Goal: Task Accomplishment & Management: Use online tool/utility

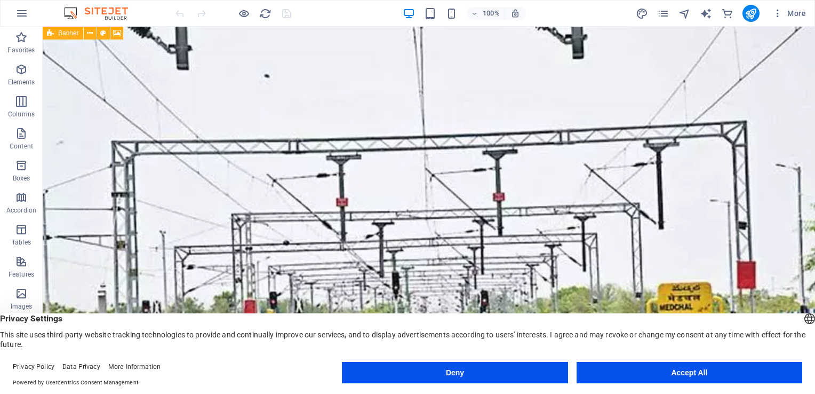
click at [686, 373] on button "Accept All" at bounding box center [689, 372] width 226 height 21
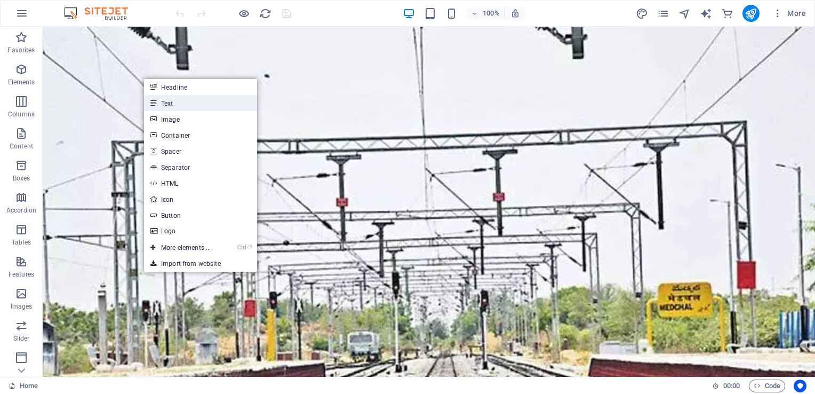
click at [168, 103] on link "Text" at bounding box center [200, 103] width 113 height 16
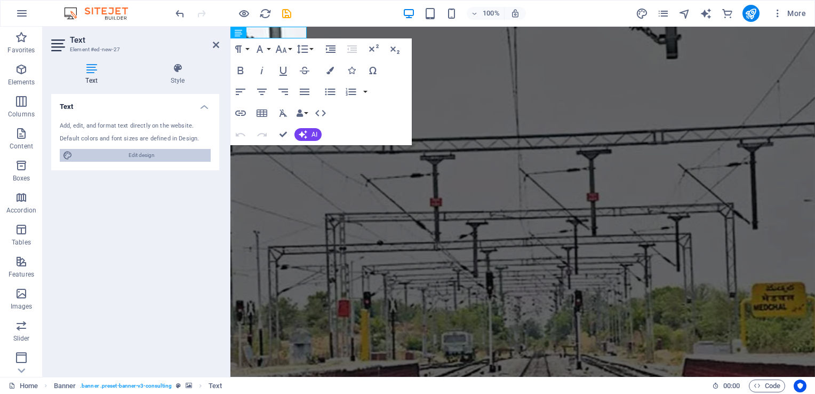
drag, startPoint x: 150, startPoint y: 151, endPoint x: 301, endPoint y: 133, distance: 152.5
click at [150, 151] on span "Edit design" at bounding box center [142, 155] width 132 height 13
select select "px"
select select "400"
select select "px"
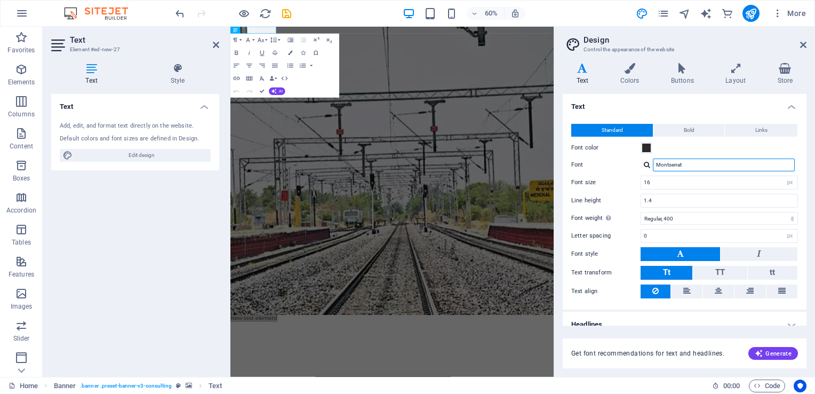
click at [704, 165] on input "Montserrat" at bounding box center [724, 164] width 142 height 13
type input "M"
type input "HO"
type input "M"
type input "HOM"
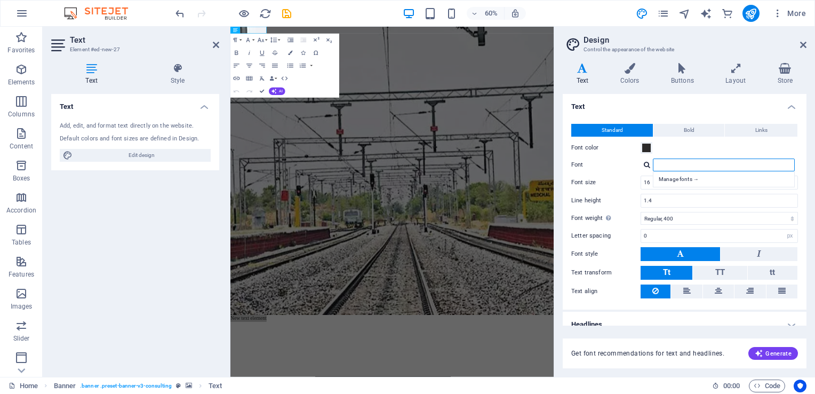
type input "E"
type input "V"
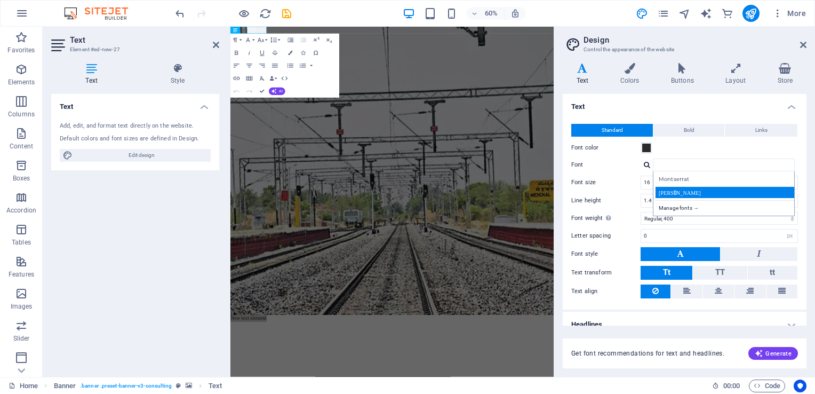
click at [675, 190] on div "[PERSON_NAME]" at bounding box center [725, 192] width 141 height 11
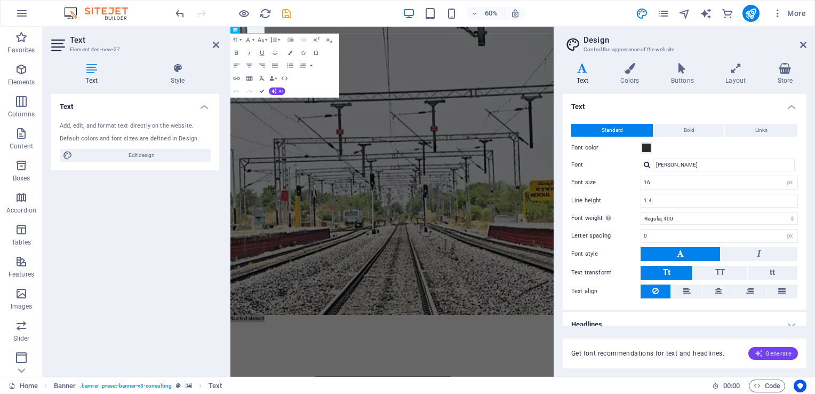
click at [780, 351] on span "Generate" at bounding box center [773, 353] width 37 height 9
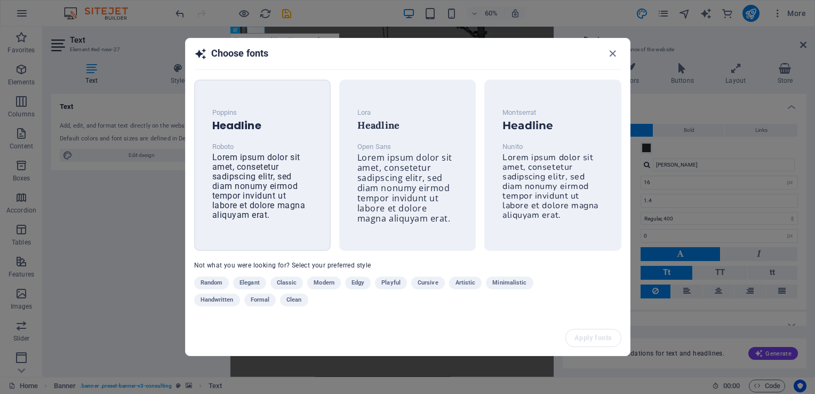
click at [271, 155] on span "Lorem ipsum dolor sit amet, consetetur sadipscing elitr, sed diam nonumy eirmod…" at bounding box center [258, 186] width 93 height 68
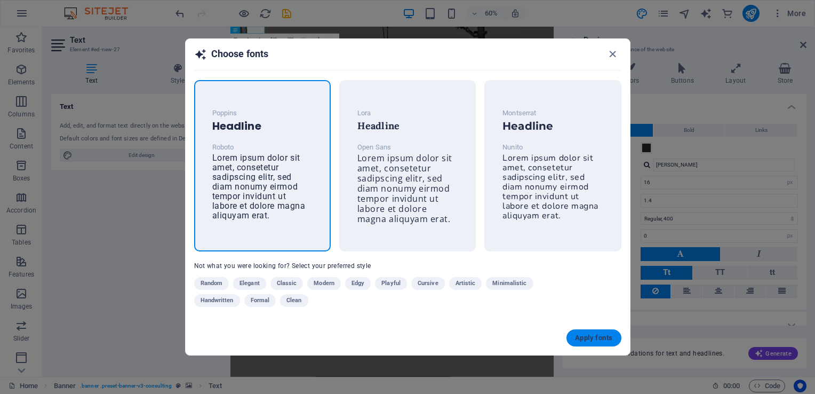
click at [606, 340] on span "Apply fonts" at bounding box center [593, 337] width 37 height 9
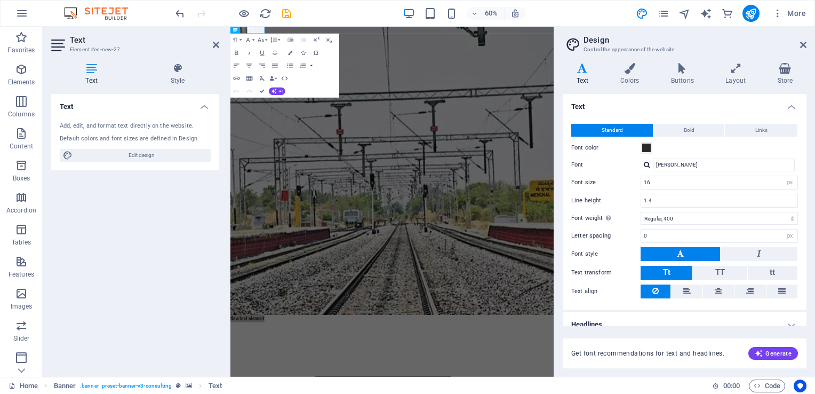
type input "Roboto"
type input "1.6"
click at [216, 45] on icon at bounding box center [216, 45] width 6 height 9
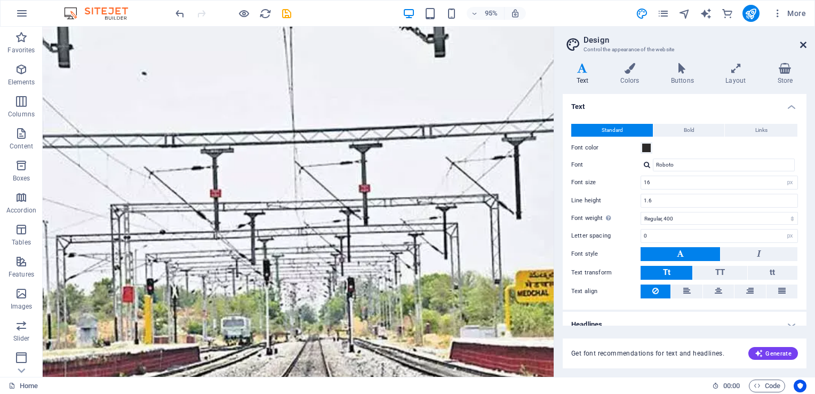
click at [805, 44] on icon at bounding box center [803, 45] width 6 height 9
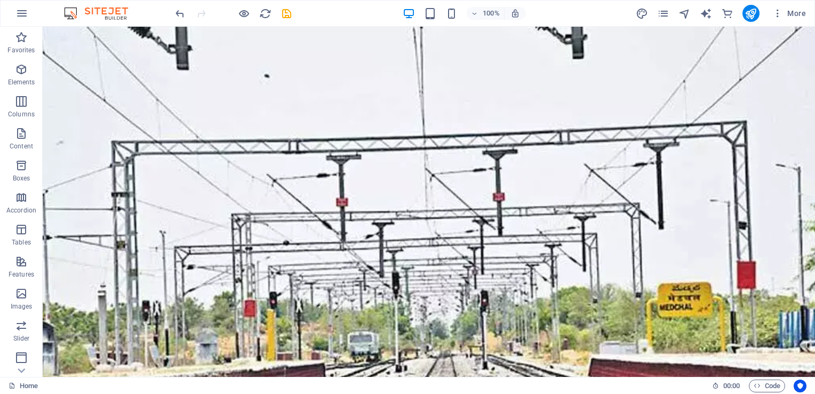
drag, startPoint x: 814, startPoint y: 47, endPoint x: 62, endPoint y: 351, distance: 811.0
click at [19, 75] on icon "button" at bounding box center [21, 69] width 13 height 13
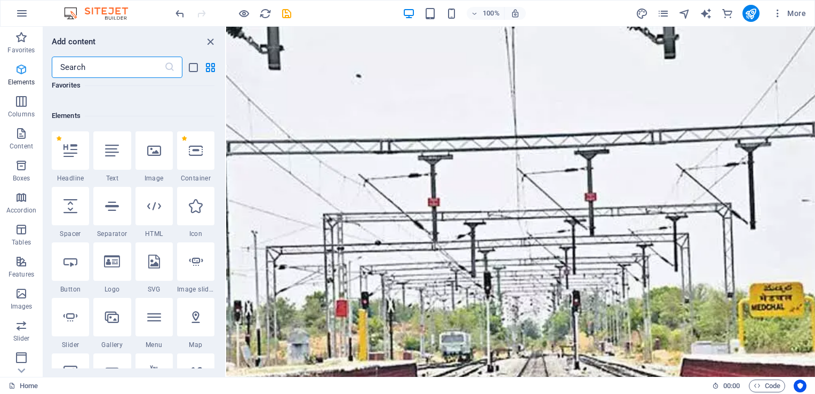
scroll to position [113, 0]
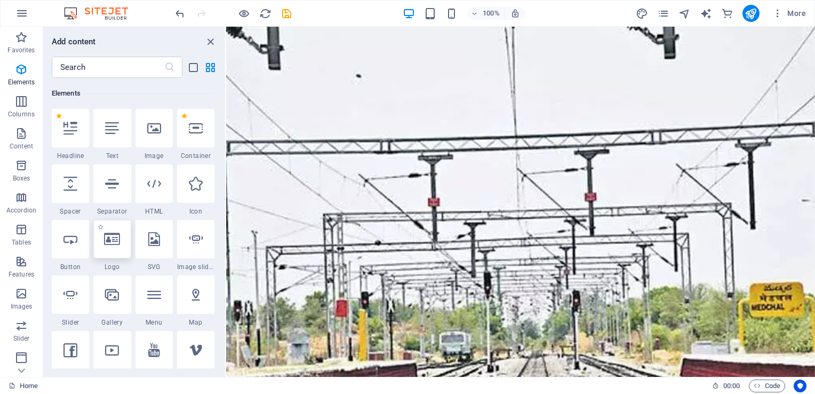
click at [115, 244] on icon at bounding box center [112, 239] width 16 height 14
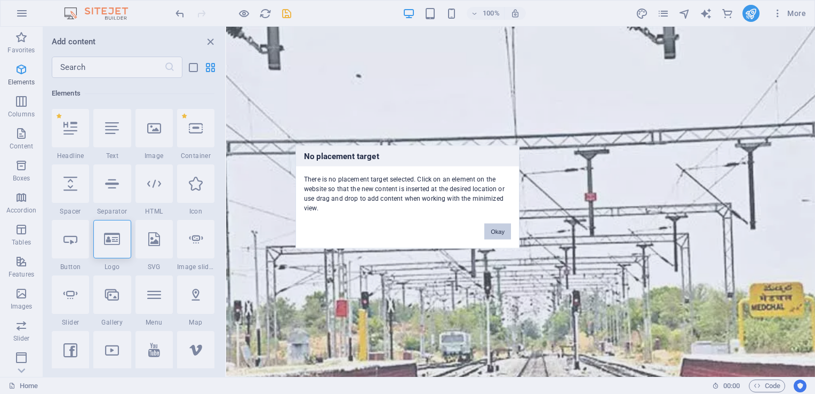
click at [501, 232] on button "Okay" at bounding box center [497, 231] width 27 height 16
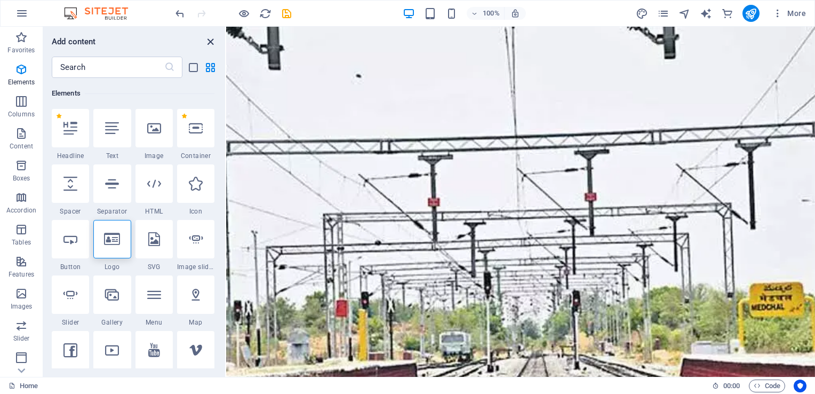
click at [207, 39] on icon "close panel" at bounding box center [210, 42] width 12 height 12
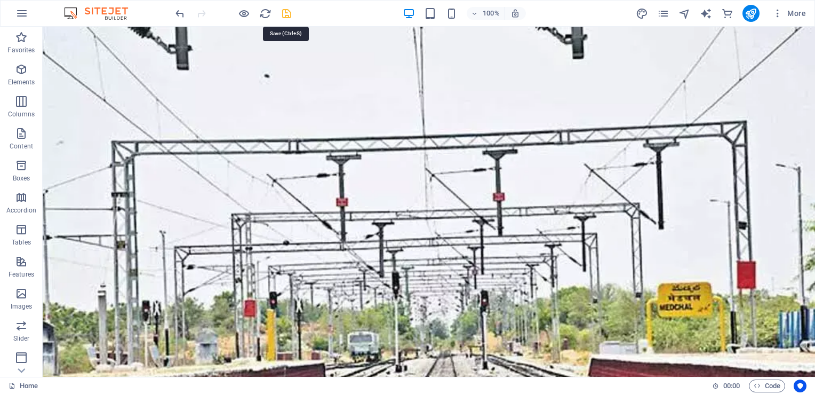
click at [284, 16] on icon "save" at bounding box center [286, 13] width 12 height 12
click at [20, 368] on icon at bounding box center [21, 370] width 15 height 15
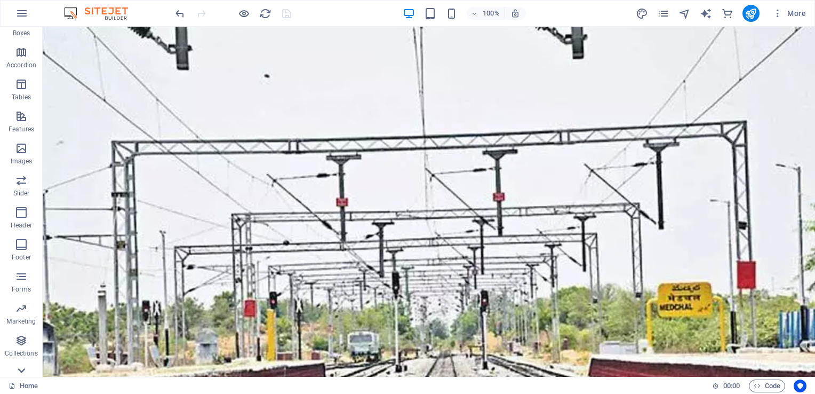
scroll to position [162, 0]
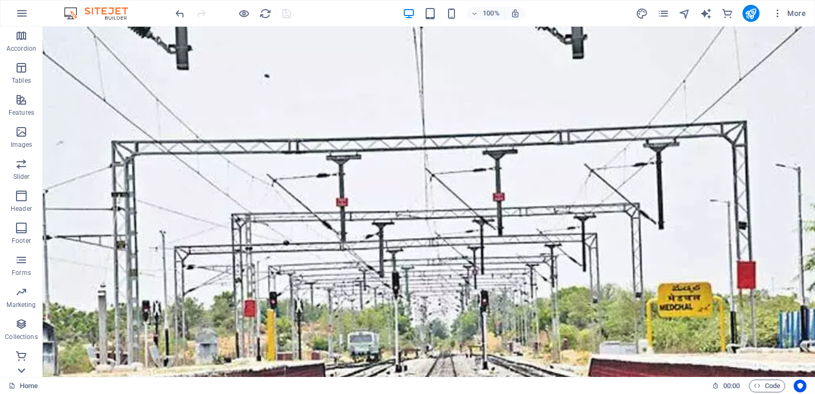
click at [20, 368] on div "Favorites Elements Columns Content Boxes Accordion Tables Features Images Slide…" at bounding box center [21, 202] width 43 height 350
click at [20, 368] on p "Commerce" at bounding box center [21, 368] width 32 height 9
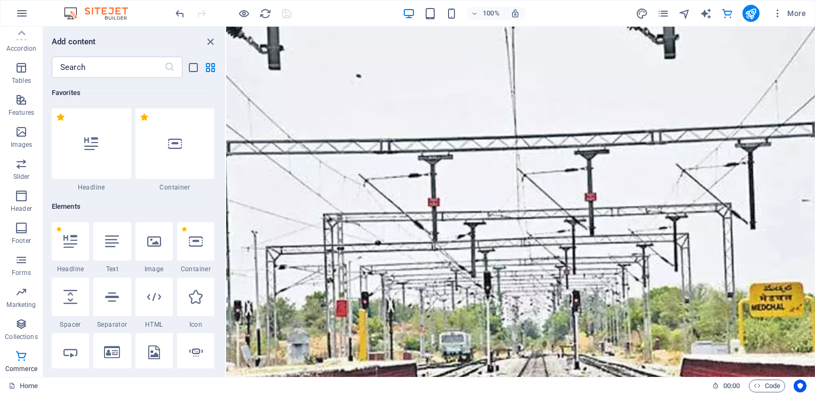
click at [20, 368] on p "Commerce" at bounding box center [21, 368] width 32 height 9
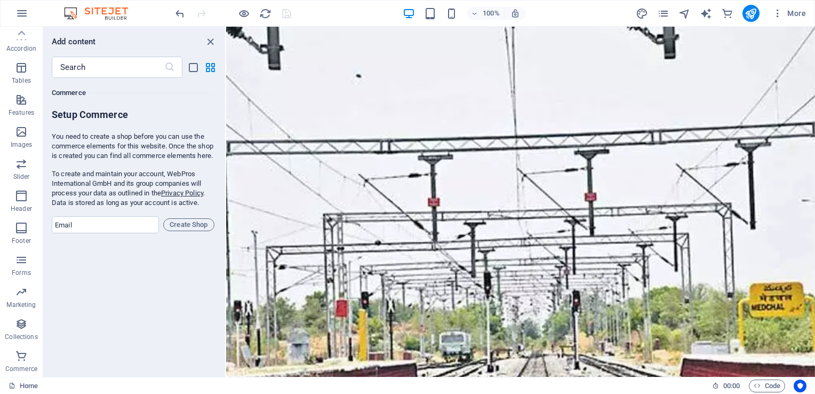
scroll to position [10276, 0]
click at [21, 333] on p "Collections" at bounding box center [21, 336] width 33 height 9
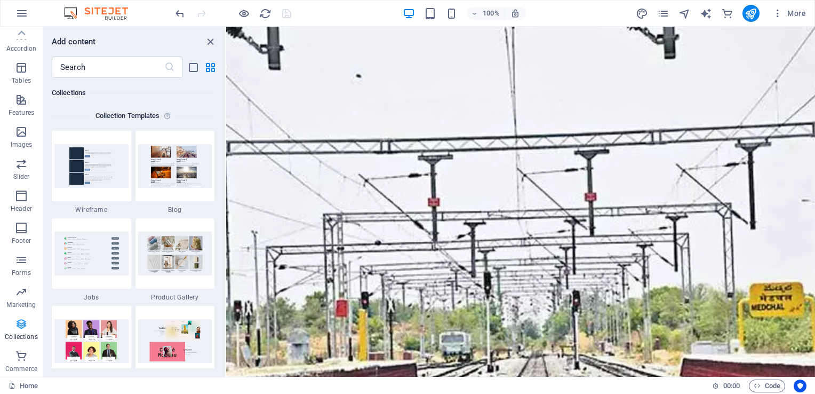
scroll to position [9762, 0]
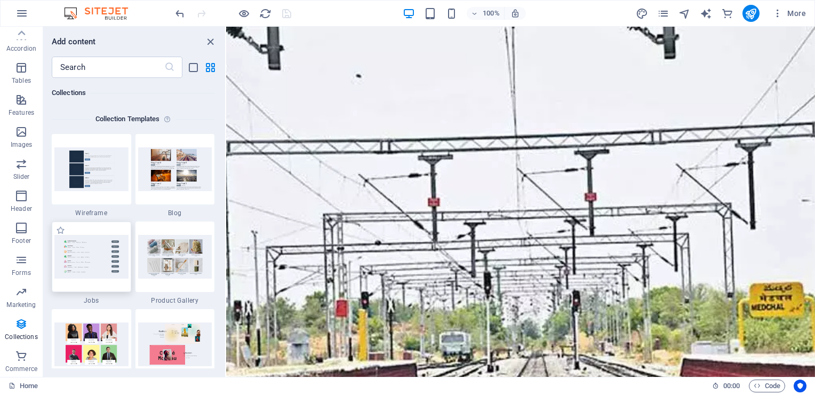
click at [114, 254] on img at bounding box center [91, 256] width 74 height 43
click at [94, 257] on img at bounding box center [91, 256] width 74 height 43
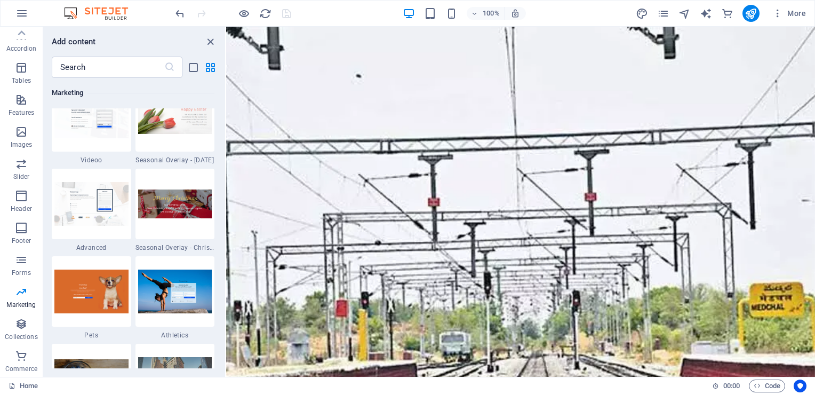
scroll to position [8972, 0]
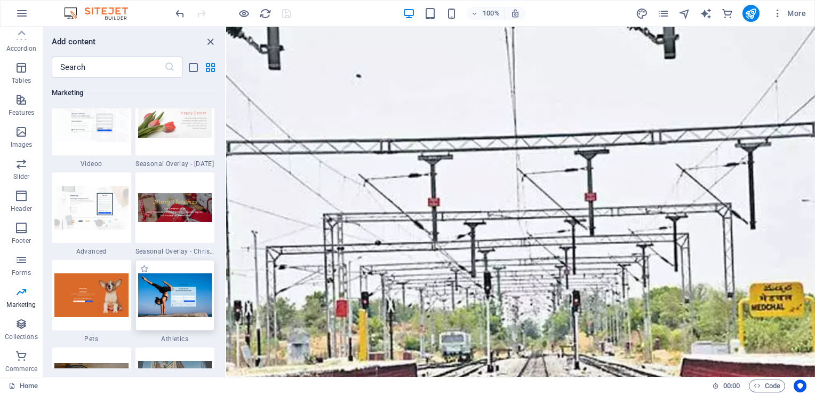
click at [177, 277] on img at bounding box center [175, 294] width 74 height 43
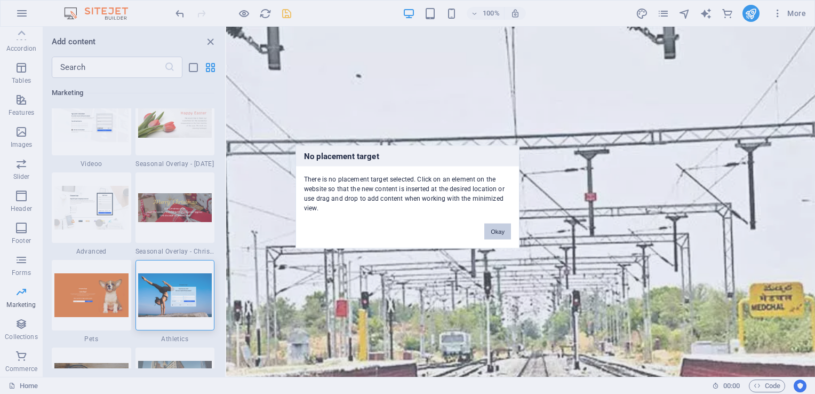
click at [495, 226] on button "Okay" at bounding box center [497, 231] width 27 height 16
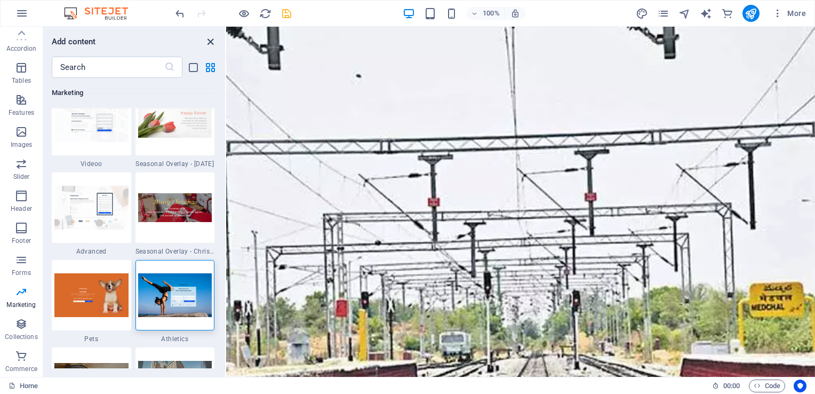
click at [212, 42] on icon "close panel" at bounding box center [210, 42] width 12 height 12
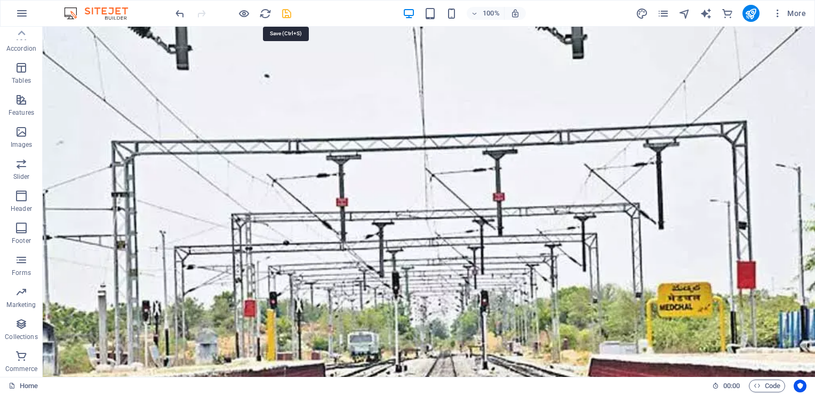
click at [284, 15] on icon "save" at bounding box center [286, 13] width 12 height 12
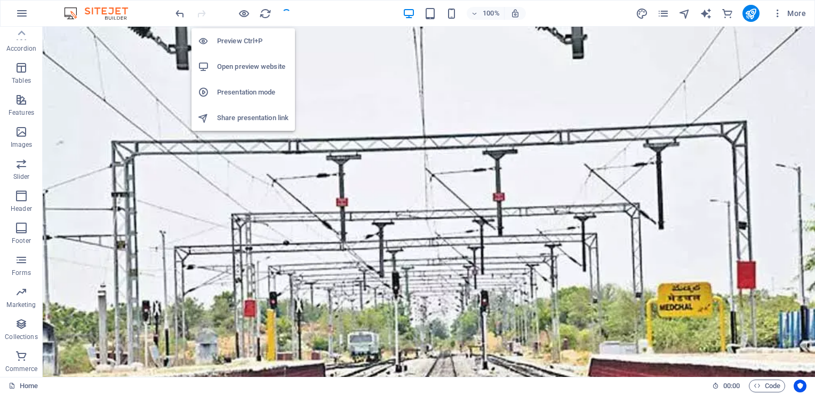
click at [242, 39] on h6 "Preview Ctrl+P" at bounding box center [252, 41] width 71 height 13
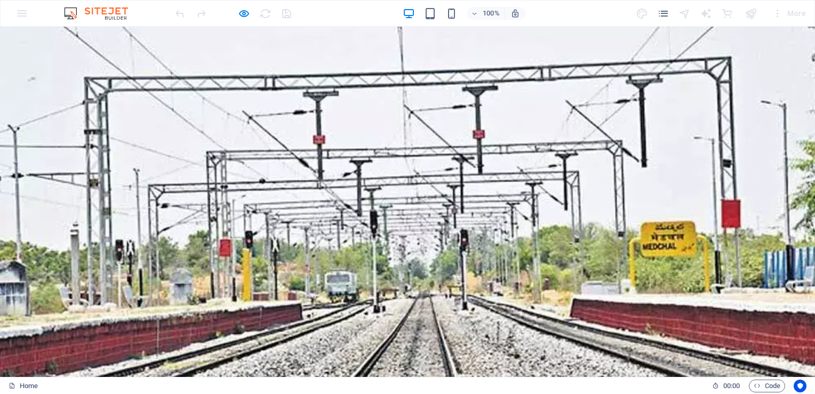
scroll to position [0, 0]
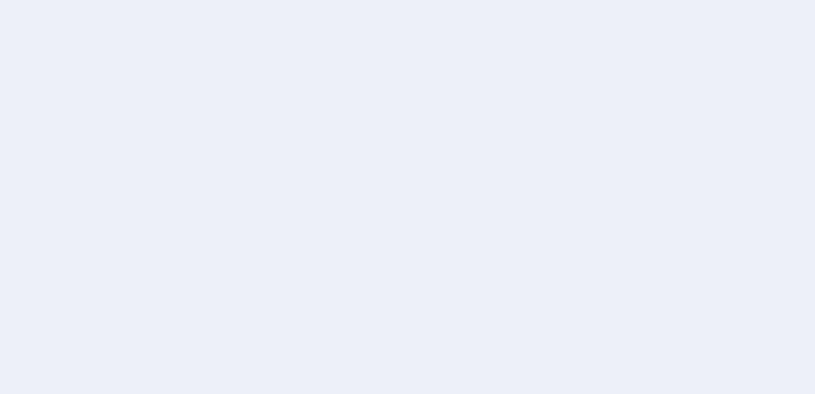
click at [531, 234] on div at bounding box center [407, 197] width 815 height 394
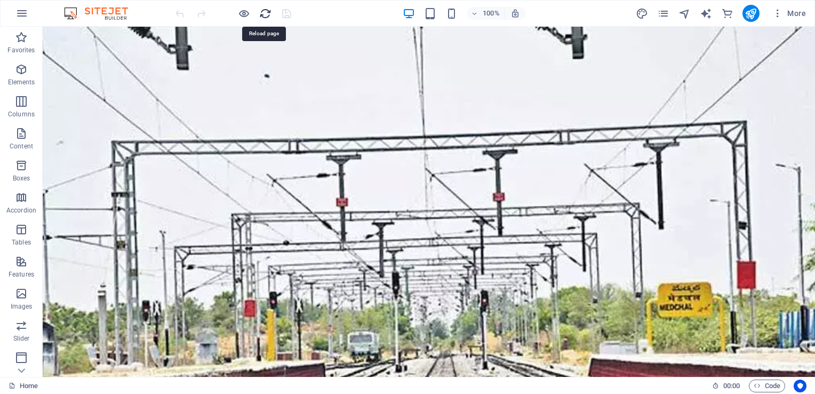
click at [259, 18] on icon "reload" at bounding box center [265, 13] width 12 height 12
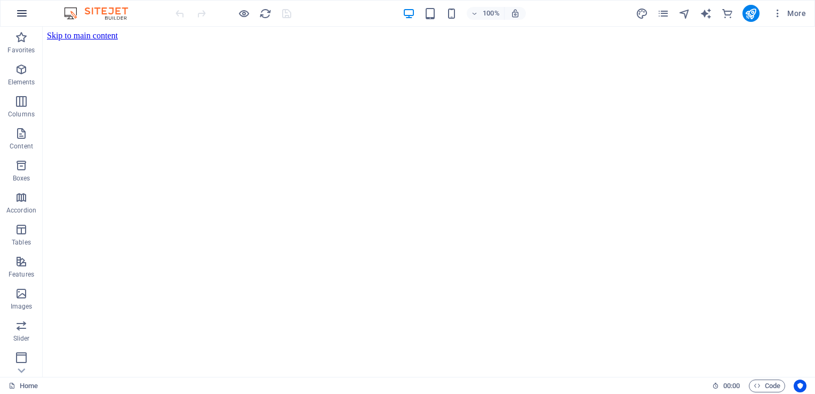
click at [23, 17] on icon "button" at bounding box center [21, 13] width 13 height 13
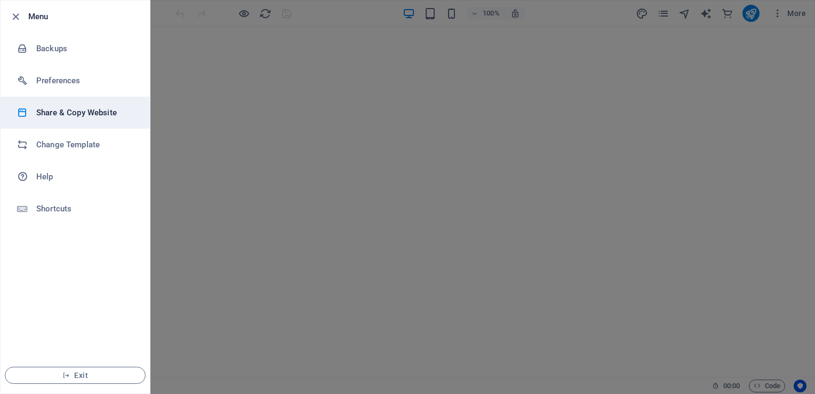
click at [60, 117] on h6 "Share & Copy Website" at bounding box center [85, 112] width 99 height 13
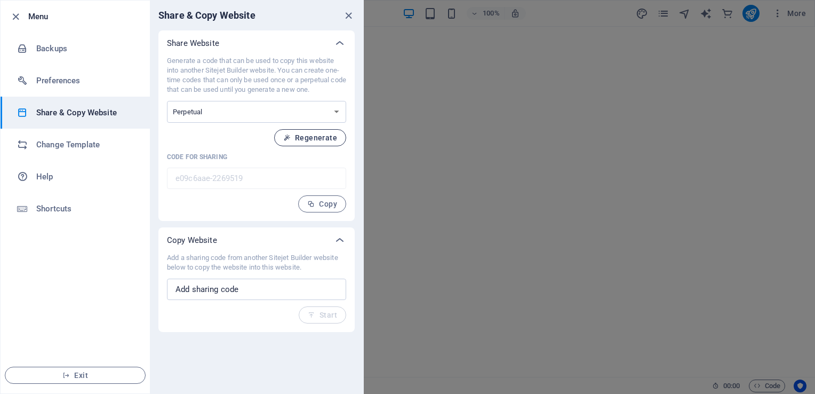
click at [314, 137] on span "Regenerate" at bounding box center [310, 137] width 54 height 9
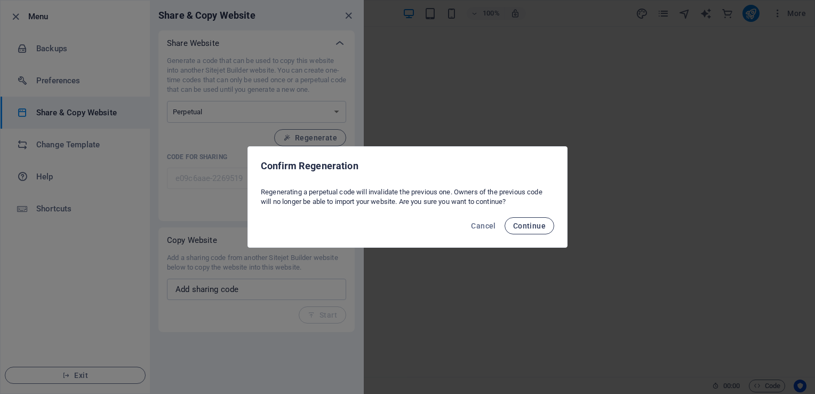
click at [534, 222] on span "Continue" at bounding box center [529, 225] width 33 height 9
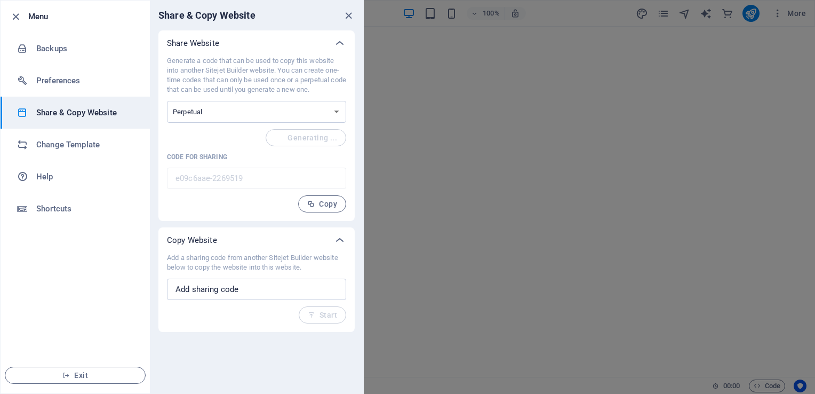
type input "d7b0f212-2269519"
click at [335, 111] on select "One-time Perpetual" at bounding box center [256, 112] width 179 height 22
click at [288, 154] on p "Code for sharing" at bounding box center [256, 157] width 179 height 9
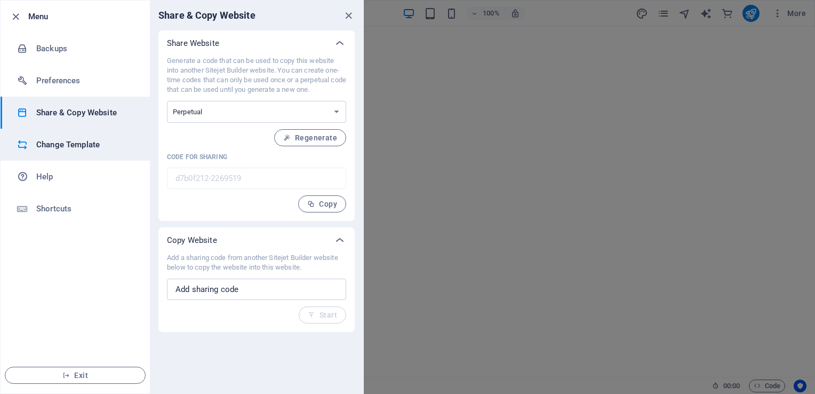
click at [43, 140] on h6 "Change Template" at bounding box center [85, 144] width 99 height 13
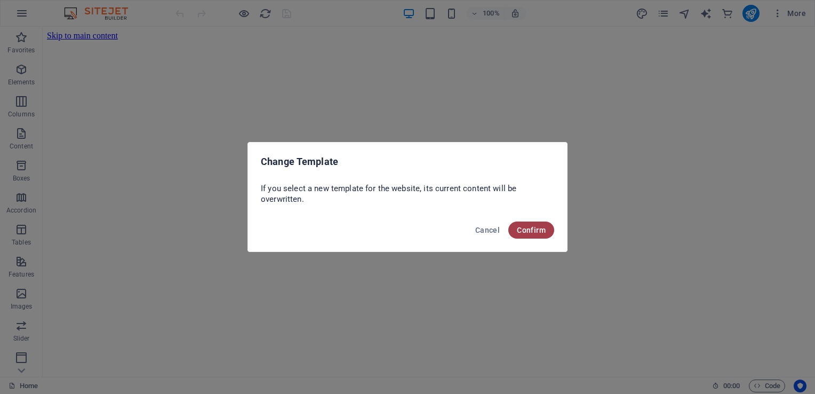
click at [527, 229] on span "Confirm" at bounding box center [531, 230] width 29 height 9
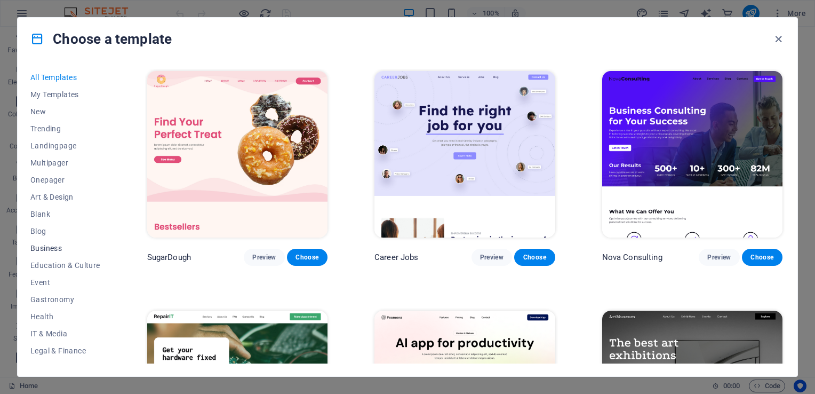
click at [38, 248] on span "Business" at bounding box center [65, 248] width 70 height 9
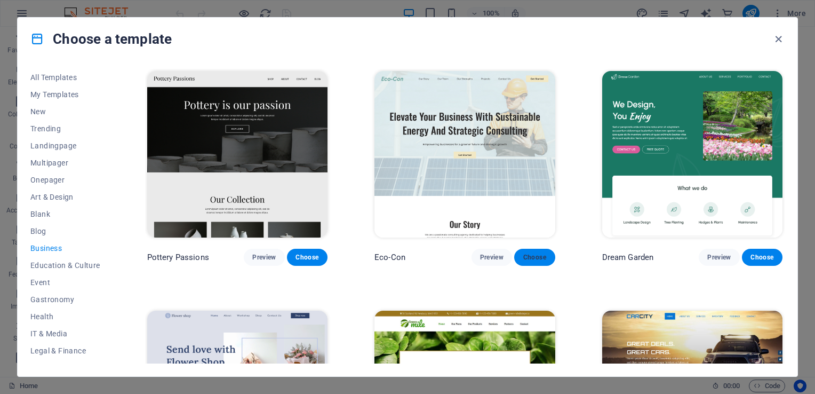
click at [531, 259] on span "Choose" at bounding box center [534, 257] width 23 height 9
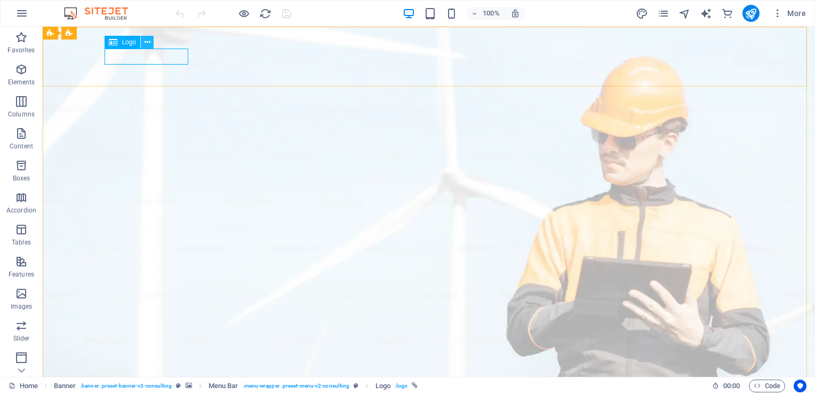
click at [145, 41] on icon at bounding box center [148, 42] width 6 height 11
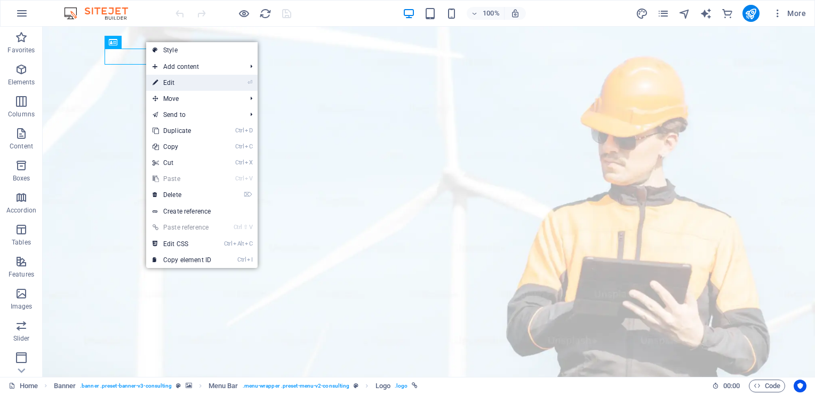
click at [170, 84] on link "⏎ Edit" at bounding box center [181, 83] width 71 height 16
select select "px"
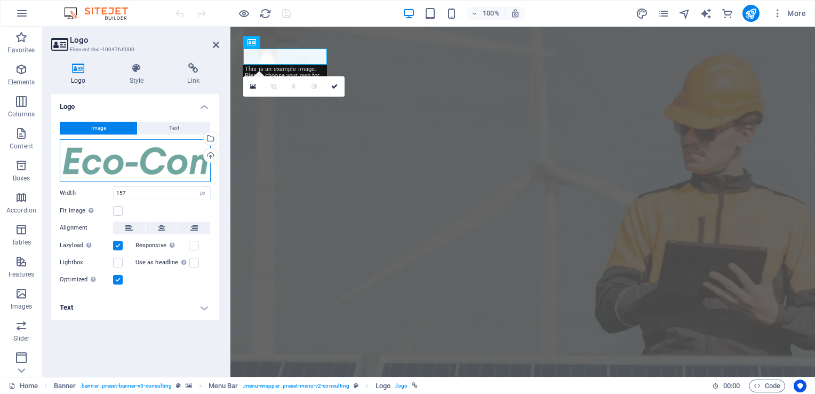
click at [132, 163] on div "Drag files here, click to choose files or select files from Files or our free s…" at bounding box center [135, 160] width 151 height 43
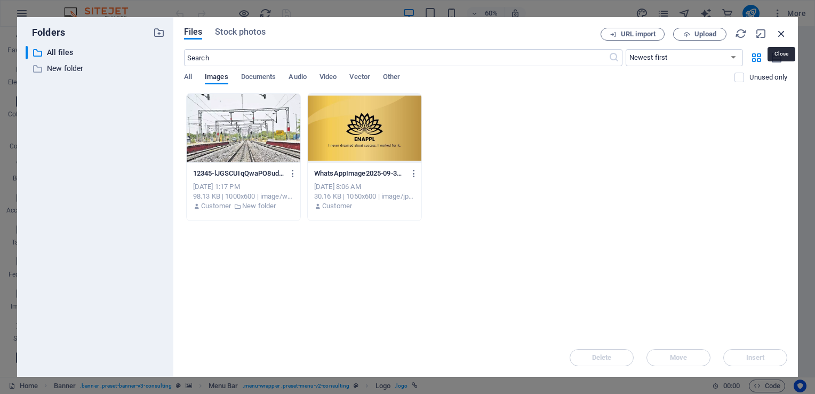
click at [781, 29] on icon "button" at bounding box center [781, 34] width 12 height 12
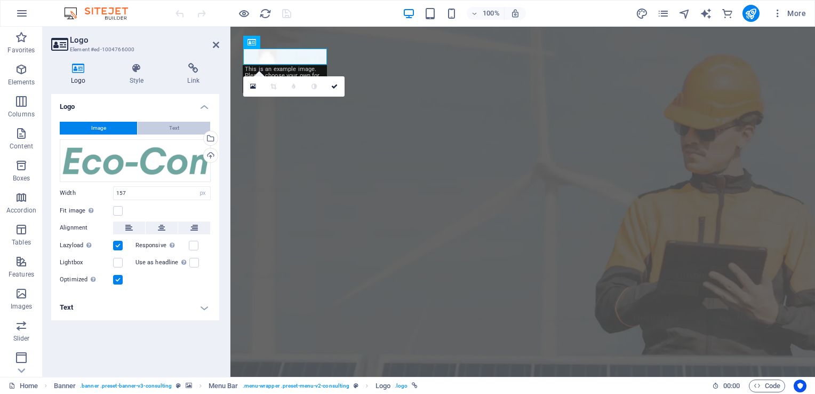
click at [178, 127] on span "Text" at bounding box center [174, 128] width 10 height 13
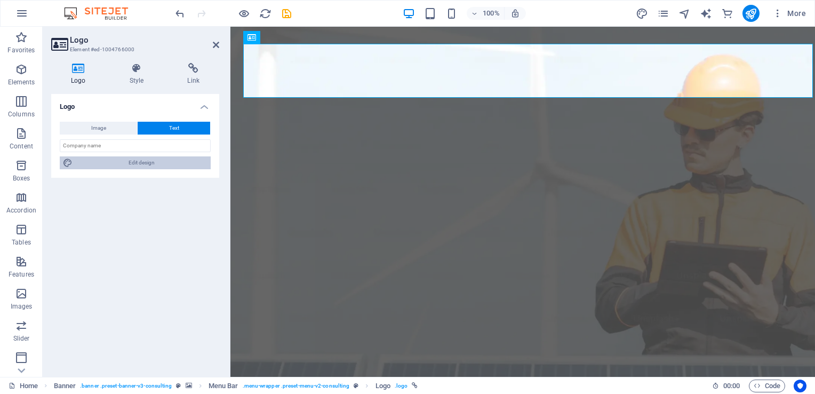
drag, startPoint x: 119, startPoint y: 161, endPoint x: 45, endPoint y: 153, distance: 74.6
click at [119, 161] on span "Edit design" at bounding box center [142, 162] width 132 height 13
select select "px"
select select "500"
select select "px"
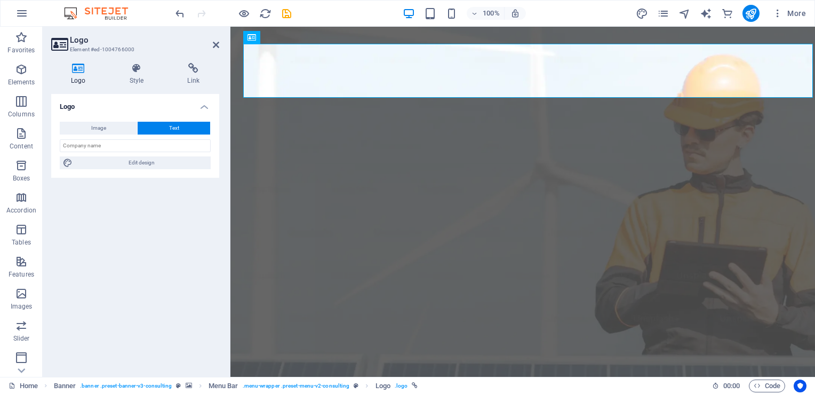
select select "rem"
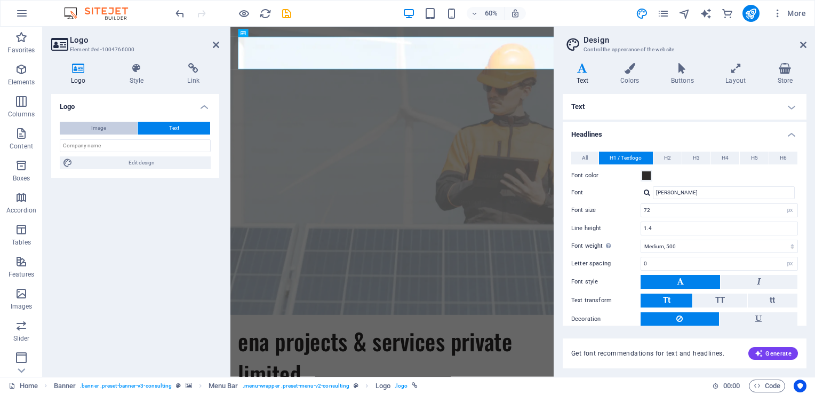
click at [96, 125] on span "Image" at bounding box center [98, 128] width 15 height 13
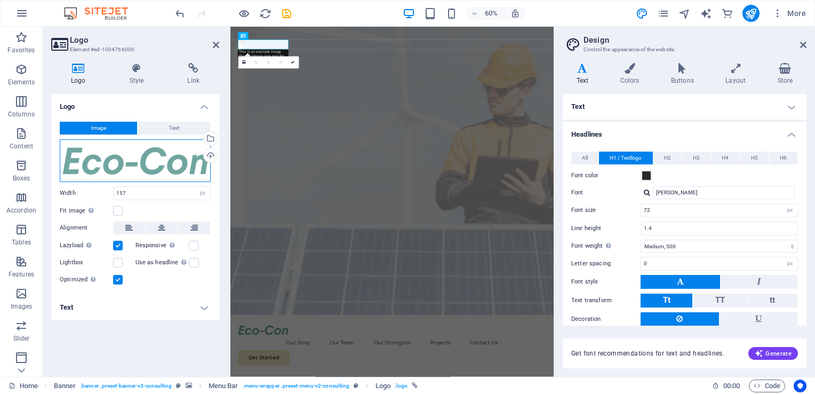
click at [137, 173] on div "Drag files here, click to choose files or select files from Files or our free s…" at bounding box center [135, 160] width 151 height 43
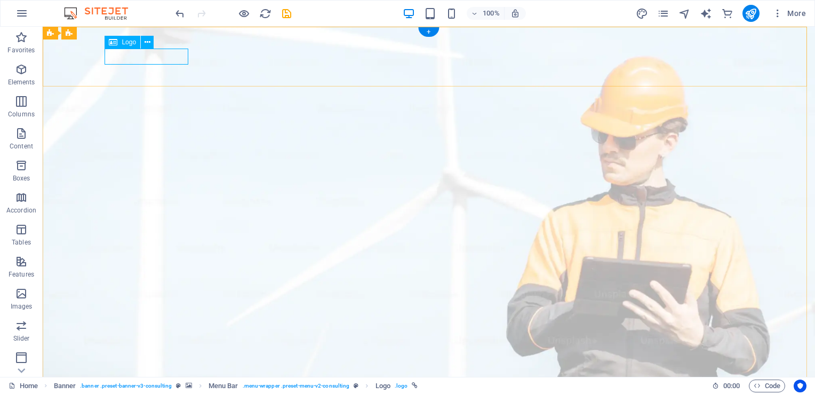
drag, startPoint x: 164, startPoint y: 57, endPoint x: 136, endPoint y: 58, distance: 28.3
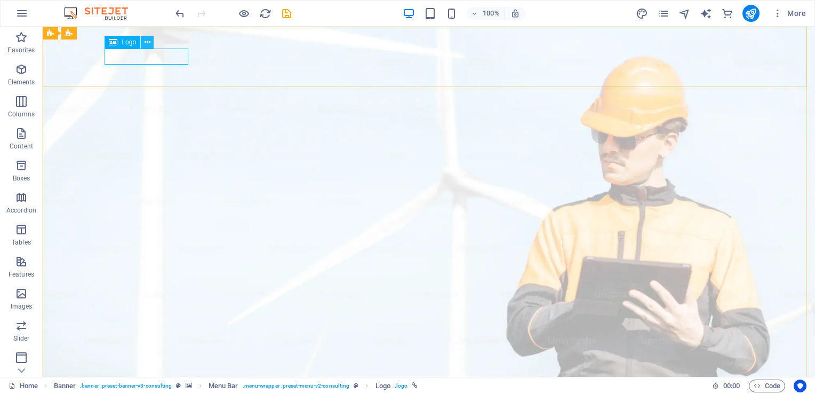
click at [151, 40] on button at bounding box center [147, 42] width 13 height 13
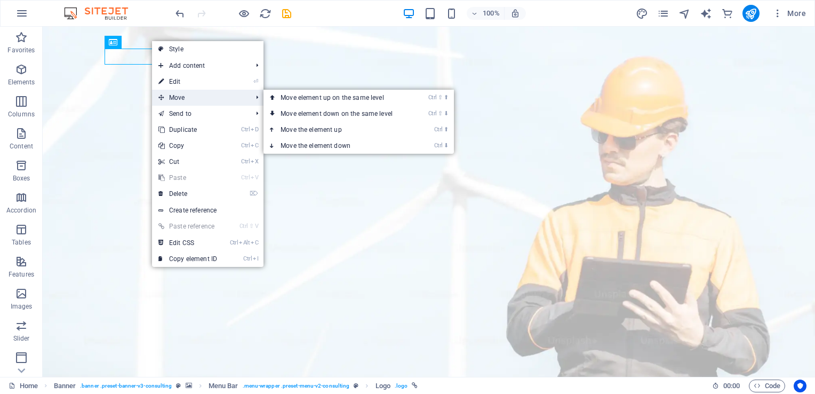
click at [178, 96] on span "Move" at bounding box center [199, 98] width 95 height 16
click at [288, 99] on link "Ctrl ⇧ ⬆ Move element up on the same level" at bounding box center [338, 98] width 150 height 16
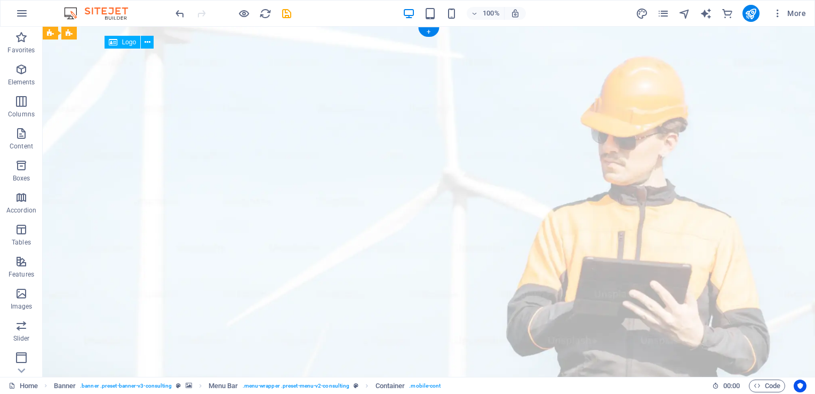
select select "px"
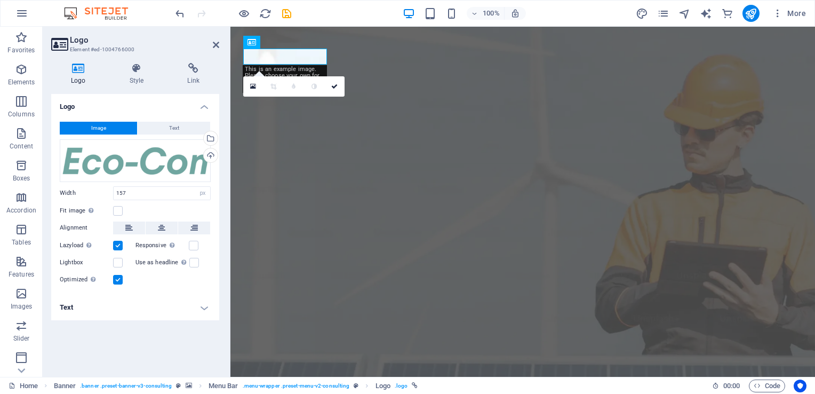
click at [150, 58] on div "Logo Style Link Logo Image Text Drag files here, click to choose files or selec…" at bounding box center [135, 215] width 185 height 322
drag, startPoint x: 463, startPoint y: 122, endPoint x: 258, endPoint y: 110, distance: 205.6
click at [213, 150] on div "Upload" at bounding box center [210, 156] width 16 height 16
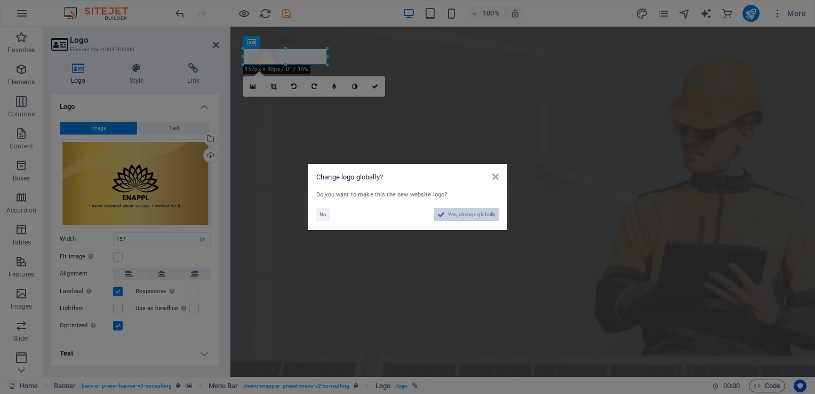
click at [477, 214] on span "Yes, change globally" at bounding box center [471, 214] width 47 height 13
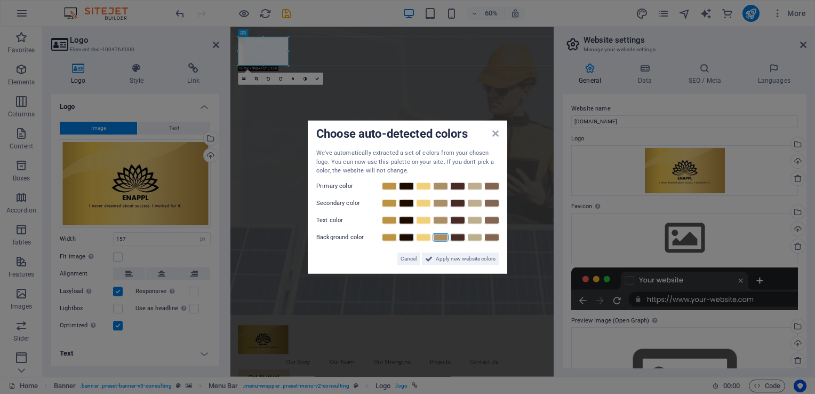
click at [440, 236] on link at bounding box center [440, 236] width 16 height 9
click at [440, 257] on span "Apply new website colors" at bounding box center [466, 258] width 60 height 13
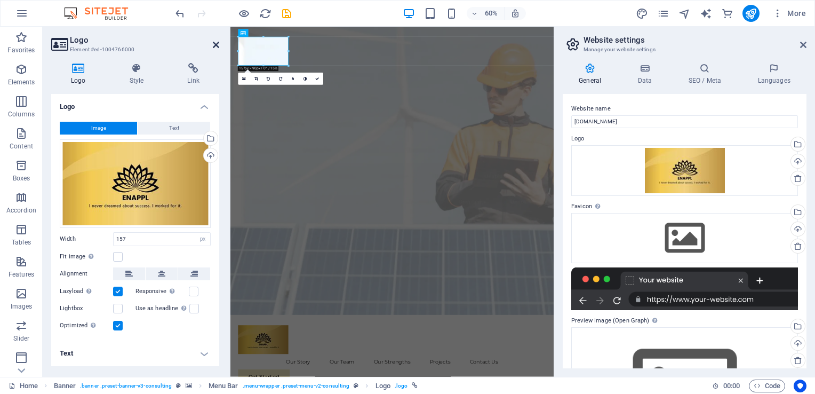
click at [215, 44] on icon at bounding box center [216, 45] width 6 height 9
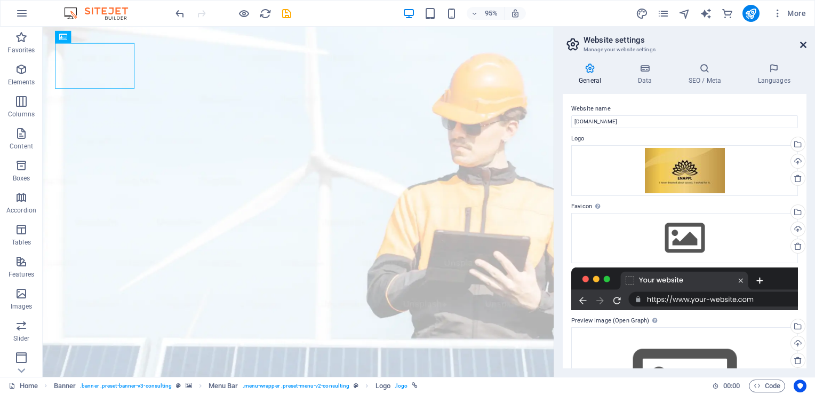
click at [804, 44] on icon at bounding box center [803, 45] width 6 height 9
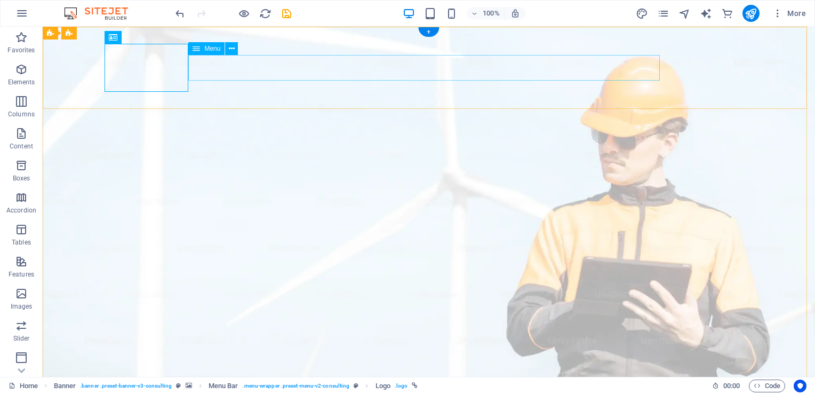
click at [231, 48] on icon at bounding box center [232, 48] width 6 height 11
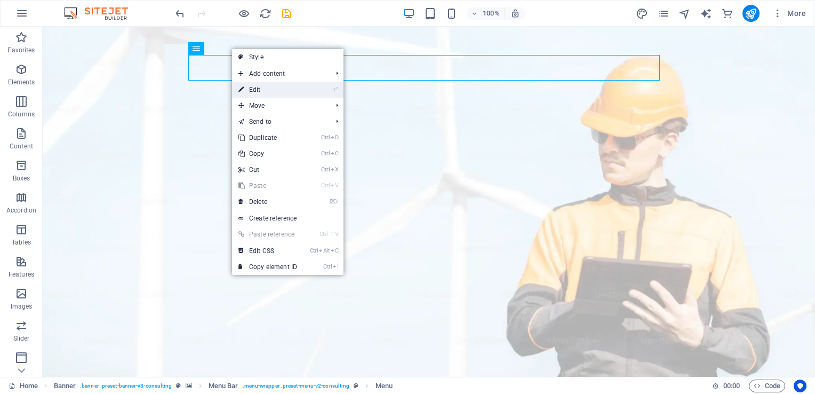
click at [258, 93] on link "⏎ Edit" at bounding box center [267, 90] width 71 height 16
select select
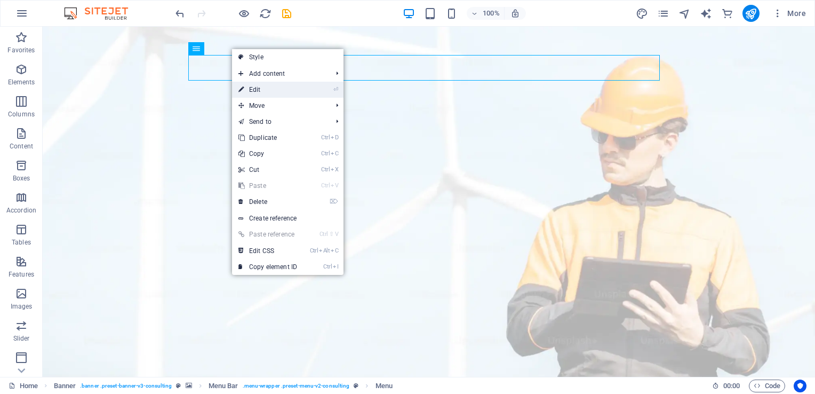
select select
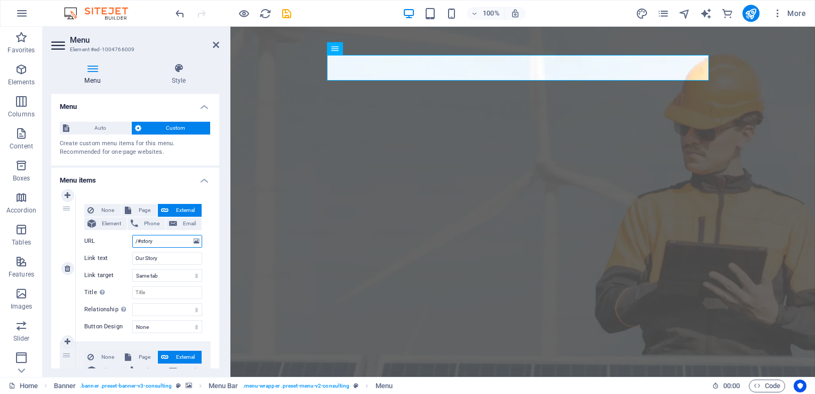
click at [165, 239] on input "/#story" at bounding box center [167, 241] width 70 height 13
type input "/#"
select select
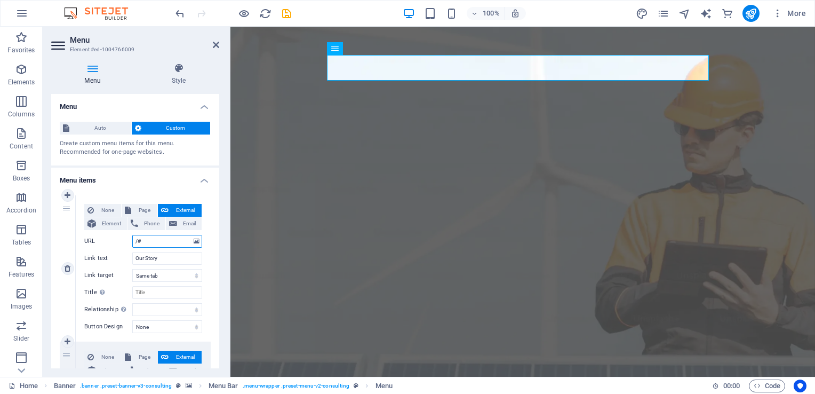
select select
type input "/#h"
select select
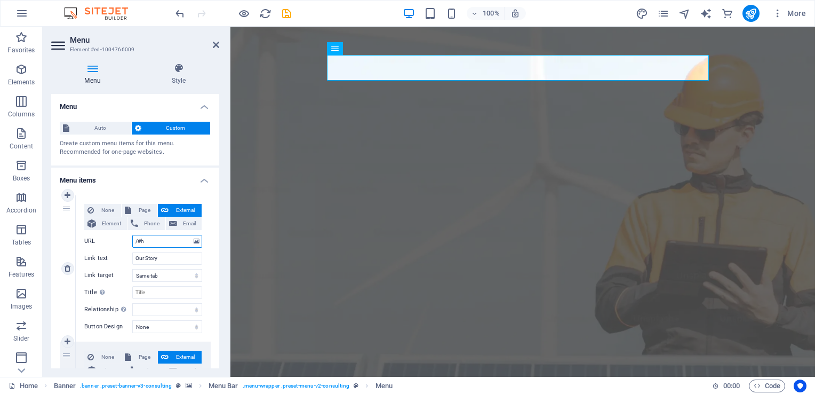
select select
type input "/#H"
select select
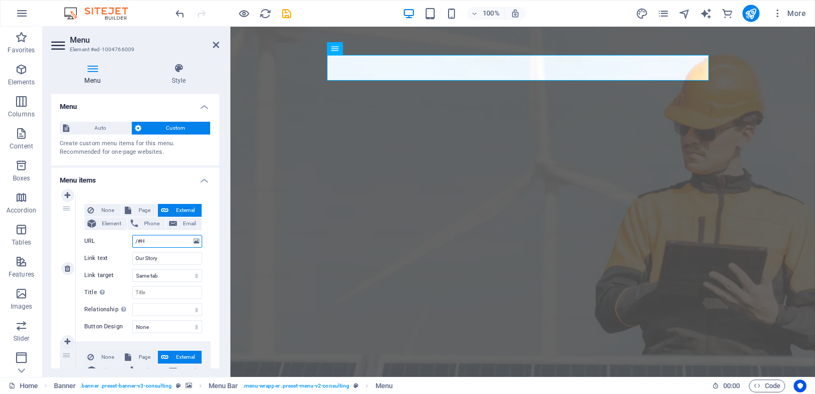
select select
type input "/#HOME"
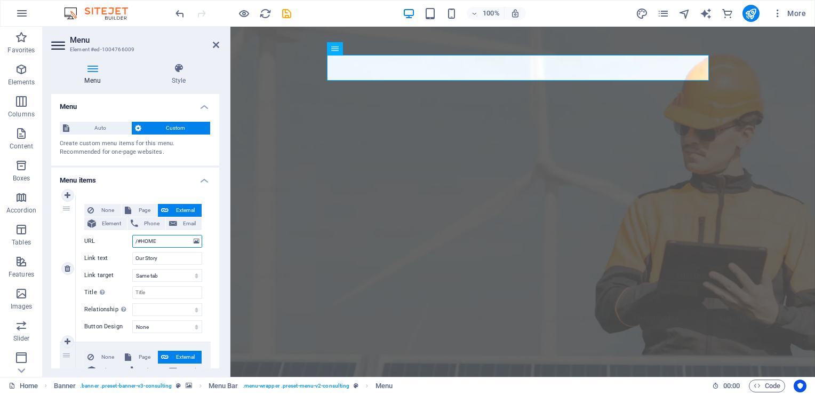
select select
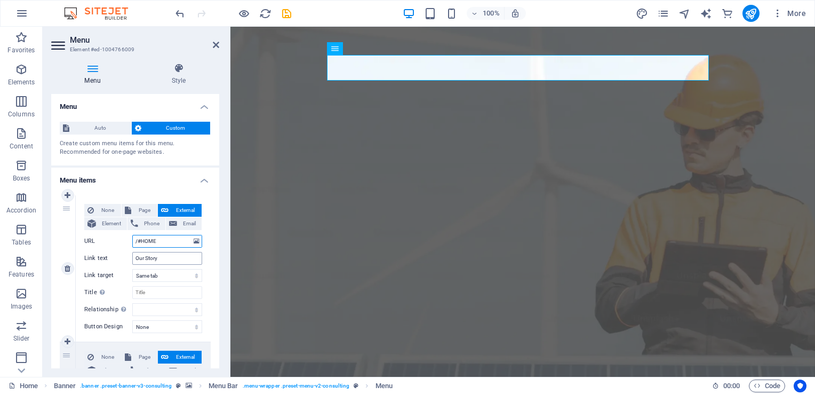
type input "/#HOME"
click at [161, 257] on input "Our Story" at bounding box center [167, 258] width 70 height 13
type input "O"
select select
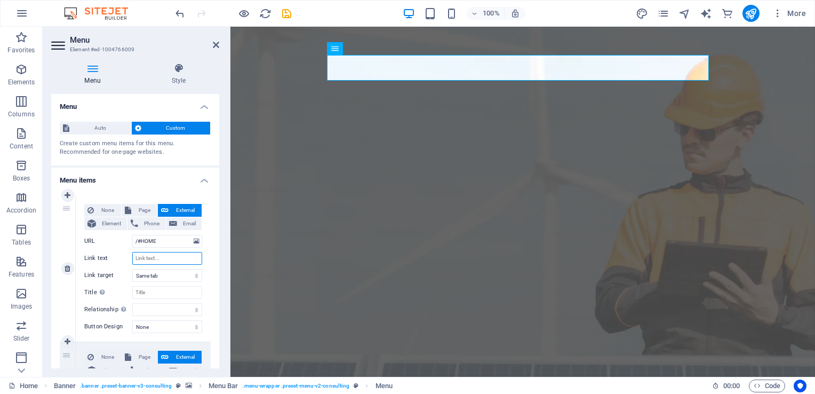
select select
type input "HOME"
select select
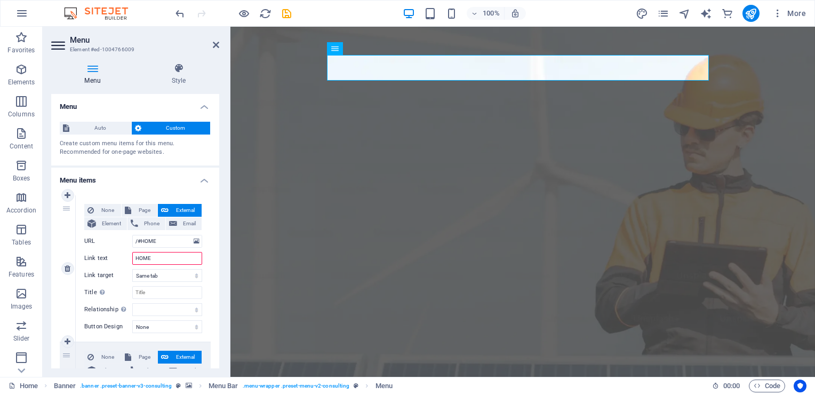
select select
type input "HOME"
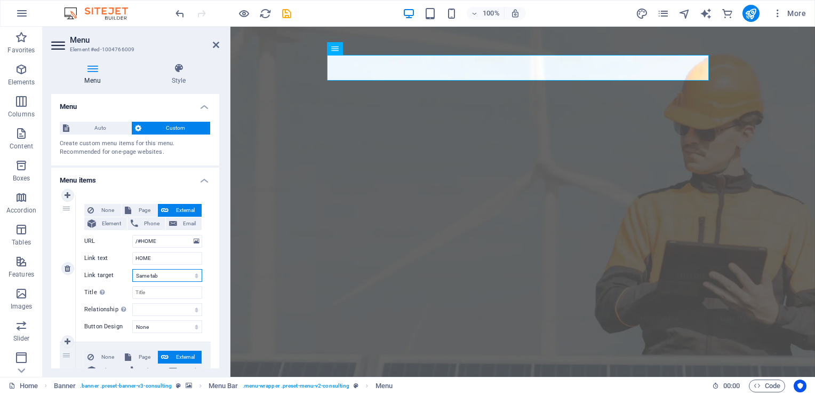
click at [160, 277] on select "New tab Same tab Overlay" at bounding box center [167, 275] width 70 height 13
select select "overlay"
click at [132, 269] on select "New tab Same tab Overlay" at bounding box center [167, 275] width 70 height 13
select select
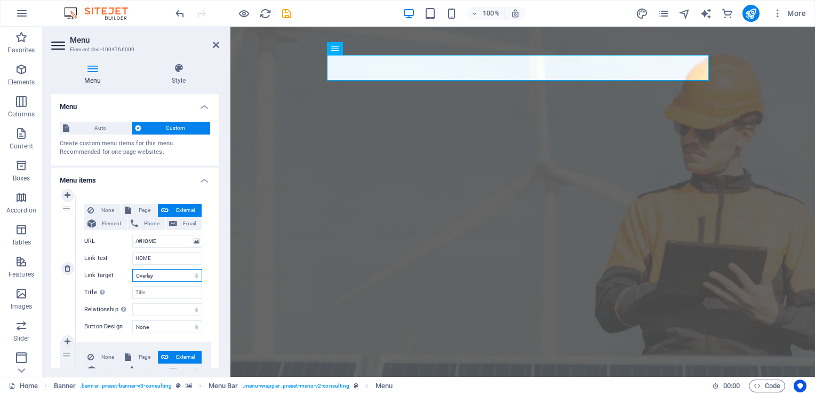
select select
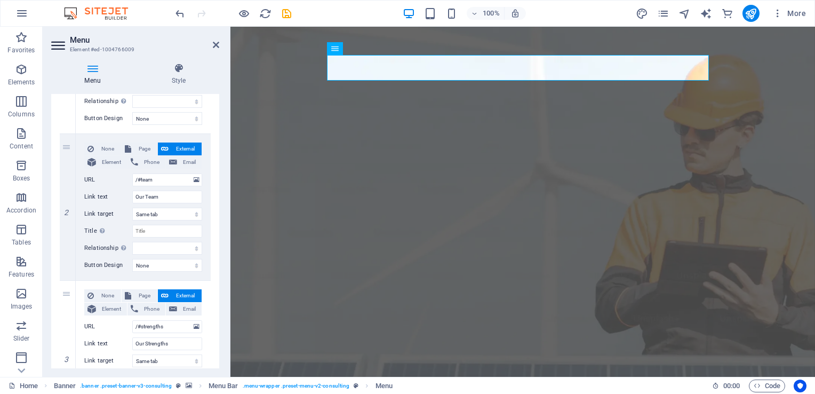
scroll to position [206, 0]
click at [157, 179] on input "/#team" at bounding box center [167, 181] width 70 height 13
type input "/#t"
select select
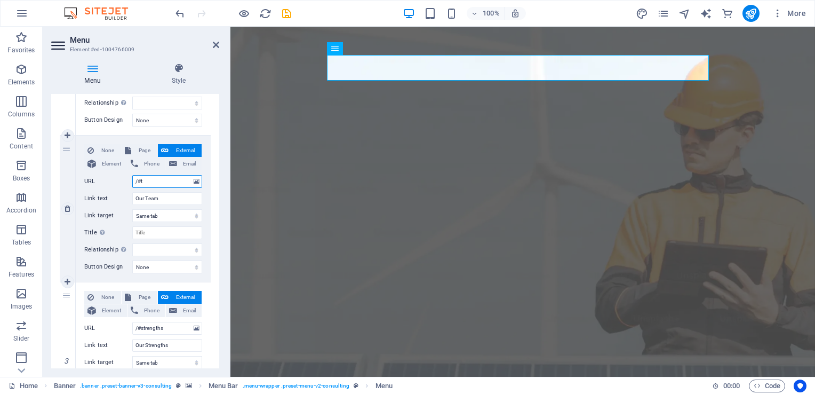
select select
type input "/#"
select select
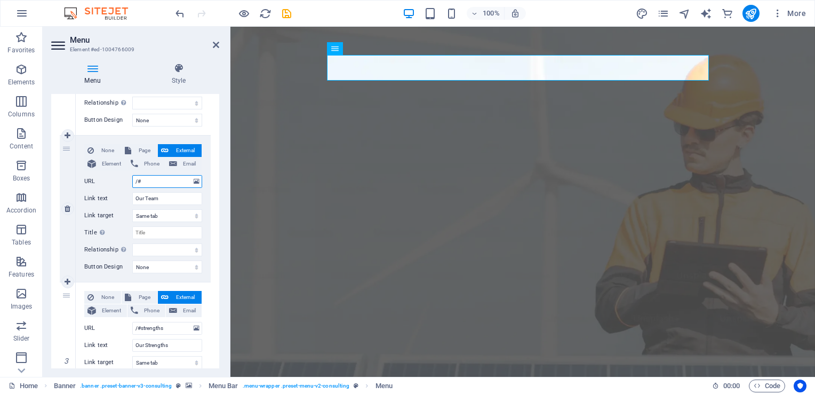
select select
paste input "About Us"
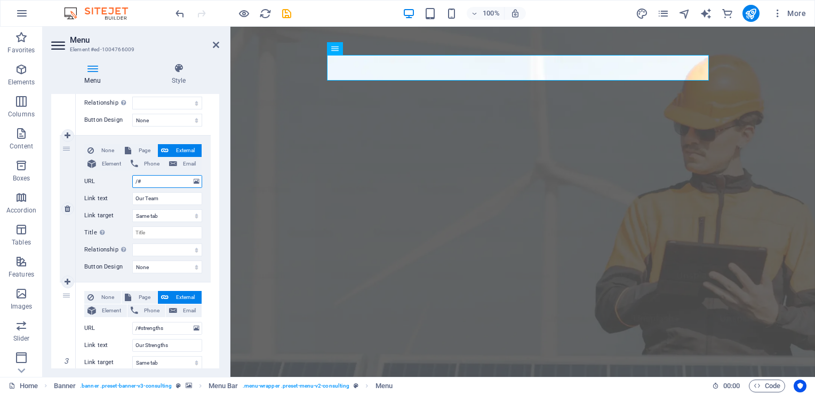
type input "/#About Us"
select select
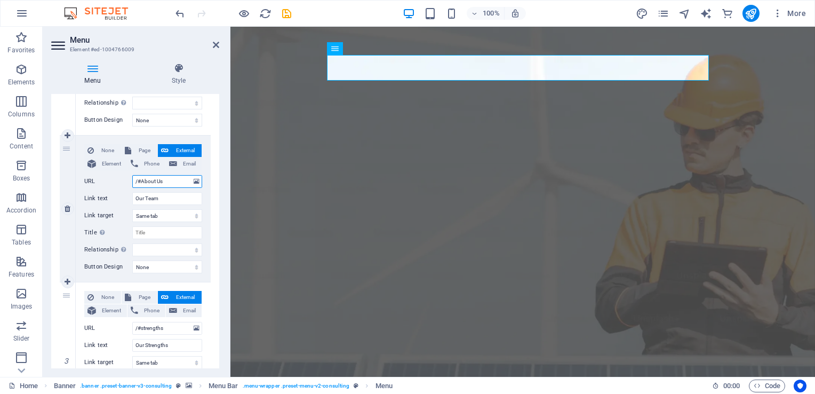
select select
type input "/#About Us"
click at [161, 197] on input "Our Team" at bounding box center [167, 198] width 70 height 13
type input "O"
select select
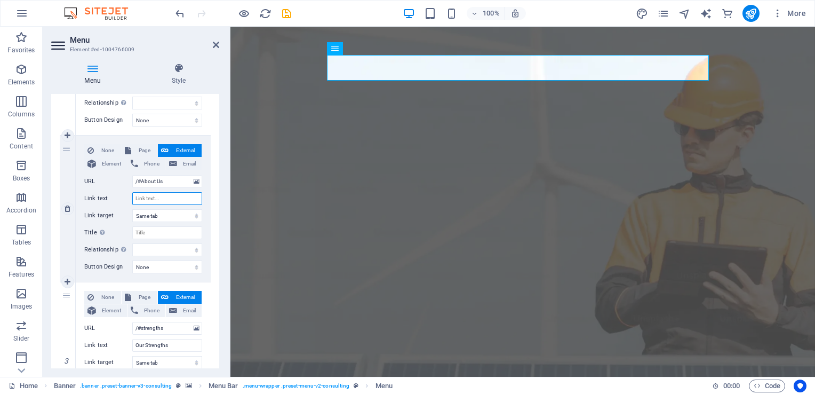
select select
paste input "About Us"
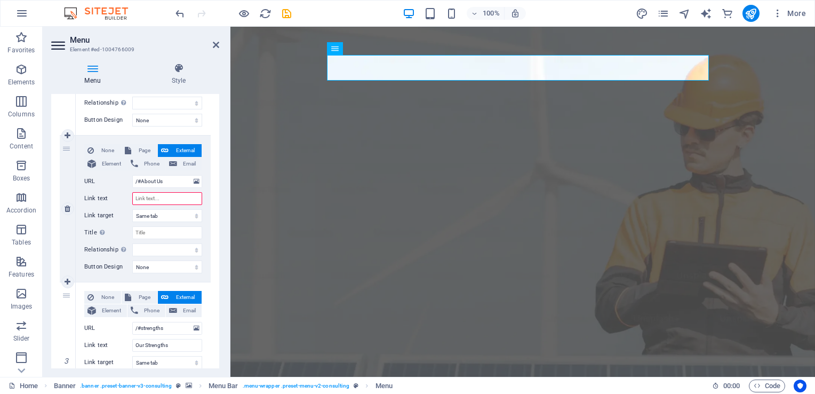
type input "About Us"
select select
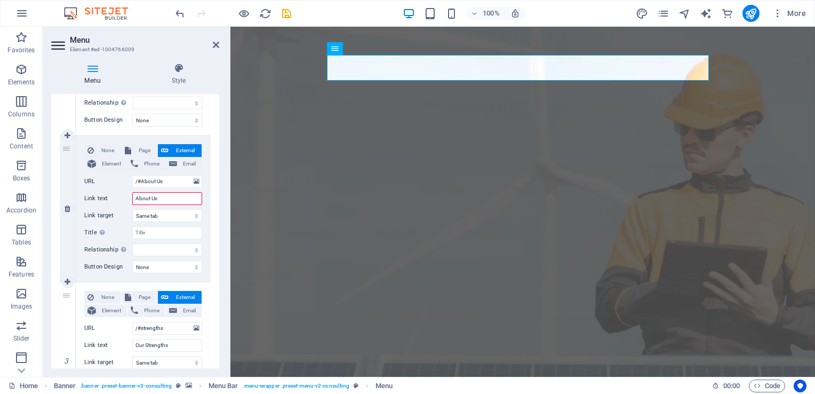
select select
type input "About Us"
click at [175, 215] on select "New tab Same tab Overlay" at bounding box center [167, 215] width 70 height 13
select select "overlay"
click at [132, 209] on select "New tab Same tab Overlay" at bounding box center [167, 215] width 70 height 13
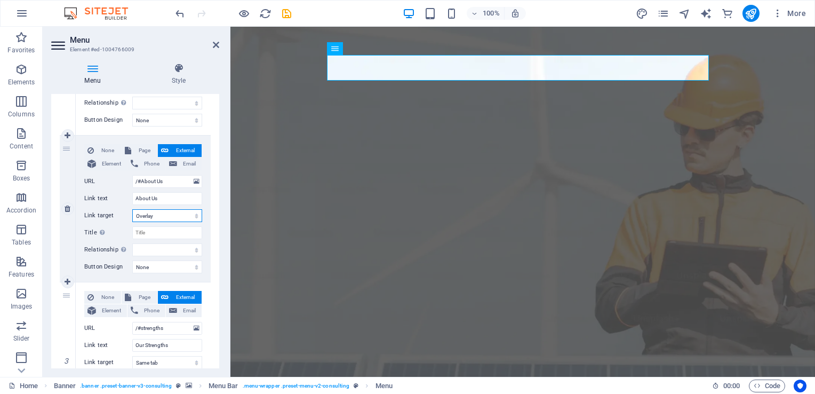
select select
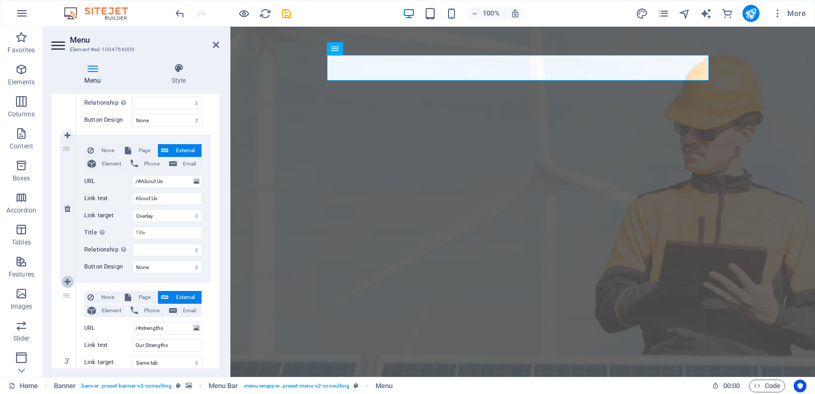
click at [68, 279] on icon at bounding box center [68, 281] width 6 height 7
select select
type input "/#strengths"
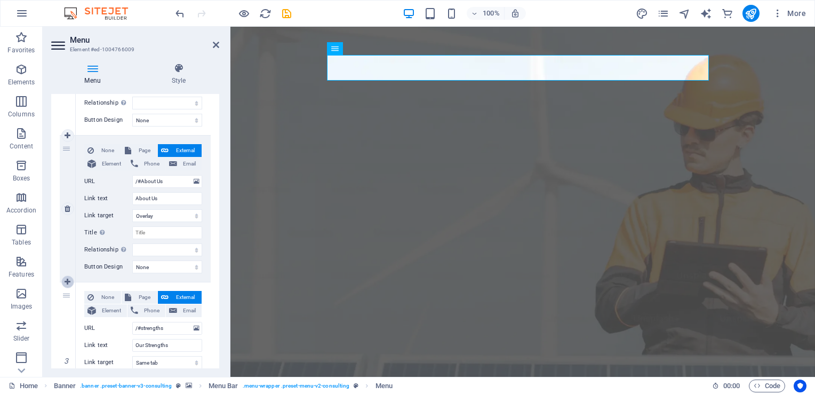
type input "Our Strengths"
select select
type input "/#projects"
type input "Projects"
select select
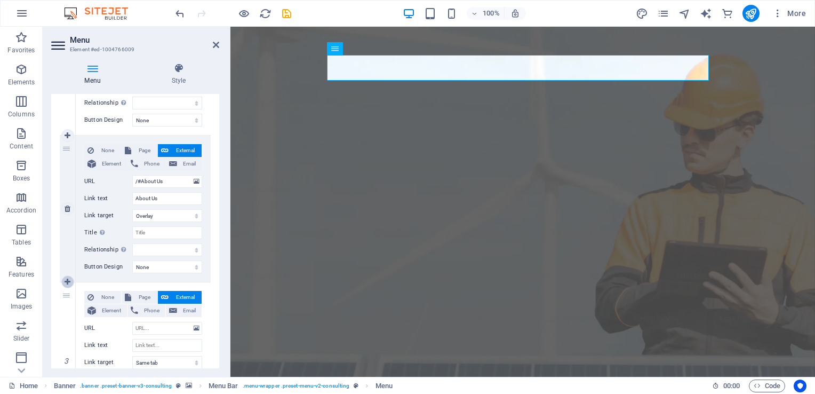
select select
click at [67, 280] on icon at bounding box center [68, 281] width 6 height 7
select select
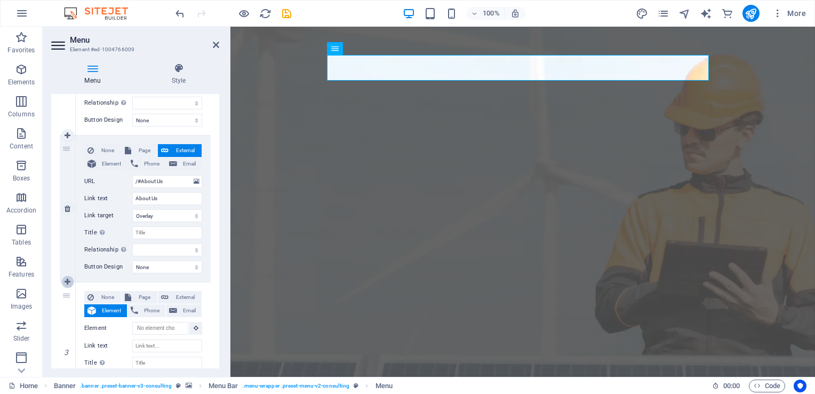
select select
type input "/#strengths"
type input "Our Strengths"
select select
type input "/#projects"
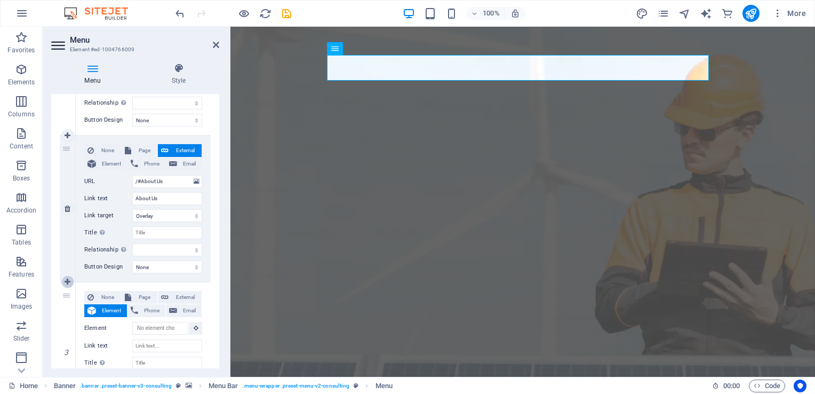
type input "Projects"
select select
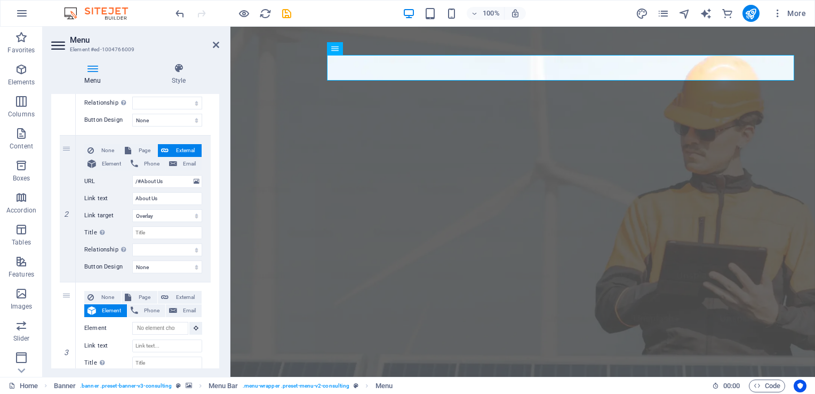
select select
type input "/#strengths"
type input "Our Strengths"
select select
type input "/#projects"
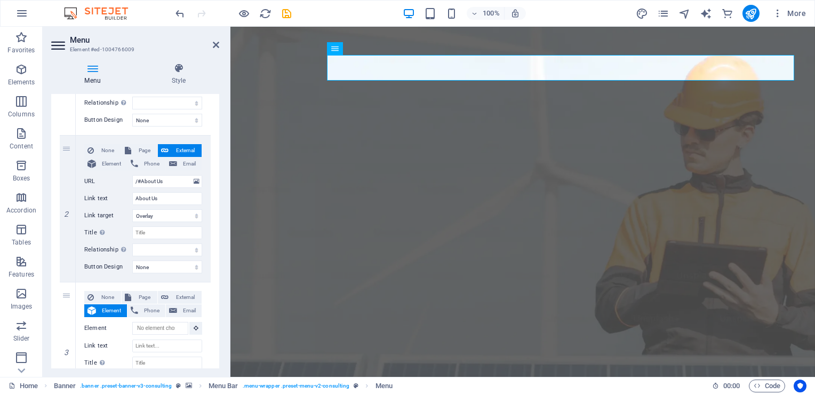
type input "Projects"
select select
type input "/#contact"
type input "Contact Us"
select select
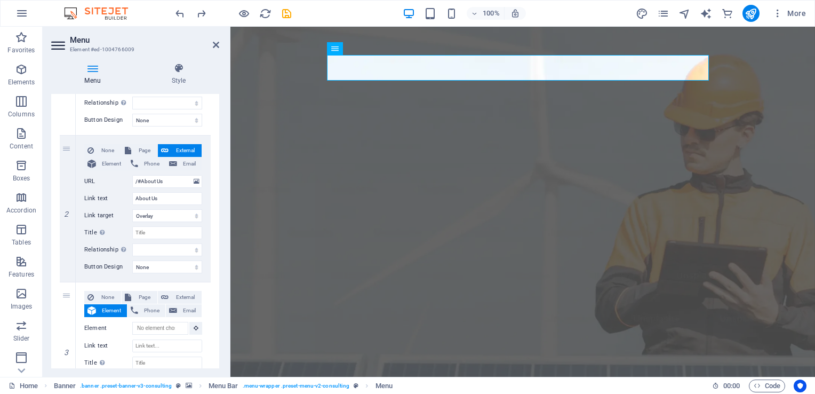
select select
type input "/#strengths"
type input "Our Strengths"
select select
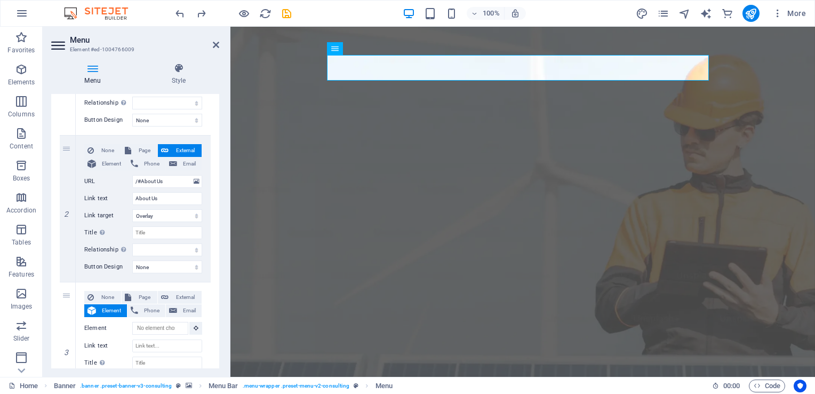
type input "/#projects"
type input "Projects"
select select
type input "/#contact"
type input "Contact Us"
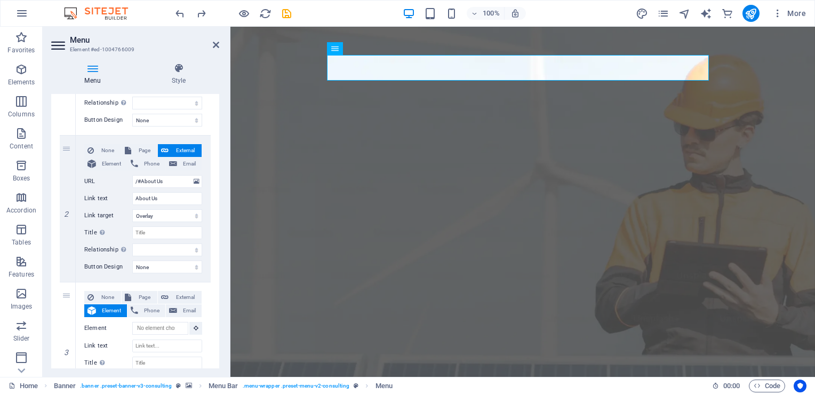
select select
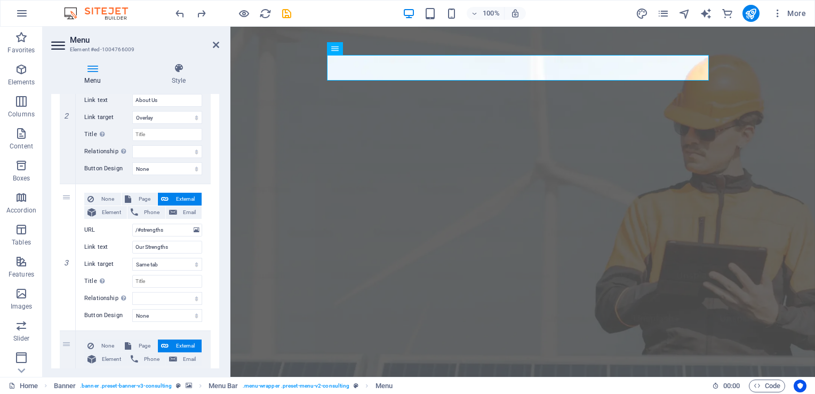
scroll to position [312, 0]
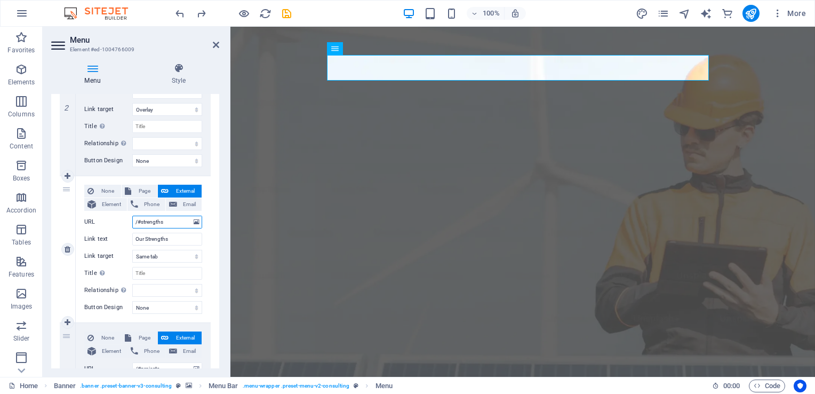
click at [166, 219] on input "/#strengths" at bounding box center [167, 221] width 70 height 13
type input "/#s"
select select
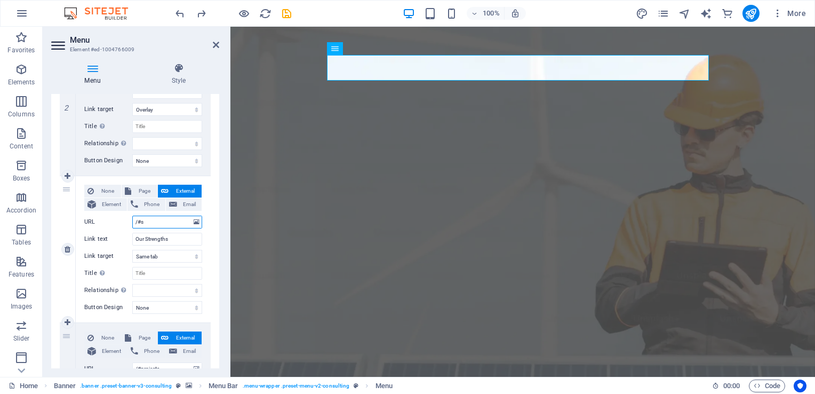
select select
type input "/#"
select select
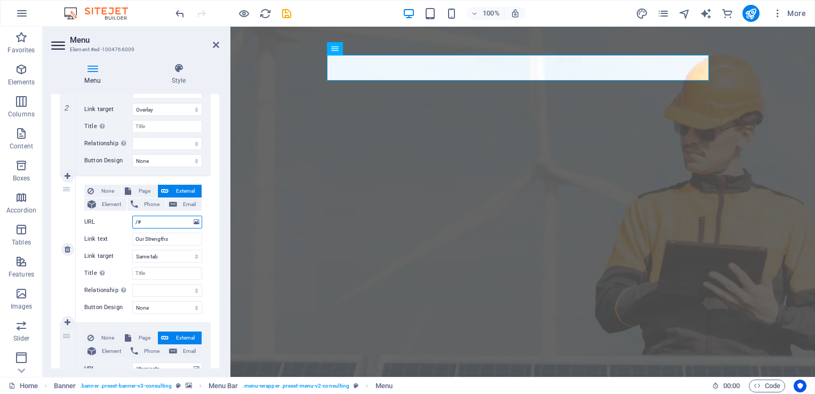
select select
type input "/#Pro"
select select
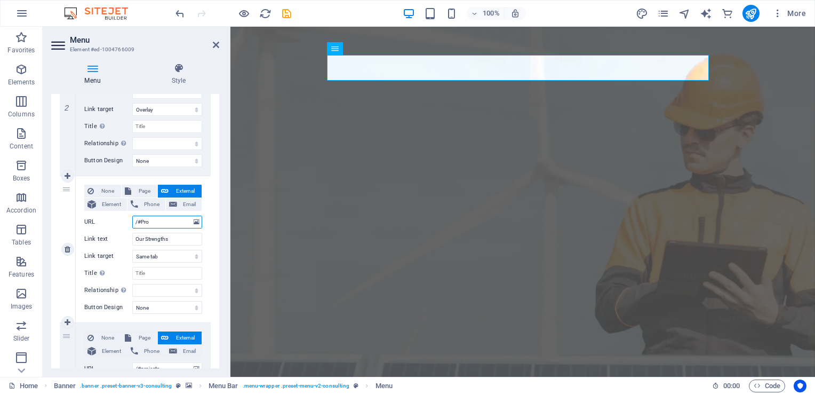
select select
type input "/#Projec"
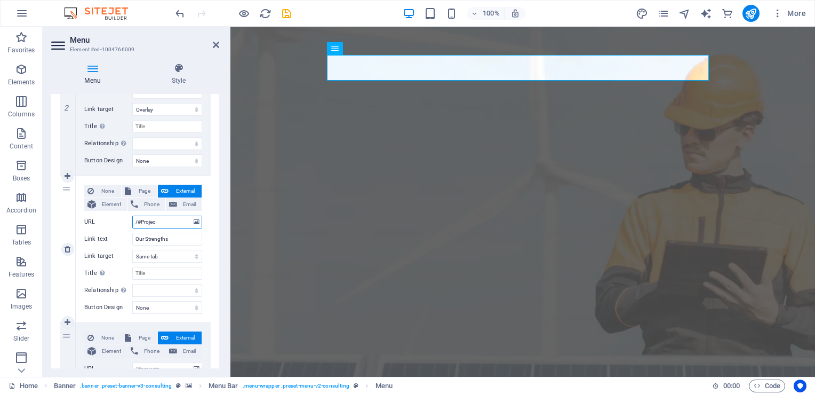
select select
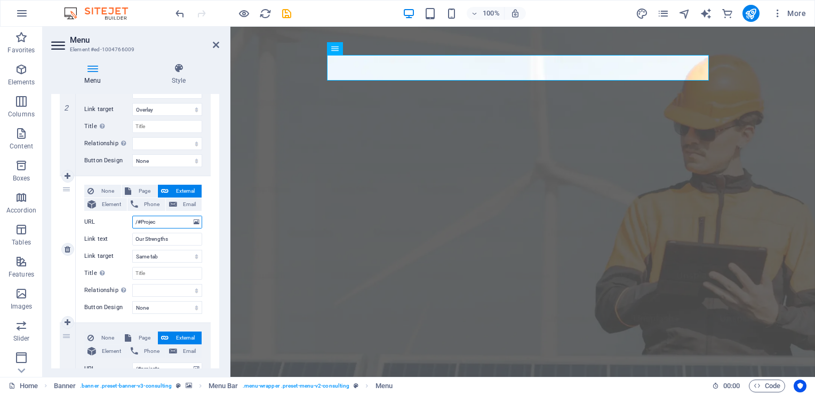
type input "/#Project"
select select
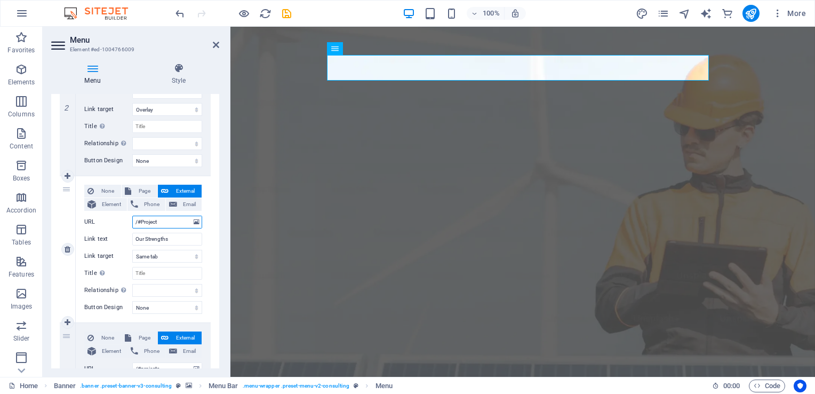
select select
type input "/#Project"
paste input "Project"
type input "Project"
select select
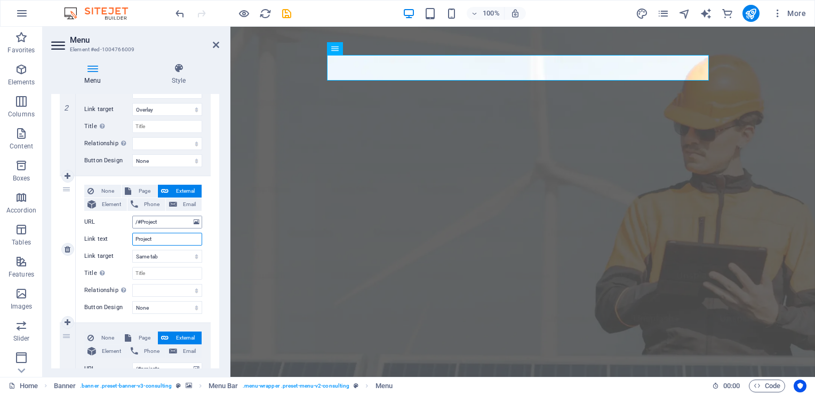
select select
type input "Project"
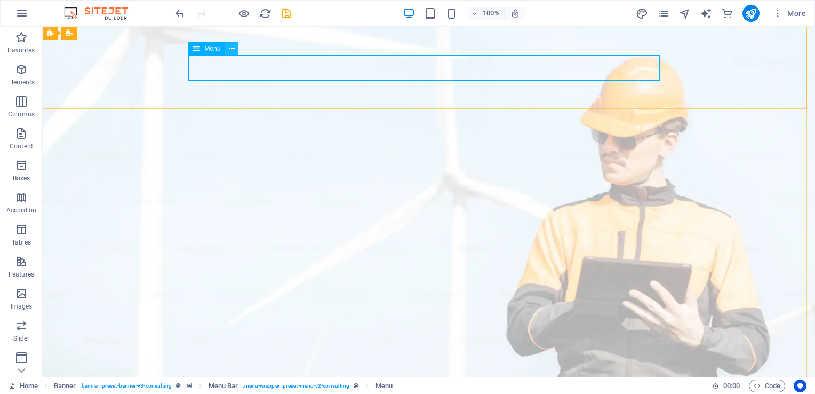
click at [229, 49] on icon at bounding box center [232, 48] width 6 height 11
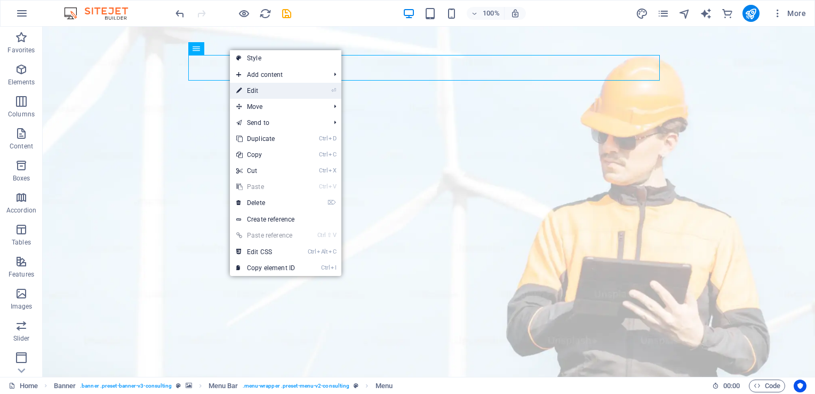
click at [252, 86] on link "⏎ Edit" at bounding box center [265, 91] width 71 height 16
select select "overlay"
select select
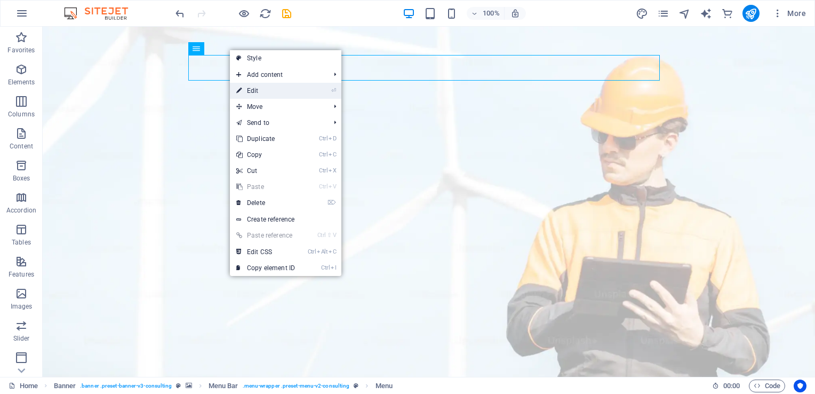
select select
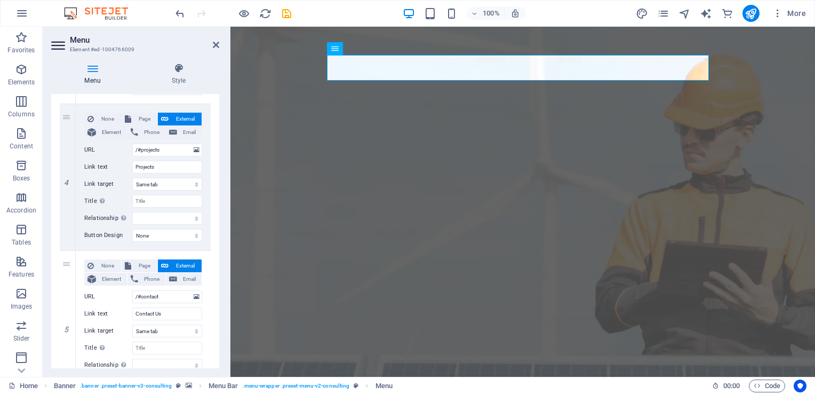
scroll to position [534, 0]
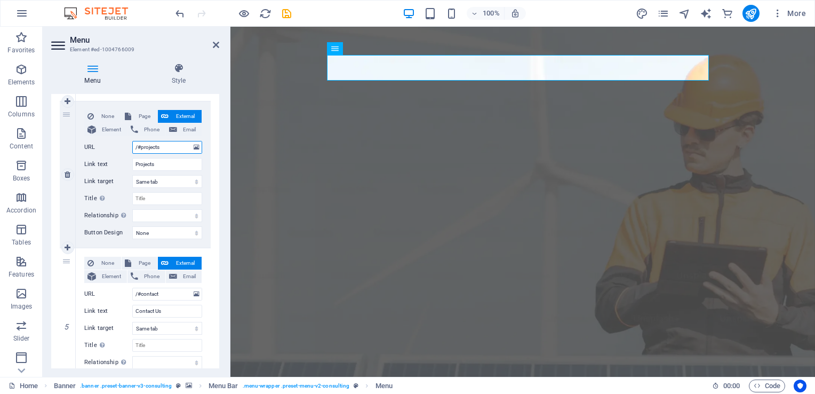
click at [167, 148] on input "/#projects" at bounding box center [167, 147] width 70 height 13
type input "/#proj"
select select
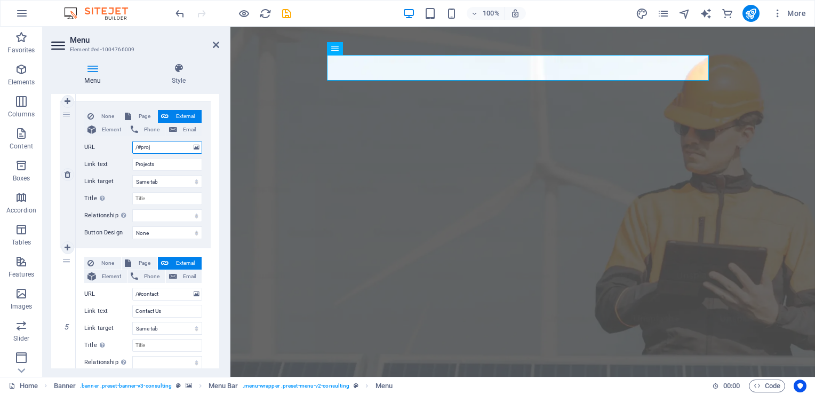
select select
type input "/#"
select select
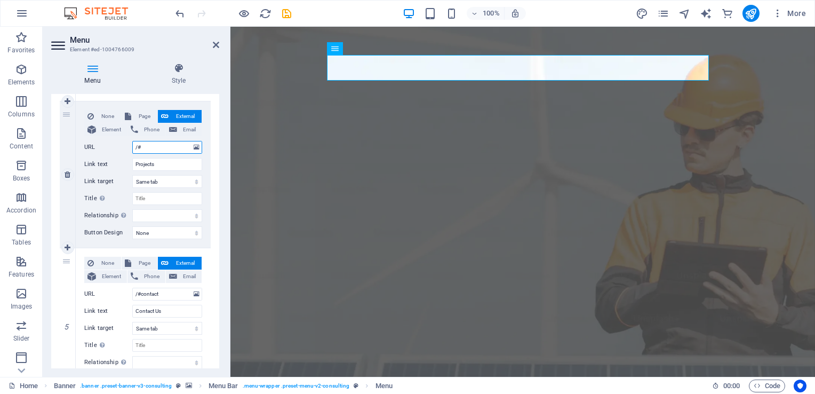
select select
type input "/#car"
select select
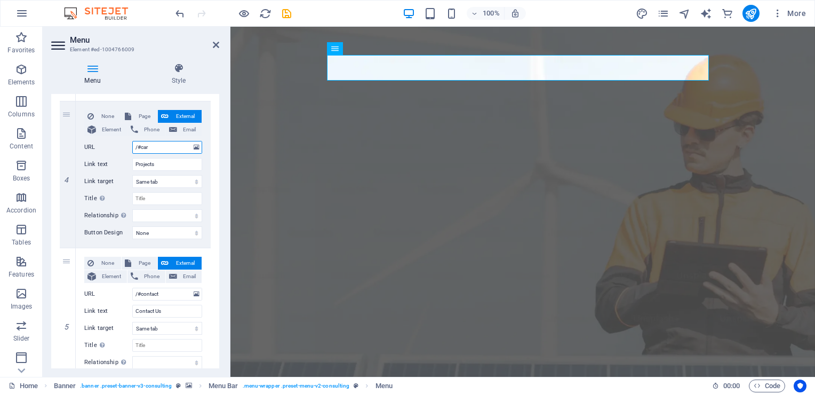
select select
click at [141, 114] on span "Page" at bounding box center [144, 116] width 20 height 13
click at [169, 114] on button "External" at bounding box center [180, 116] width 44 height 13
click at [141, 234] on select "None Default Primary Secondary" at bounding box center [167, 232] width 70 height 13
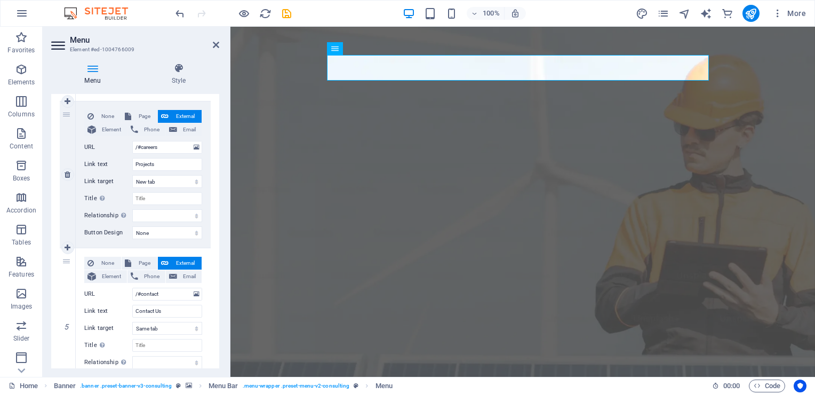
click at [94, 219] on label "Relationship Sets the relationship of this link to the link target . For exampl…" at bounding box center [108, 215] width 48 height 13
click at [132, 219] on select "alternate author bookmark external help license next nofollow noreferrer noopen…" at bounding box center [167, 215] width 70 height 13
click at [68, 244] on icon at bounding box center [68, 247] width 6 height 7
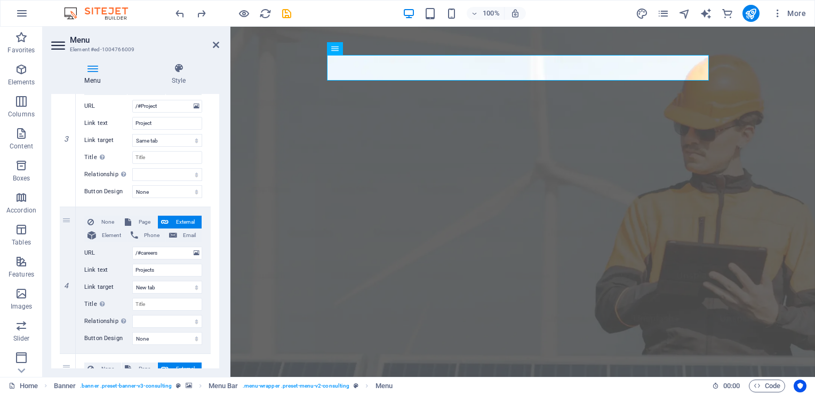
scroll to position [435, 0]
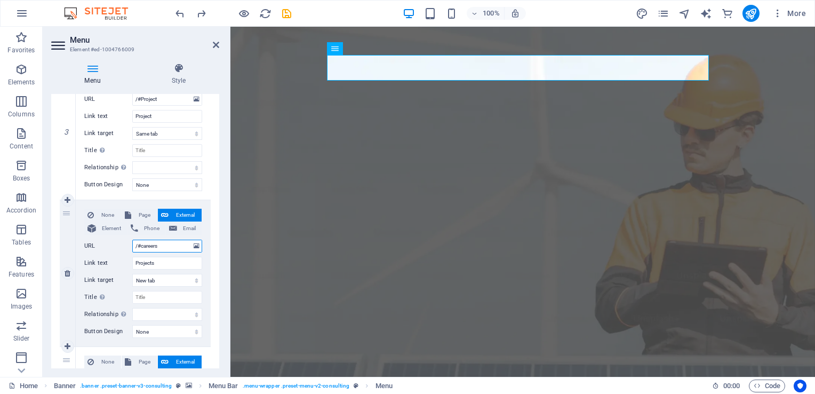
drag, startPoint x: 166, startPoint y: 246, endPoint x: 141, endPoint y: 242, distance: 25.9
click at [141, 242] on input "/#careers" at bounding box center [167, 245] width 70 height 13
click at [155, 263] on input "Projects" at bounding box center [167, 262] width 70 height 13
paste input "careers"
click at [162, 279] on select "New tab Same tab Overlay" at bounding box center [167, 280] width 70 height 13
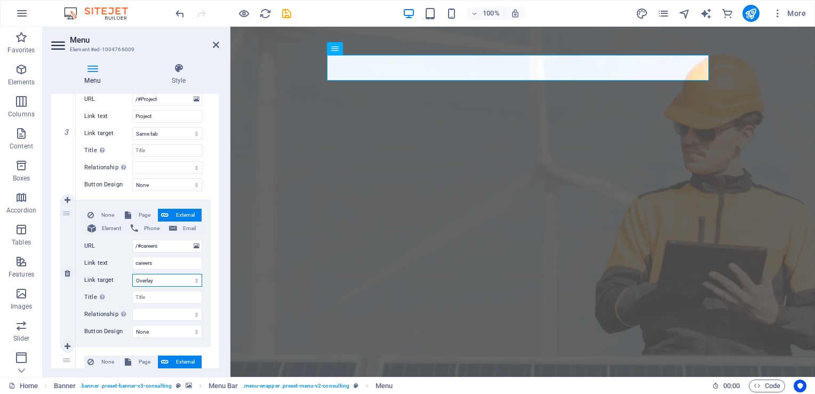
click at [132, 274] on select "New tab Same tab Overlay" at bounding box center [167, 280] width 70 height 13
click at [139, 360] on span "Page" at bounding box center [144, 361] width 20 height 13
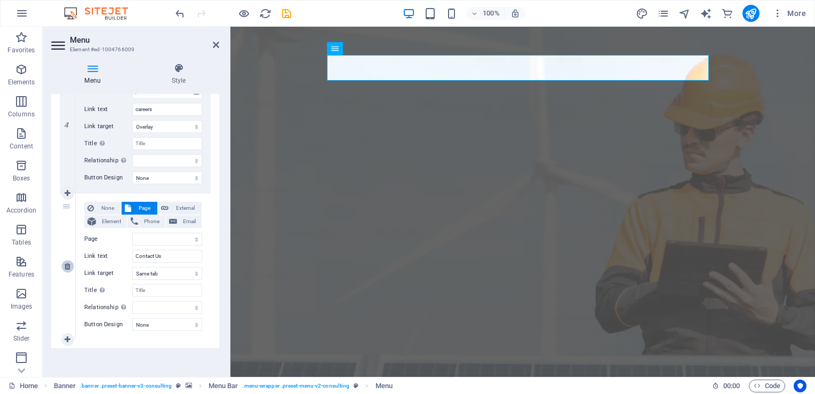
click at [66, 264] on icon at bounding box center [68, 265] width 6 height 7
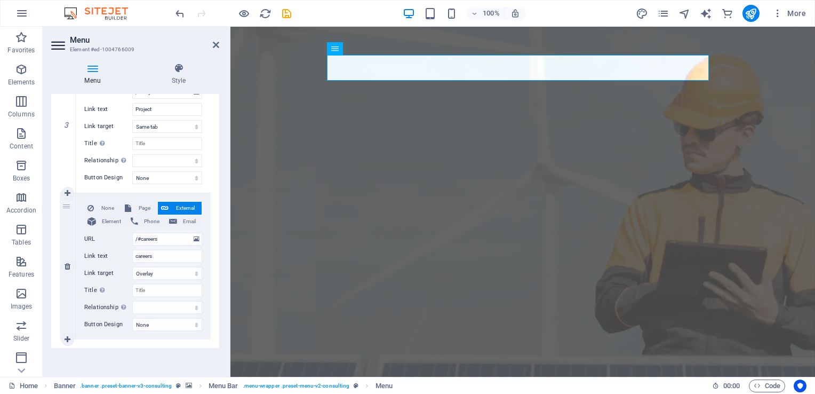
click at [65, 207] on div "4" at bounding box center [68, 266] width 16 height 146
drag, startPoint x: 216, startPoint y: 289, endPoint x: 218, endPoint y: 232, distance: 56.5
click at [218, 232] on div "Menu Auto Custom Create custom menu items for this menu. Recommended for one-pa…" at bounding box center [135, 231] width 168 height 274
click at [180, 69] on icon at bounding box center [178, 68] width 81 height 11
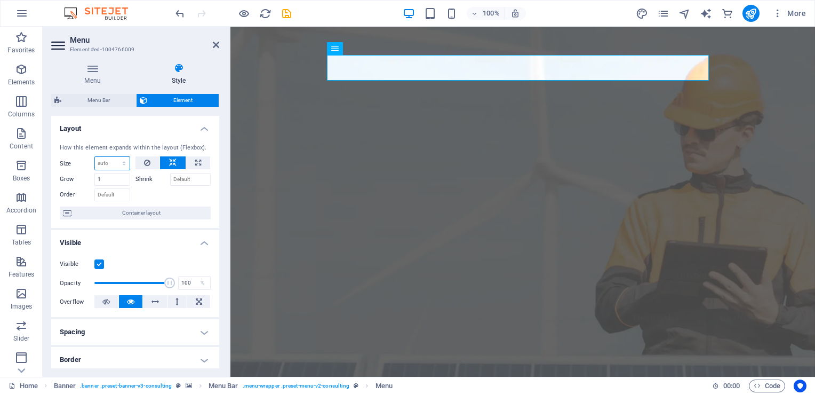
click at [122, 159] on select "Default auto px % 1/1 1/2 1/3 1/4 1/5 1/6 1/7 1/8 1/9 1/10" at bounding box center [112, 163] width 35 height 13
click at [113, 157] on select "Default auto px % 1/1 1/2 1/3 1/4 1/5 1/6 1/7 1/8 1/9 1/10" at bounding box center [112, 163] width 35 height 13
click at [199, 330] on h4 "Spacing" at bounding box center [135, 332] width 168 height 26
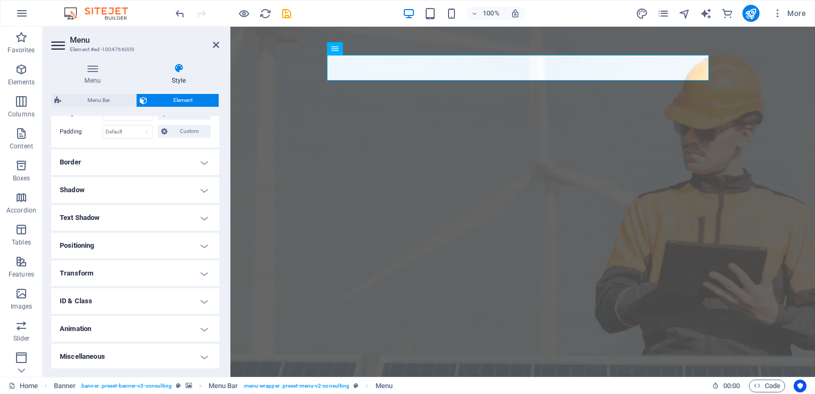
scroll to position [0, 0]
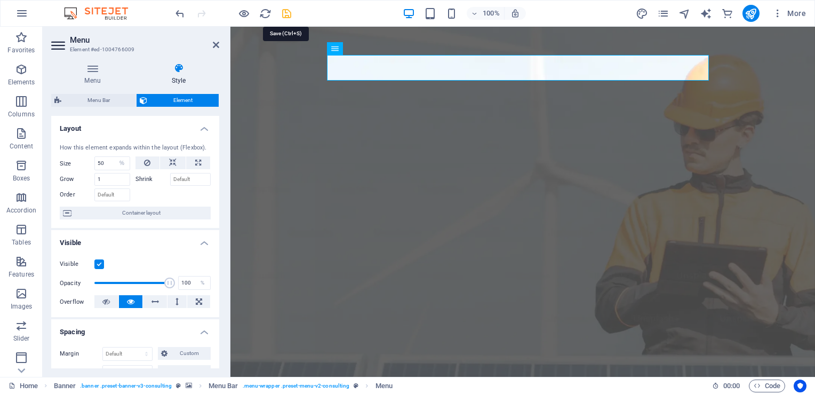
click at [285, 12] on icon "save" at bounding box center [286, 13] width 12 height 12
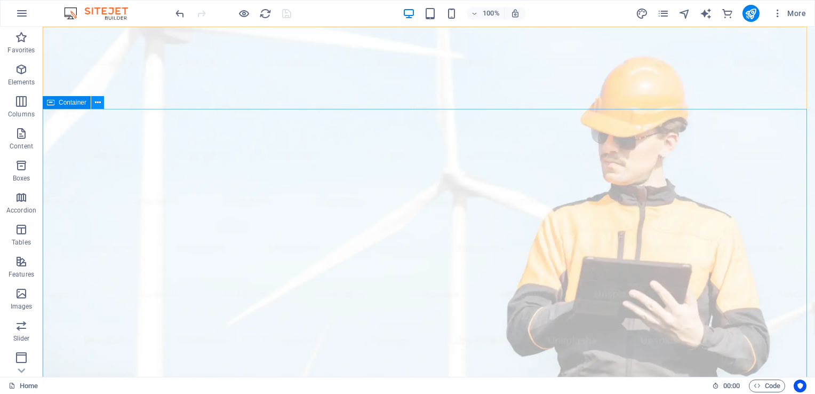
click at [98, 105] on icon at bounding box center [98, 102] width 6 height 11
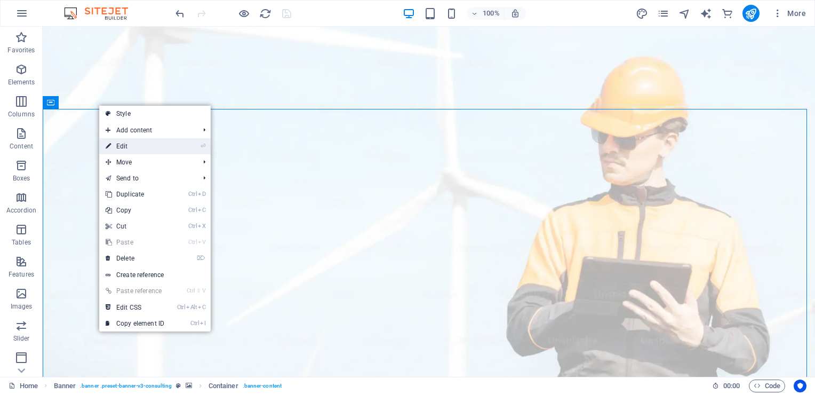
click at [123, 146] on link "⏎ Edit" at bounding box center [134, 146] width 71 height 16
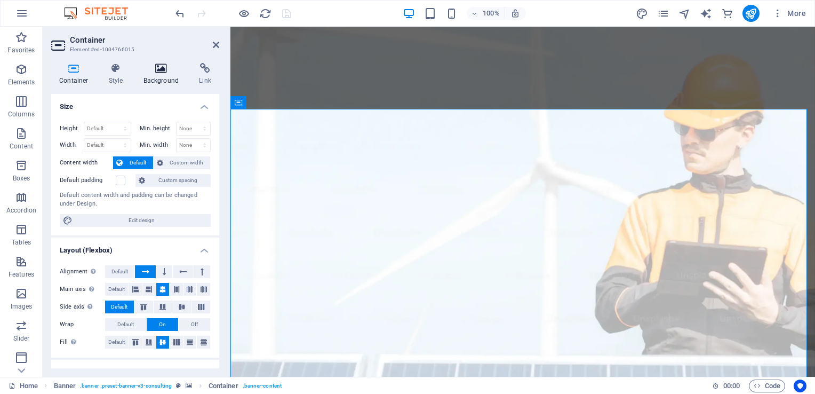
click at [151, 76] on h4 "Background" at bounding box center [163, 74] width 56 height 22
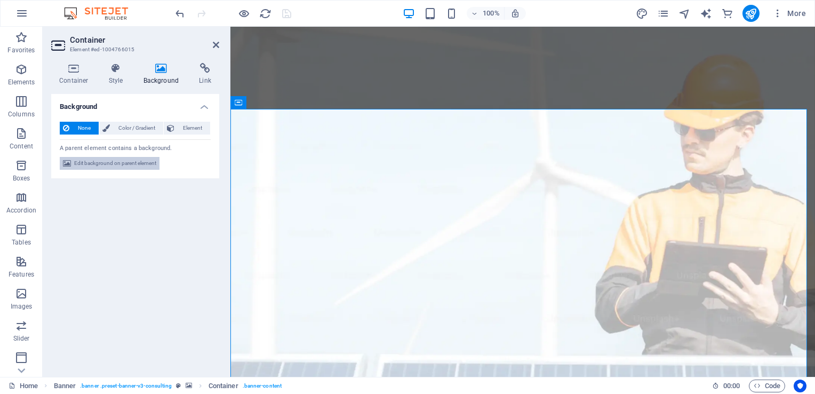
click at [118, 159] on span "Edit background on parent element" at bounding box center [115, 163] width 82 height 13
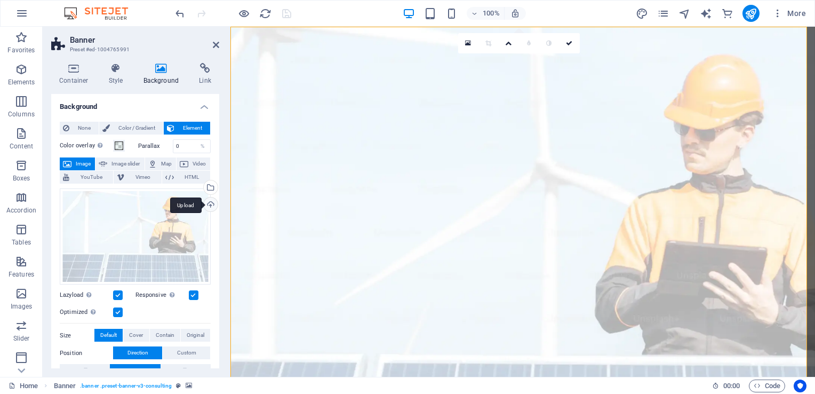
click at [208, 203] on div "Upload" at bounding box center [210, 205] width 16 height 16
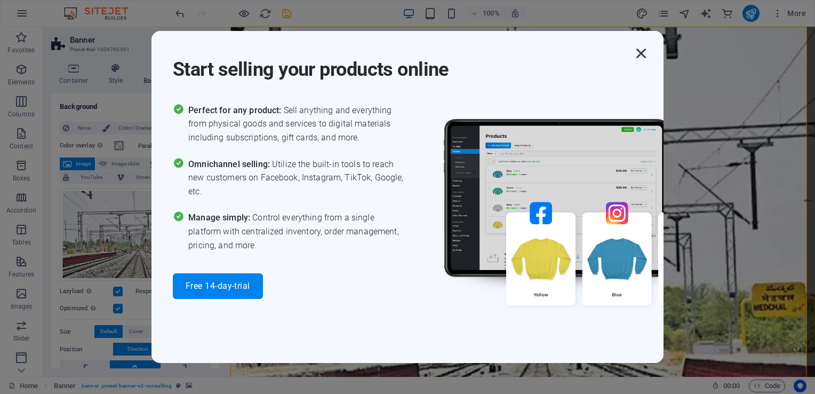
click at [643, 51] on icon "button" at bounding box center [640, 53] width 19 height 19
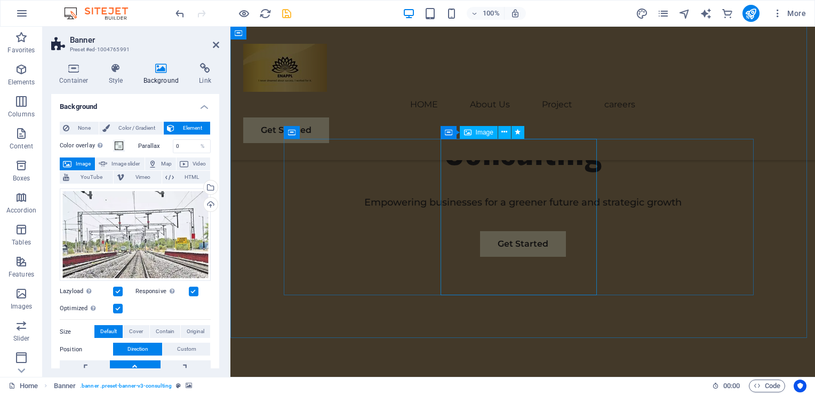
scroll to position [576, 0]
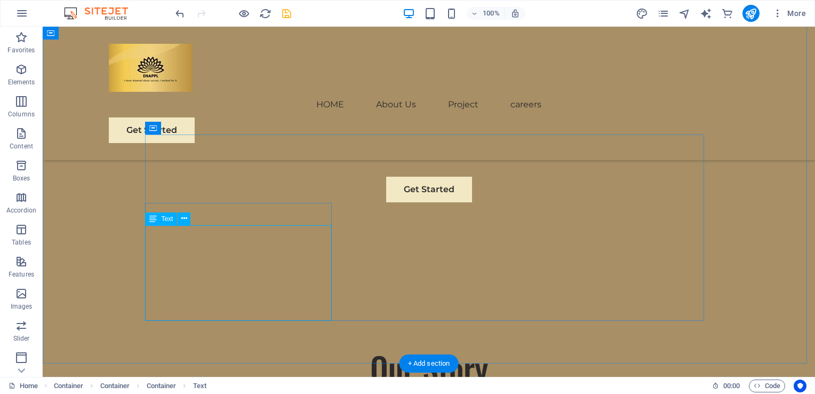
click at [181, 217] on icon at bounding box center [184, 218] width 6 height 11
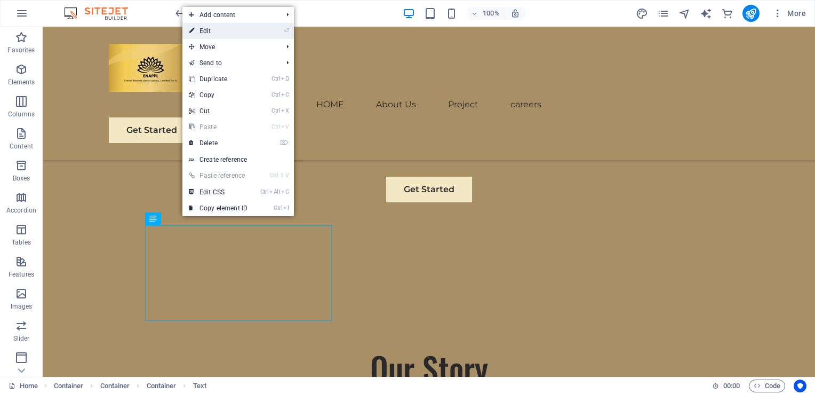
click at [250, 31] on link "⏎ Edit" at bounding box center [217, 31] width 71 height 16
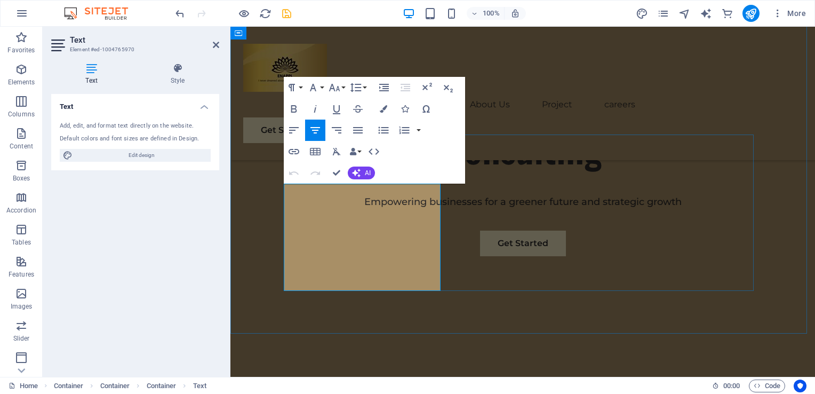
click at [366, 172] on span "AI" at bounding box center [368, 173] width 6 height 6
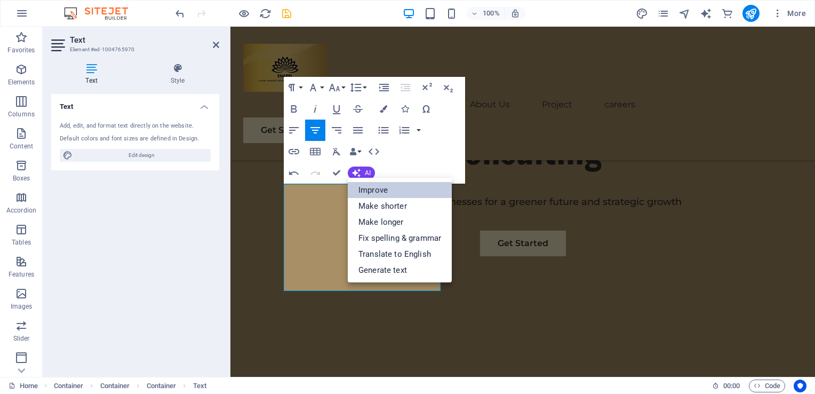
click at [375, 191] on link "Improve" at bounding box center [400, 190] width 104 height 16
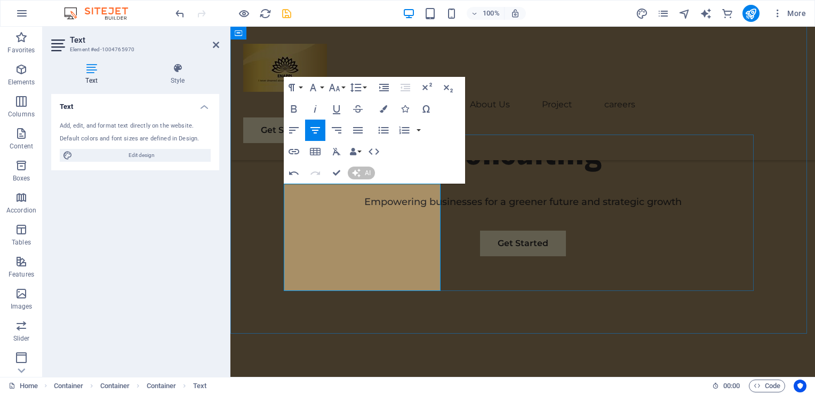
scroll to position [552, 0]
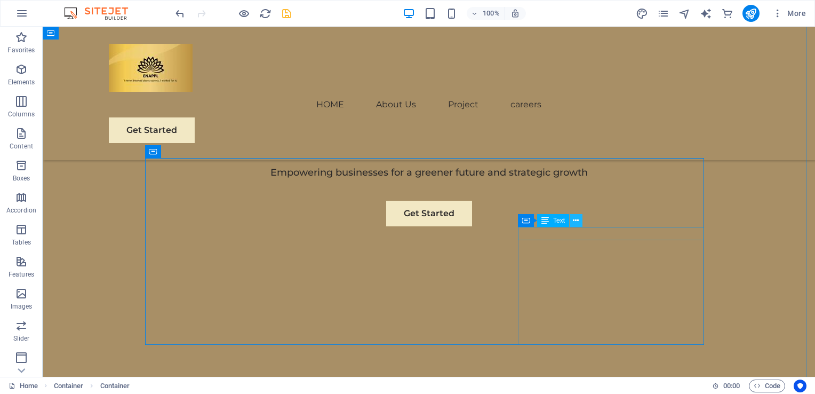
click at [573, 221] on icon at bounding box center [576, 220] width 6 height 11
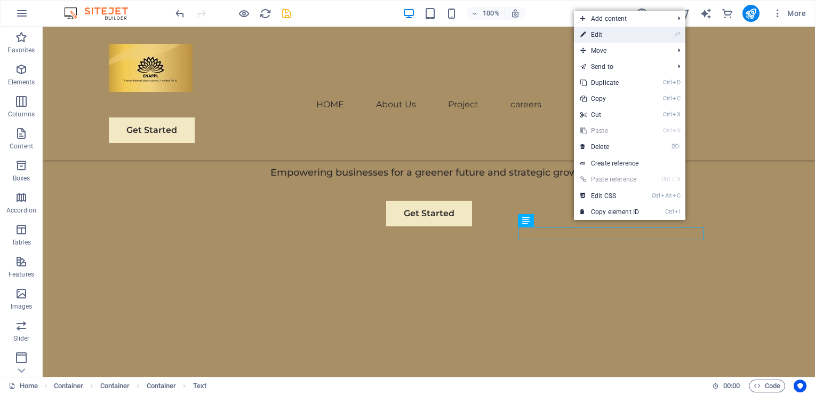
click at [596, 36] on link "⏎ Edit" at bounding box center [609, 35] width 71 height 16
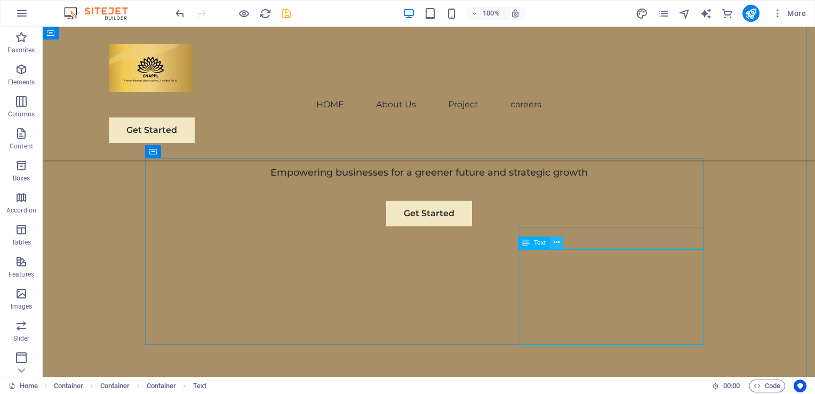
click at [558, 244] on icon at bounding box center [557, 242] width 6 height 11
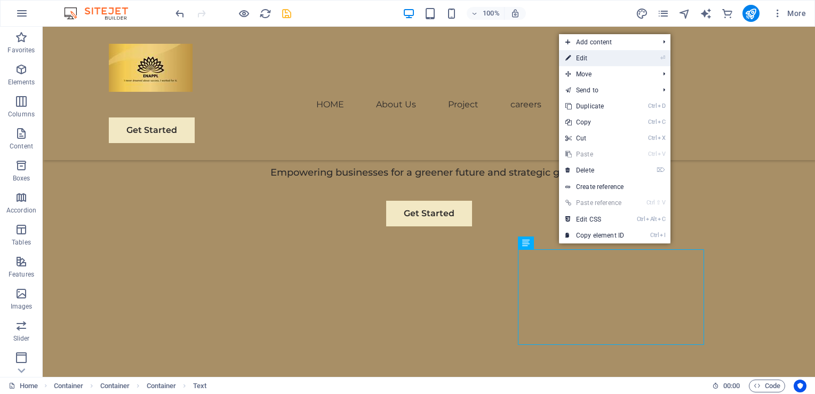
click at [588, 60] on link "⏎ Edit" at bounding box center [594, 58] width 71 height 16
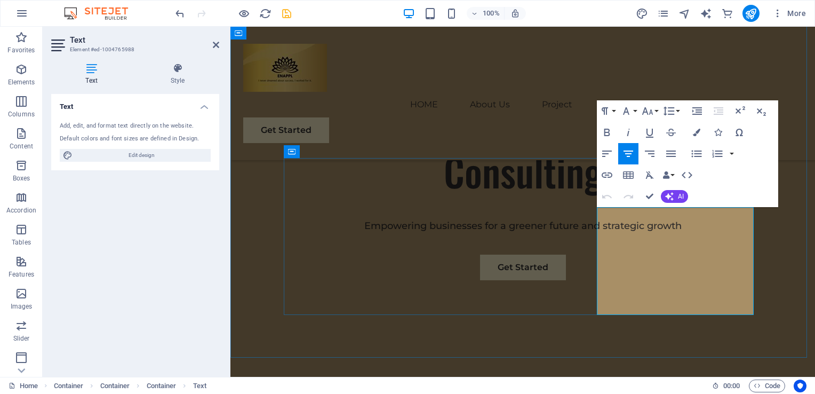
click at [680, 196] on span "AI" at bounding box center [681, 196] width 6 height 6
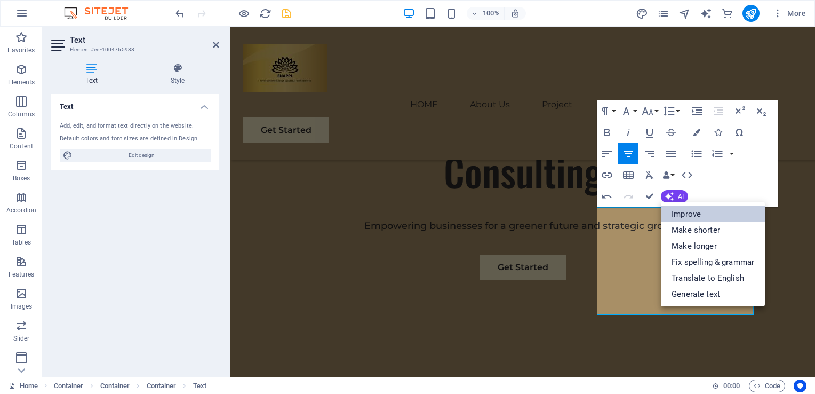
click at [685, 212] on link "Improve" at bounding box center [713, 214] width 104 height 16
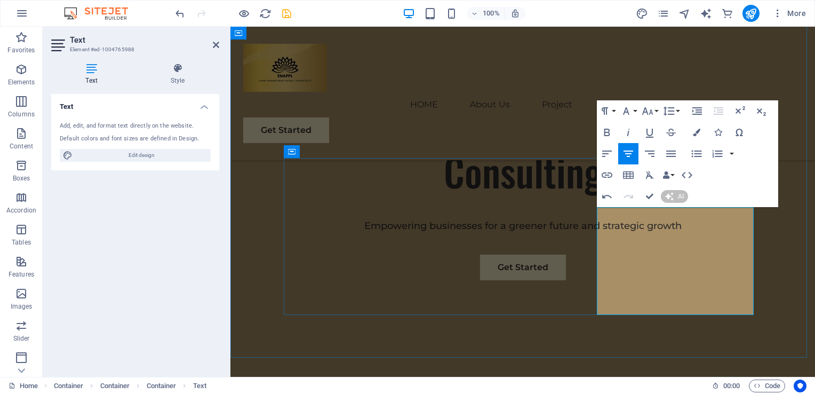
scroll to position [540, 0]
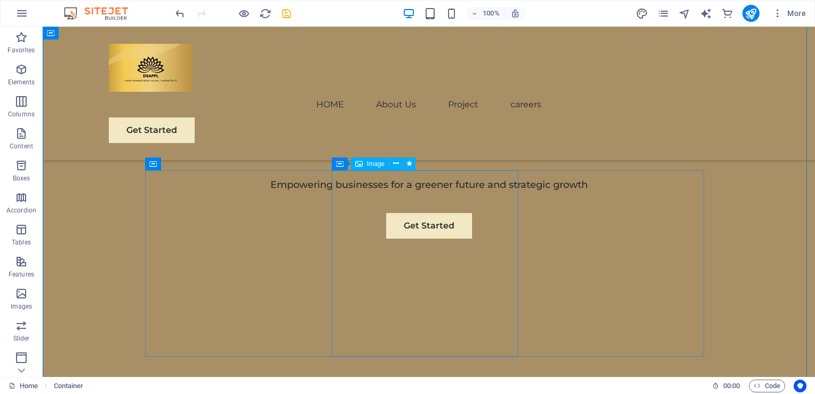
click at [372, 165] on span "Image" at bounding box center [376, 164] width 18 height 6
click at [373, 162] on span "Image" at bounding box center [376, 164] width 18 height 6
click at [396, 164] on icon at bounding box center [396, 163] width 6 height 11
click at [376, 165] on span "Image" at bounding box center [376, 164] width 18 height 6
click at [372, 165] on span "Image" at bounding box center [376, 164] width 18 height 6
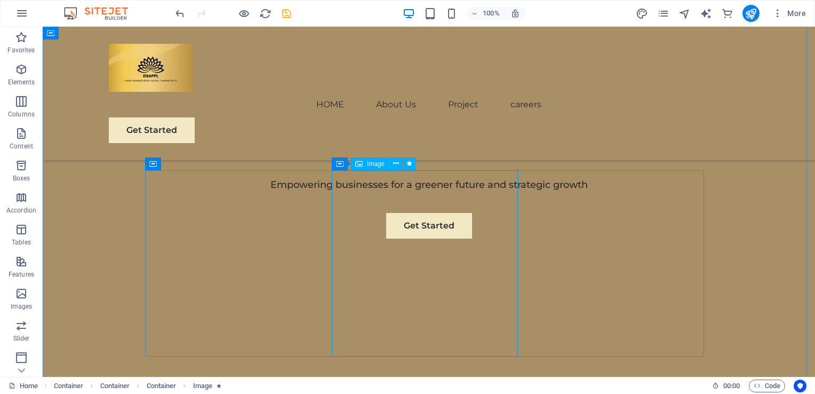
click at [372, 165] on span "Image" at bounding box center [376, 164] width 18 height 6
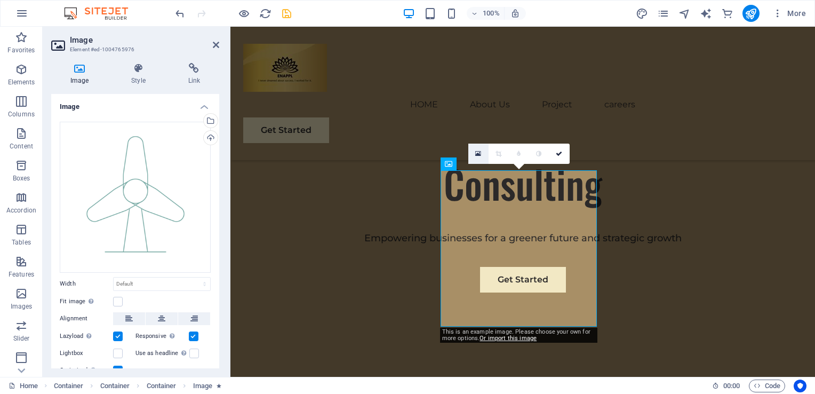
click at [479, 154] on icon at bounding box center [478, 153] width 6 height 7
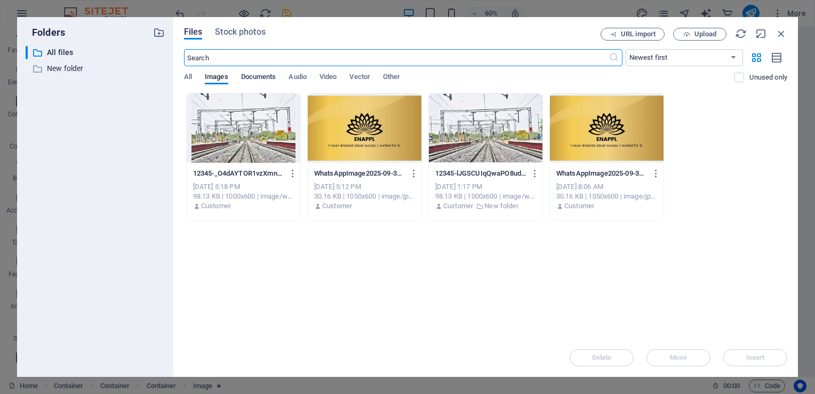
click at [255, 78] on span "Documents" at bounding box center [258, 77] width 35 height 15
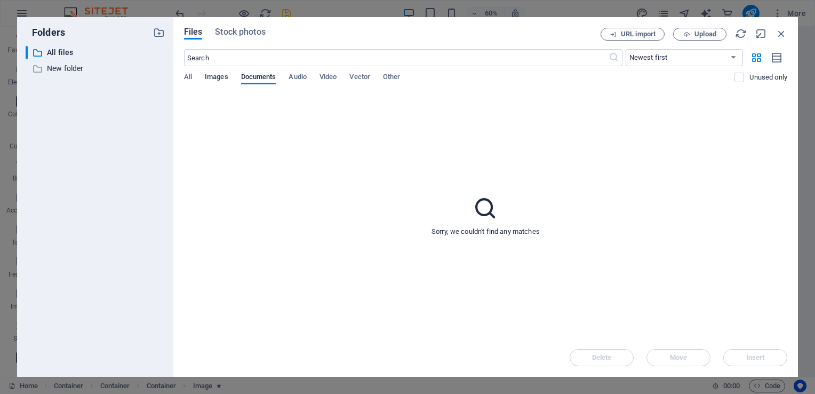
click at [209, 77] on span "Images" at bounding box center [216, 77] width 23 height 15
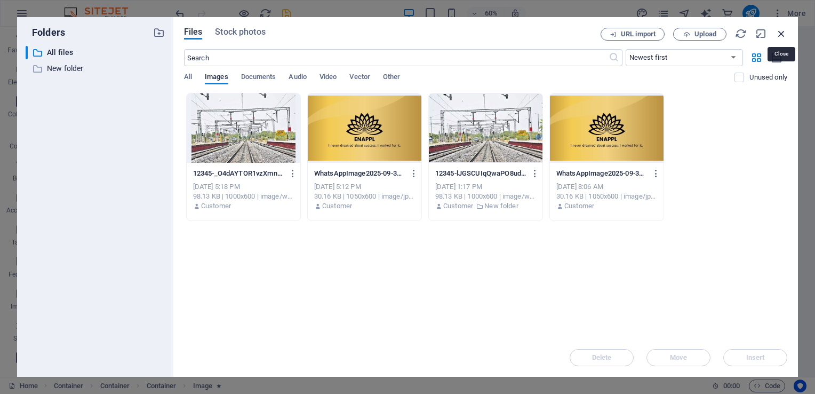
click at [782, 33] on icon "button" at bounding box center [781, 34] width 12 height 12
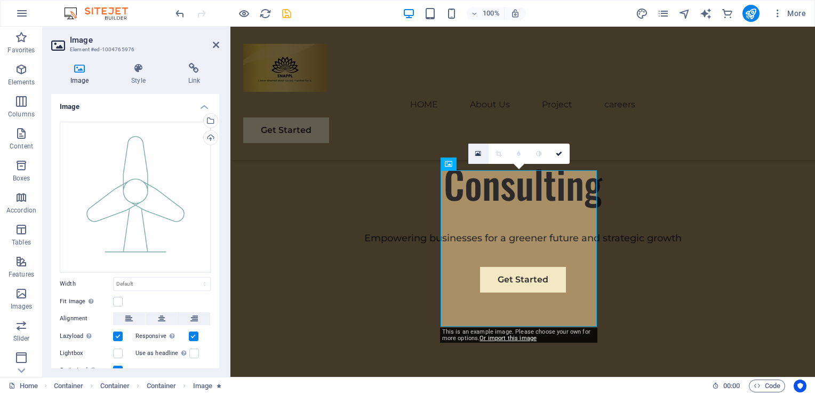
click at [475, 157] on icon at bounding box center [478, 153] width 6 height 7
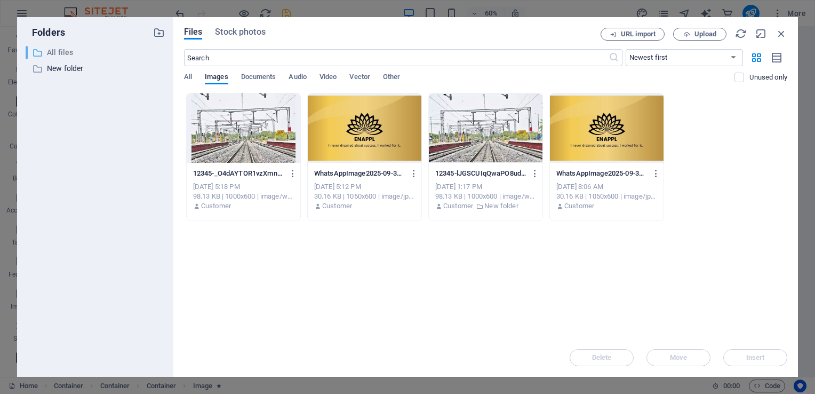
click at [70, 54] on p "All files" at bounding box center [96, 52] width 98 height 12
click at [227, 33] on span "Stock photos" at bounding box center [240, 32] width 50 height 13
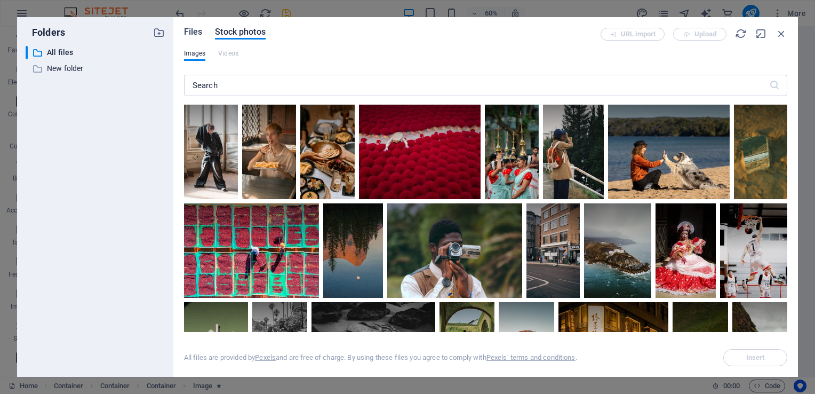
click at [197, 31] on span "Files" at bounding box center [193, 32] width 19 height 13
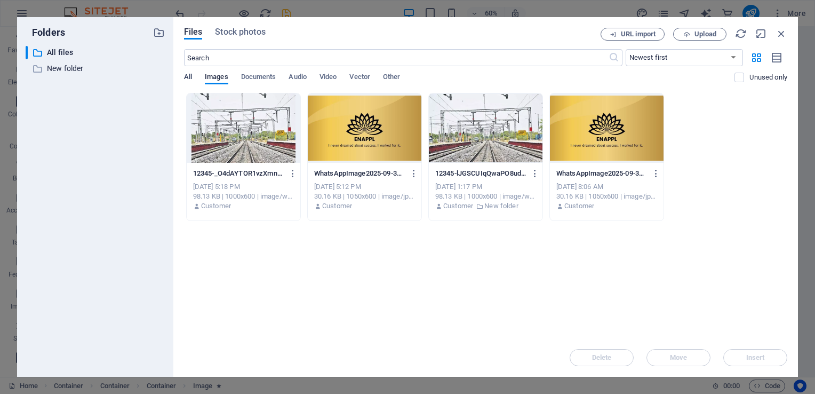
click at [188, 78] on span "All" at bounding box center [188, 77] width 8 height 15
click at [79, 55] on p "All files" at bounding box center [96, 52] width 98 height 12
click at [71, 54] on p "All files" at bounding box center [96, 52] width 98 height 12
click at [157, 32] on icon "button" at bounding box center [159, 33] width 12 height 12
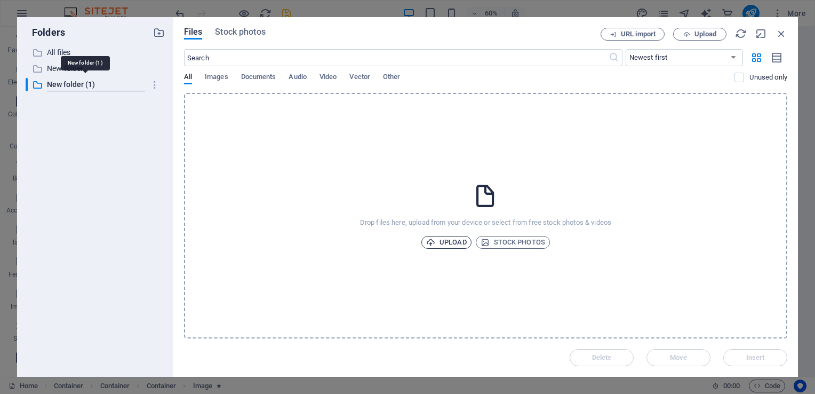
click at [456, 240] on span "Upload" at bounding box center [446, 242] width 41 height 13
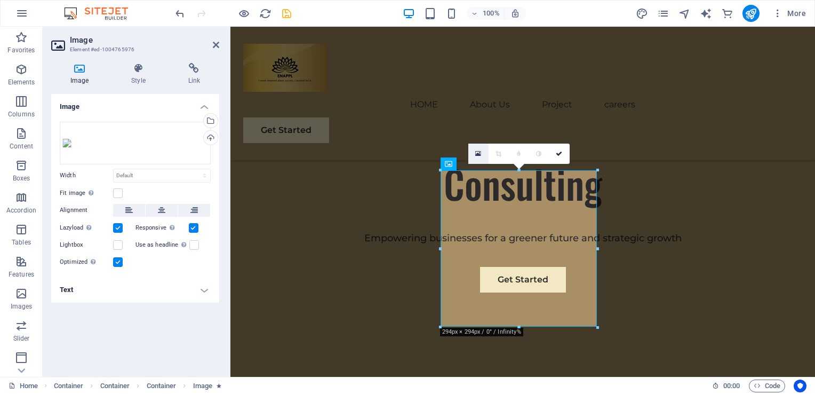
click at [480, 154] on icon at bounding box center [478, 153] width 6 height 7
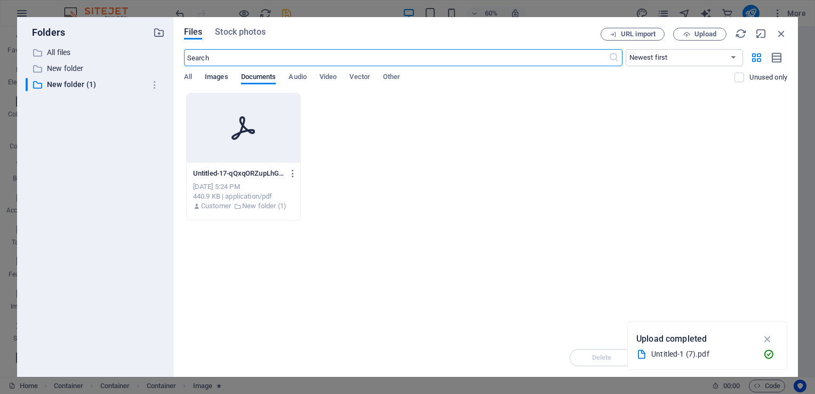
click at [221, 78] on span "Images" at bounding box center [216, 77] width 23 height 15
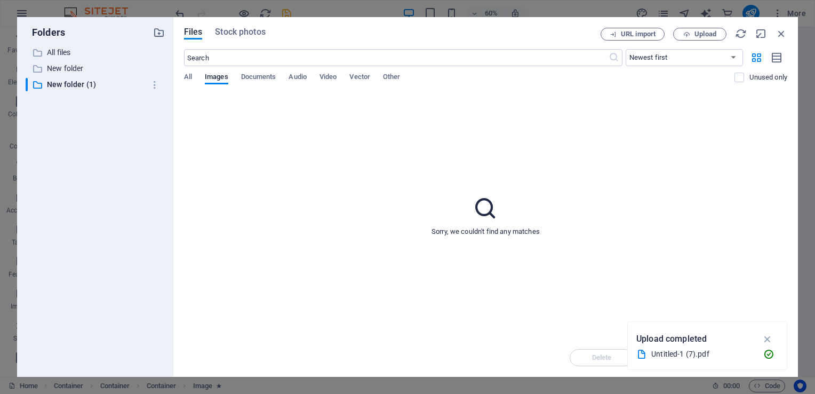
click at [196, 77] on div "All Images Documents Audio Video Vector Other" at bounding box center [459, 83] width 551 height 20
click at [187, 76] on span "All" at bounding box center [188, 77] width 8 height 15
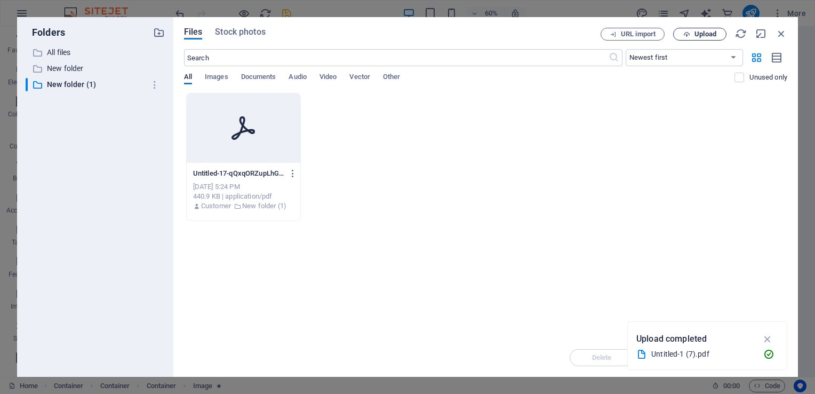
click at [708, 34] on span "Upload" at bounding box center [705, 34] width 22 height 6
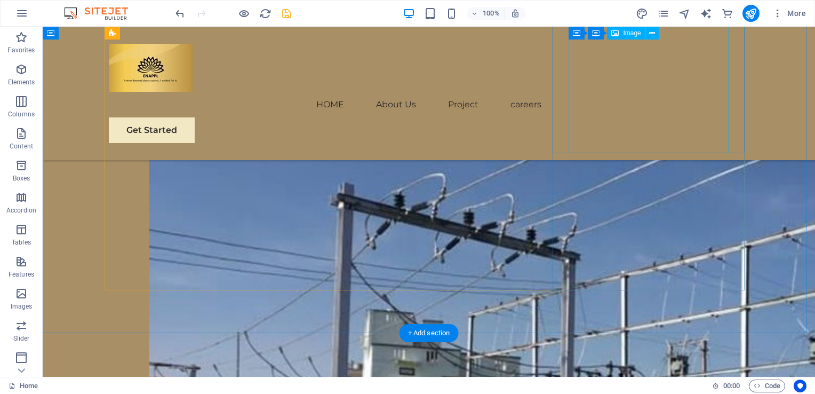
scroll to position [1173, 0]
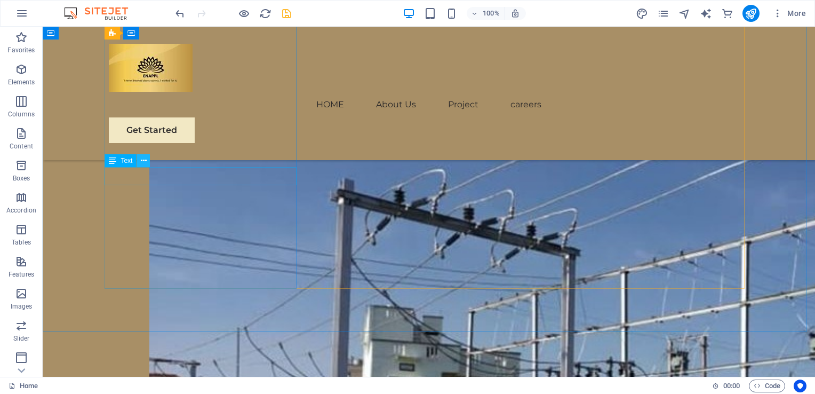
click at [143, 161] on icon at bounding box center [144, 160] width 6 height 11
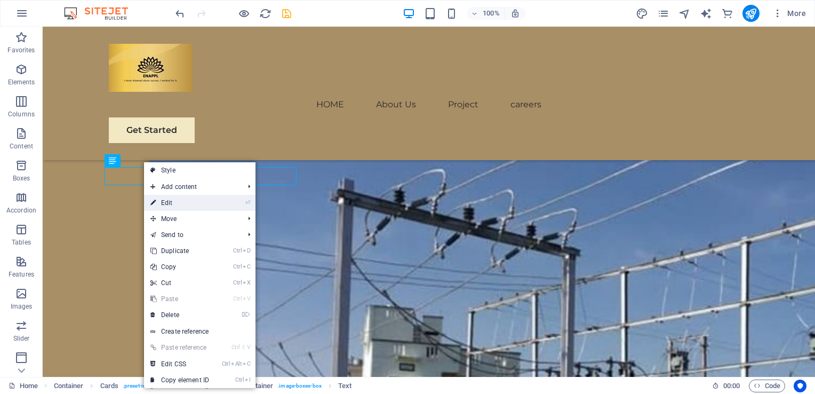
click at [169, 199] on link "⏎ Edit" at bounding box center [179, 203] width 71 height 16
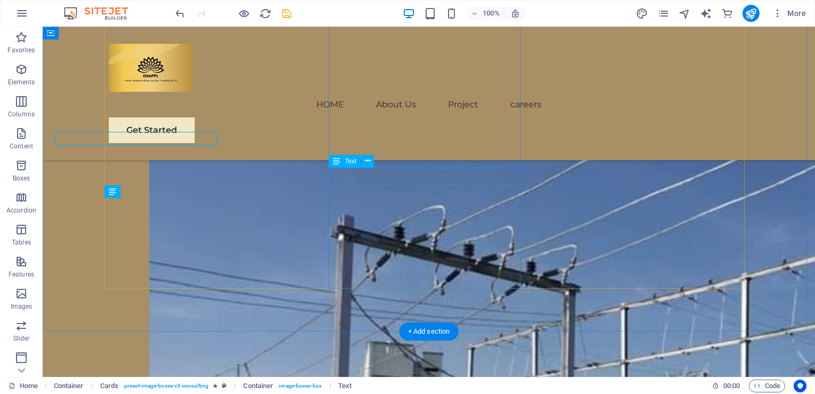
scroll to position [1173, 0]
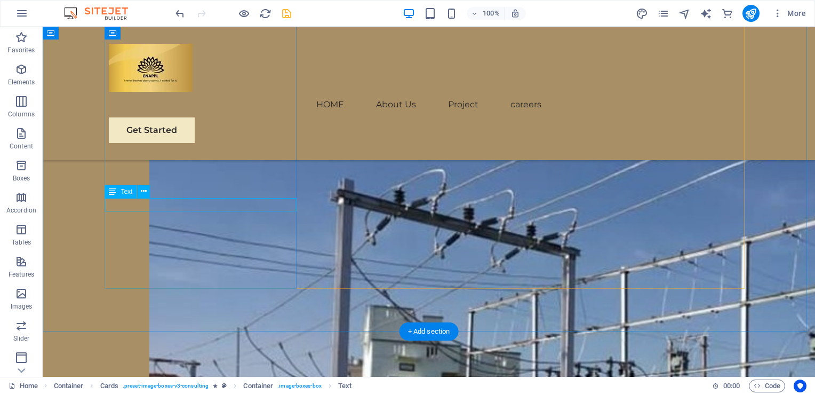
click at [126, 192] on span "Text" at bounding box center [127, 191] width 12 height 6
click at [143, 193] on icon at bounding box center [144, 191] width 6 height 11
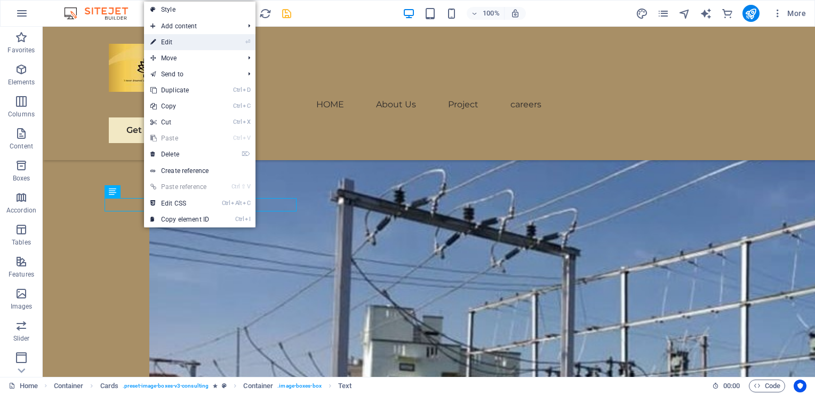
click at [206, 48] on link "⏎ Edit" at bounding box center [179, 42] width 71 height 16
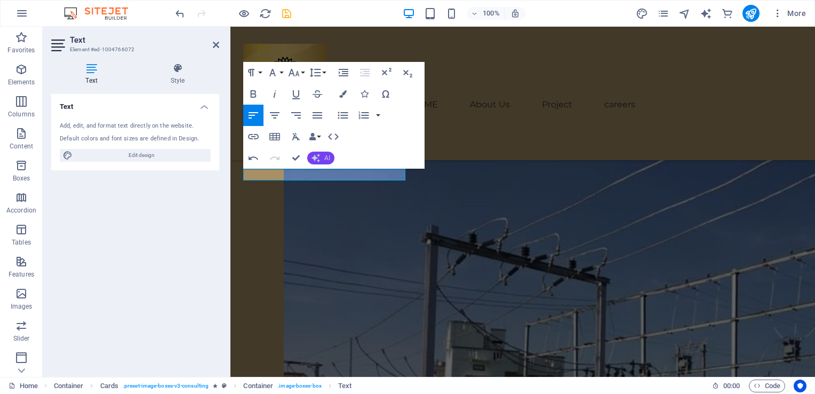
click at [323, 157] on button "AI" at bounding box center [320, 157] width 27 height 13
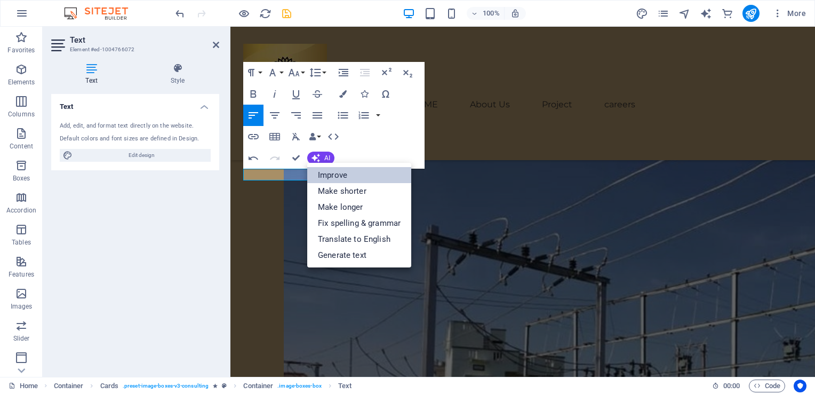
click at [334, 174] on link "Improve" at bounding box center [359, 175] width 104 height 16
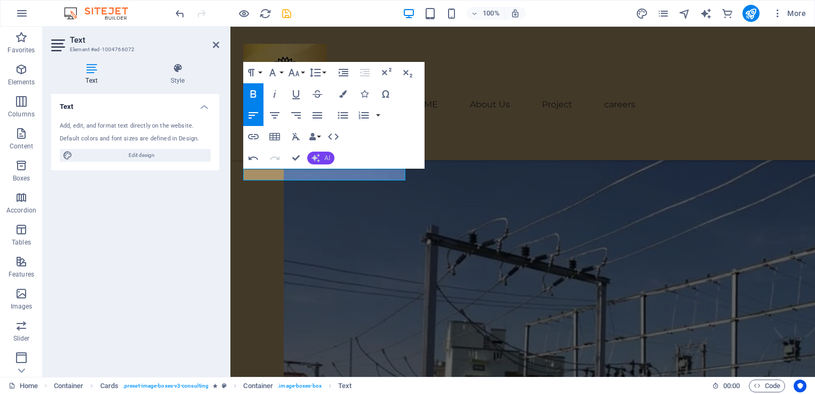
click at [326, 158] on span "AI" at bounding box center [327, 158] width 6 height 6
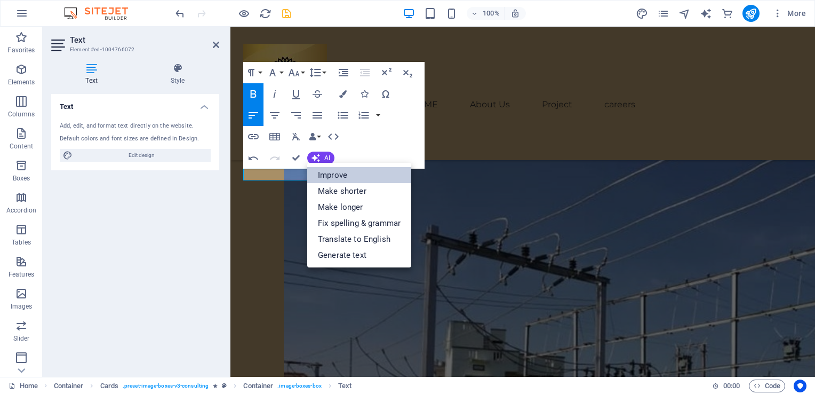
click at [336, 178] on link "Improve" at bounding box center [359, 175] width 104 height 16
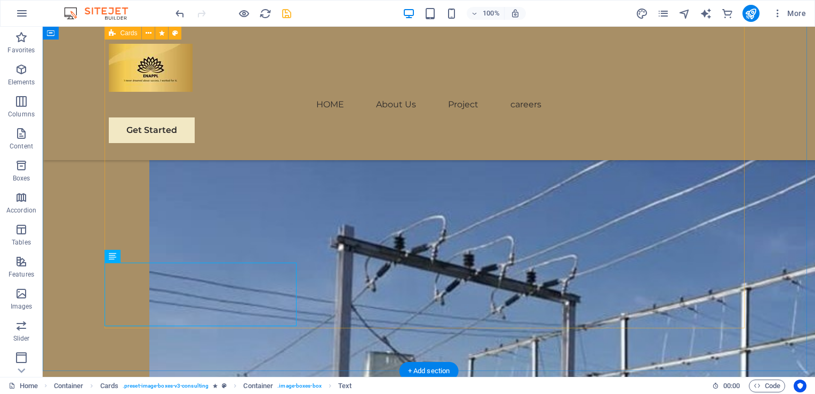
scroll to position [1114, 0]
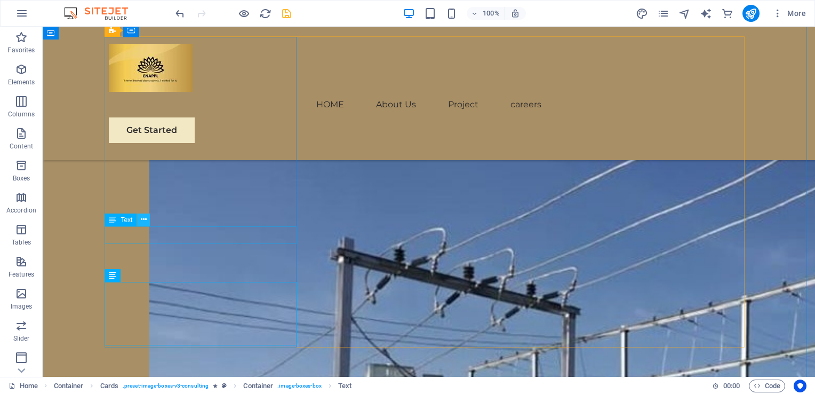
click at [141, 221] on icon at bounding box center [144, 219] width 6 height 11
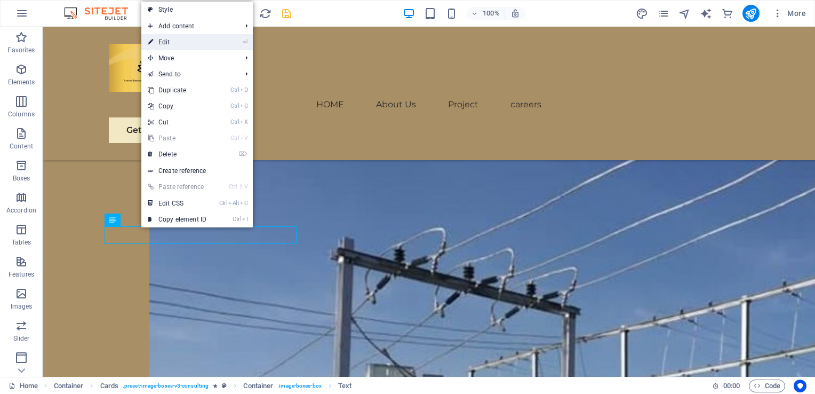
click at [211, 44] on link "⏎ Edit" at bounding box center [176, 42] width 71 height 16
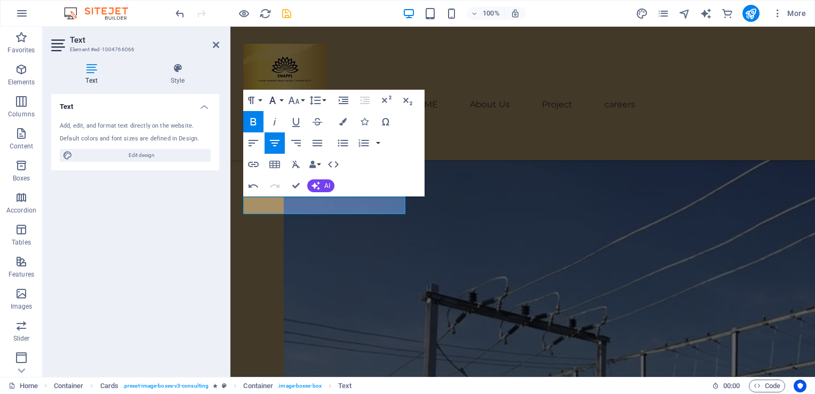
click at [282, 99] on button "Font Family" at bounding box center [274, 100] width 20 height 21
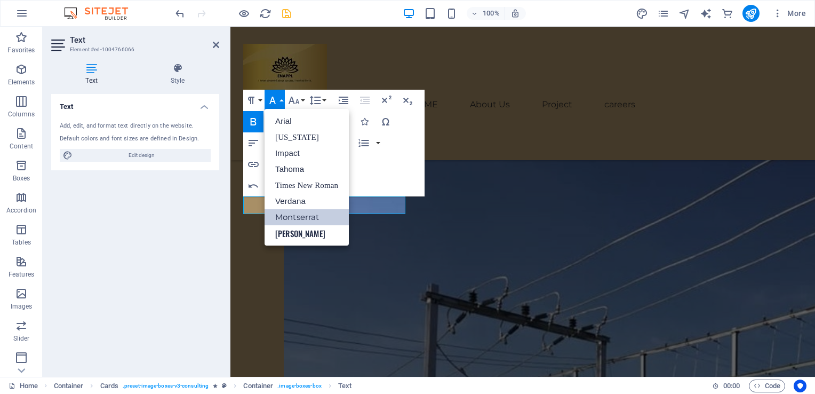
scroll to position [0, 0]
click at [290, 148] on link "Impact" at bounding box center [306, 153] width 84 height 16
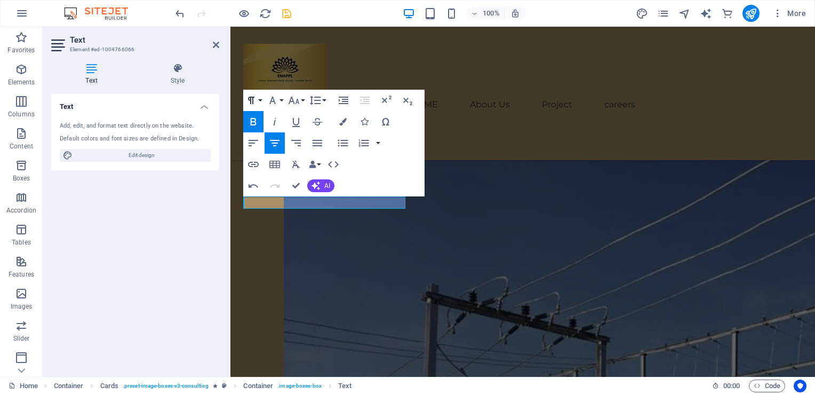
click at [259, 99] on button "Paragraph Format" at bounding box center [253, 100] width 20 height 21
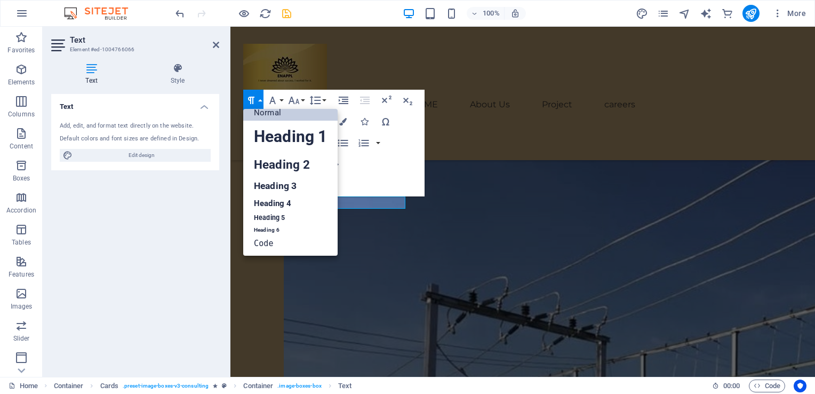
scroll to position [9, 0]
click at [270, 206] on link "Heading 4" at bounding box center [290, 203] width 94 height 16
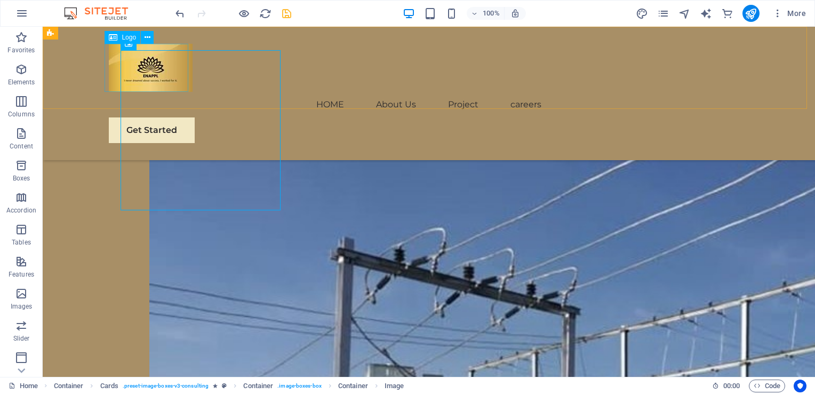
click at [130, 35] on span "Logo" at bounding box center [129, 37] width 14 height 6
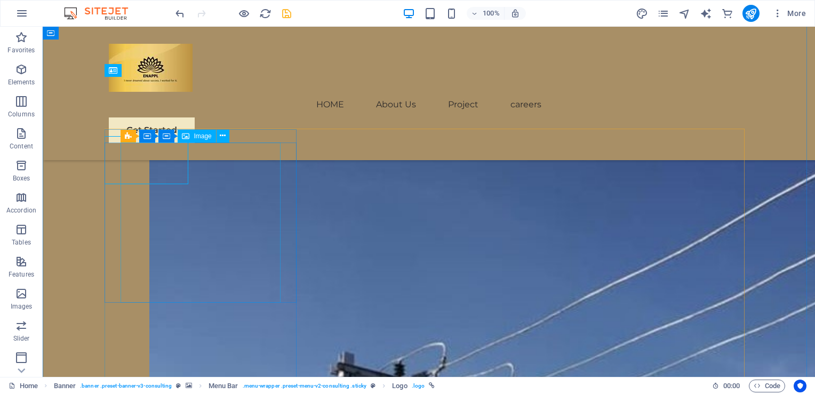
scroll to position [994, 0]
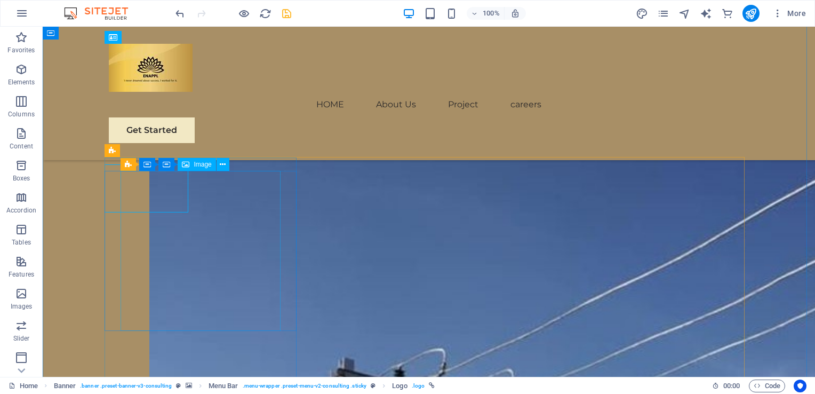
click at [200, 166] on span "Image" at bounding box center [203, 164] width 18 height 6
click at [219, 164] on button at bounding box center [222, 164] width 13 height 13
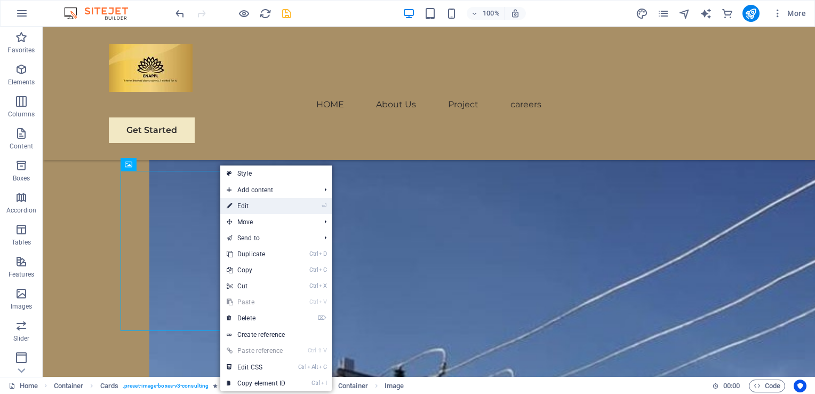
click at [260, 211] on link "⏎ Edit" at bounding box center [255, 206] width 71 height 16
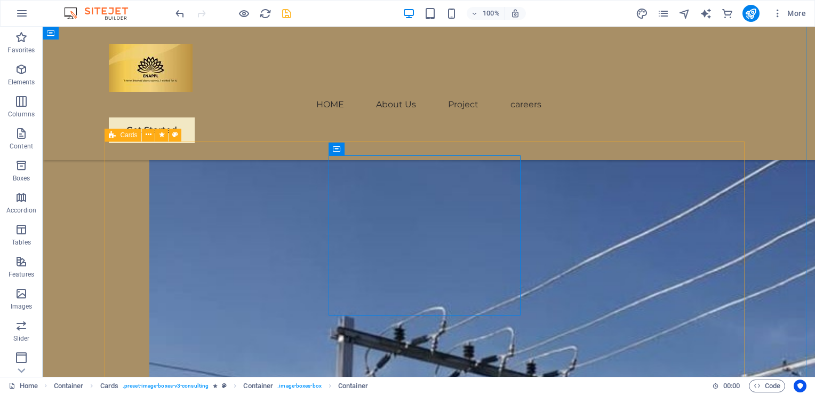
scroll to position [1101, 0]
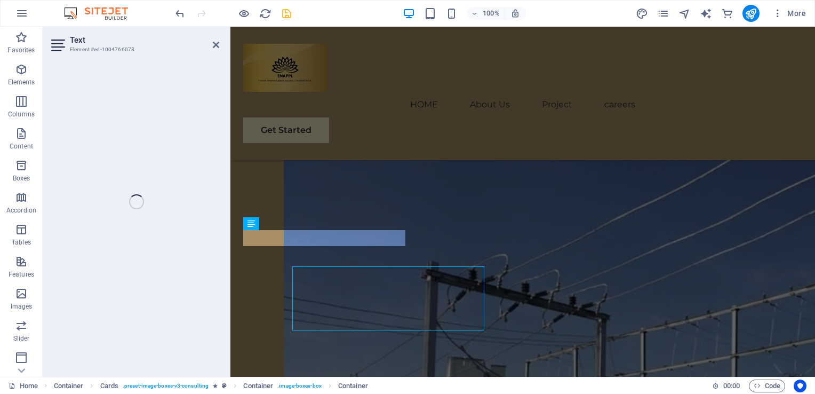
scroll to position [1064, 0]
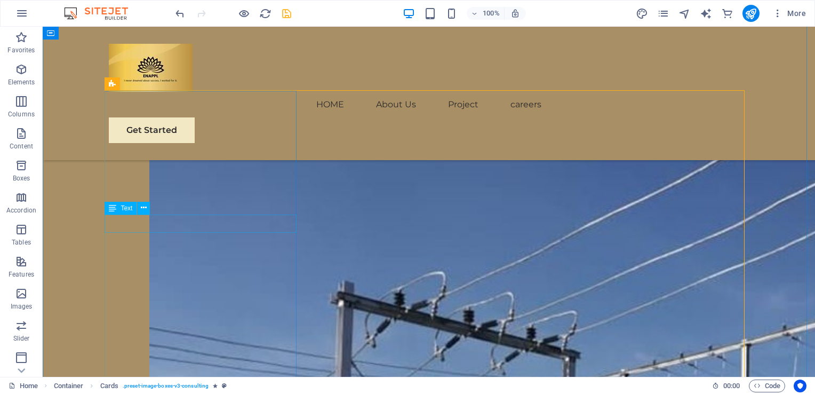
scroll to position [1075, 0]
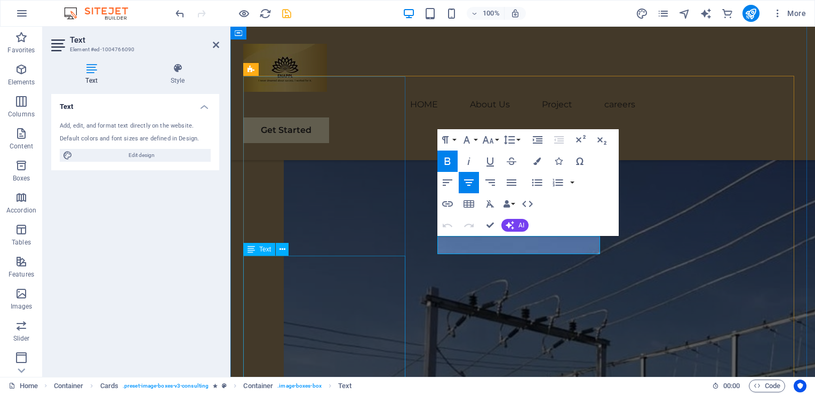
scroll to position [1039, 0]
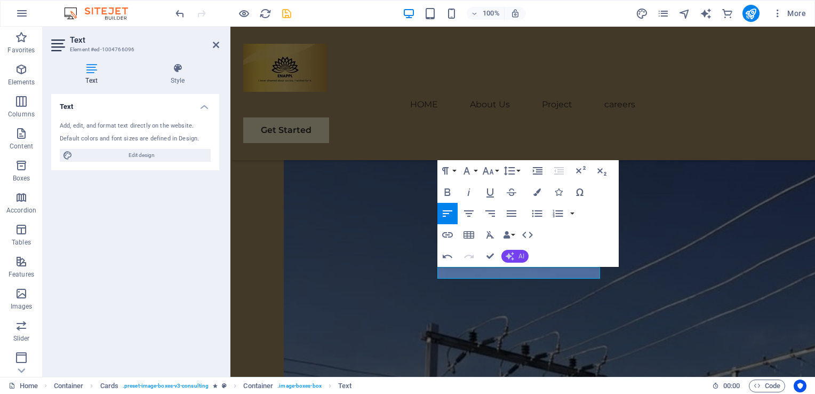
click at [517, 257] on button "AI" at bounding box center [514, 256] width 27 height 13
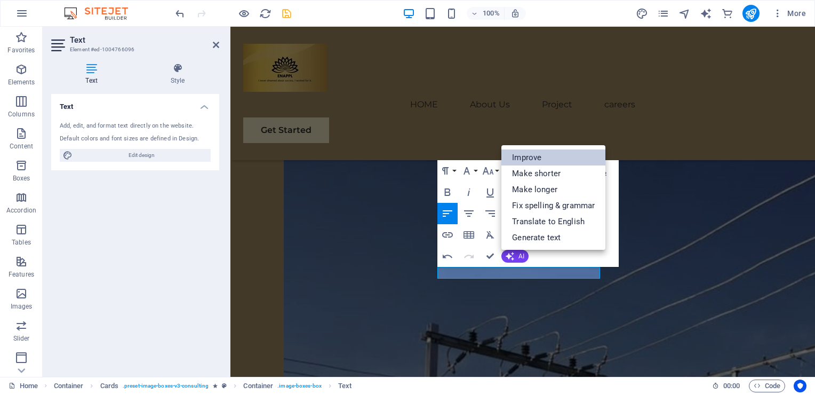
click at [537, 161] on link "Improve" at bounding box center [553, 157] width 104 height 16
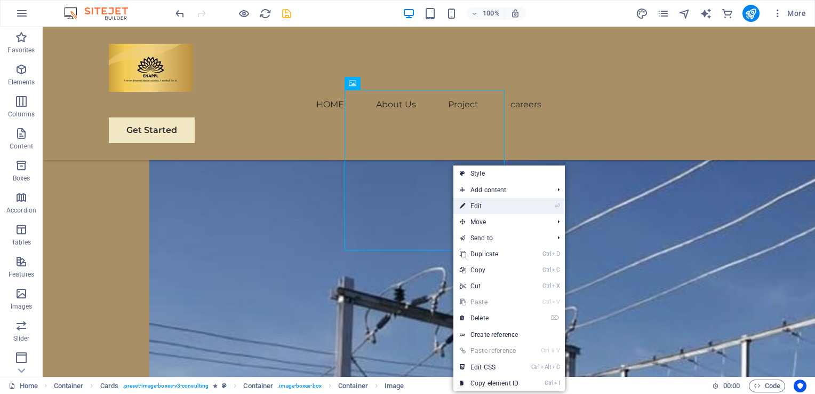
click at [476, 204] on link "⏎ Edit" at bounding box center [488, 206] width 71 height 16
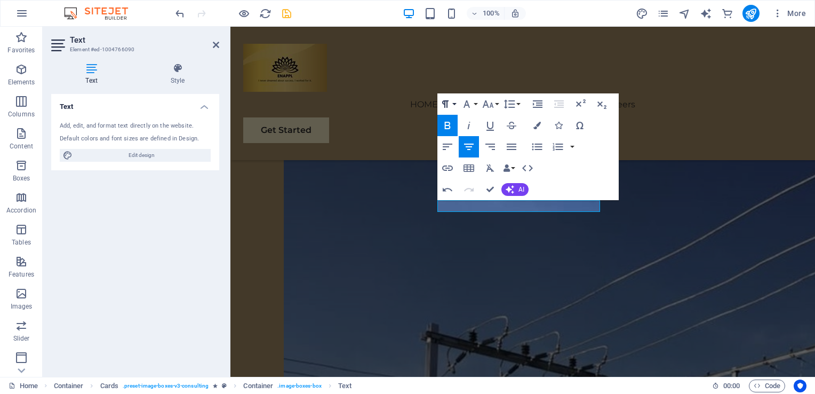
click at [455, 101] on button "Paragraph Format" at bounding box center [447, 103] width 20 height 21
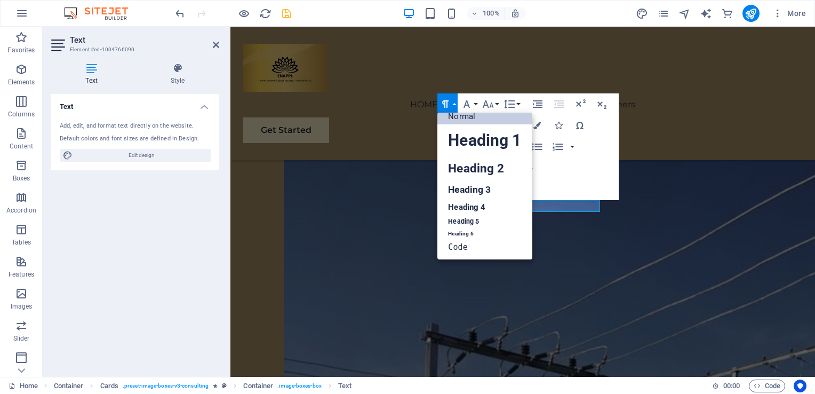
scroll to position [9, 0]
click at [465, 182] on link "Heading 3" at bounding box center [484, 189] width 94 height 19
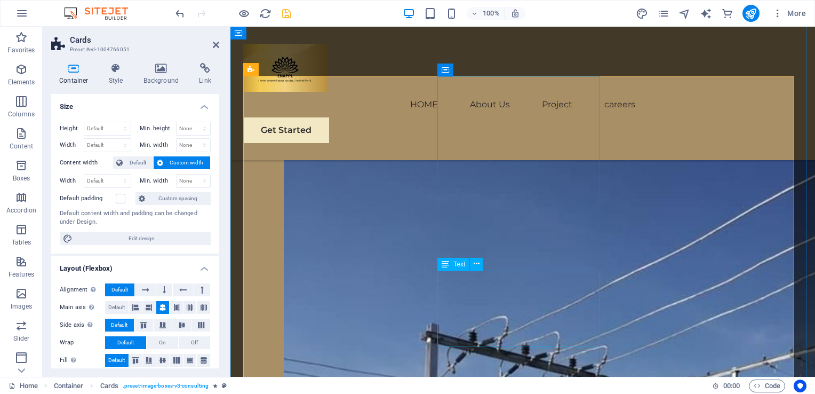
click at [480, 263] on button at bounding box center [476, 264] width 13 height 13
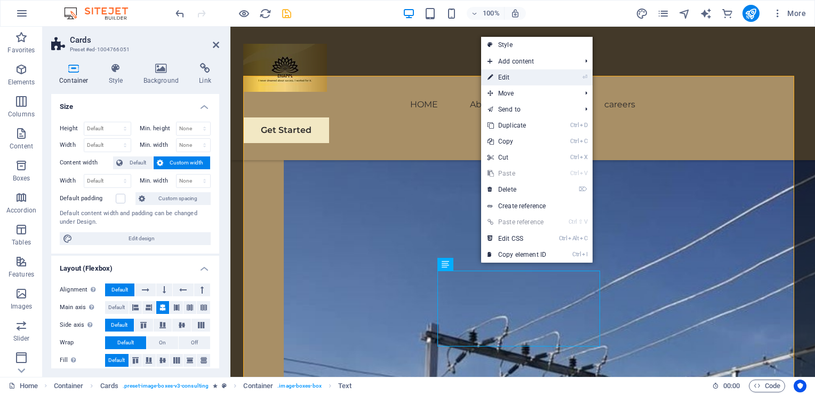
click at [508, 78] on link "⏎ Edit" at bounding box center [516, 77] width 71 height 16
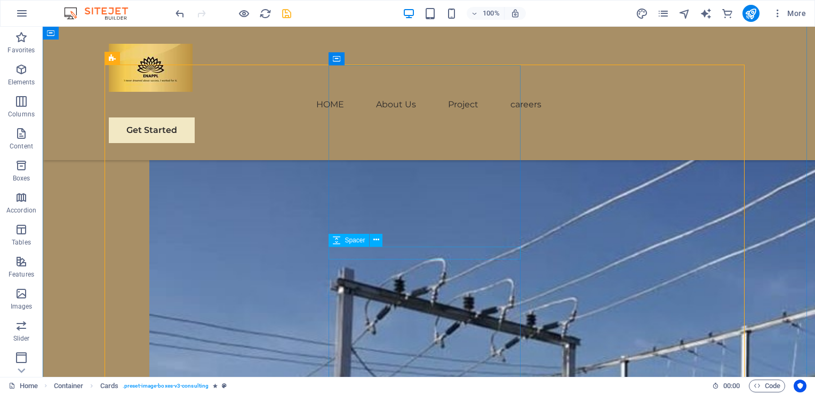
scroll to position [1071, 0]
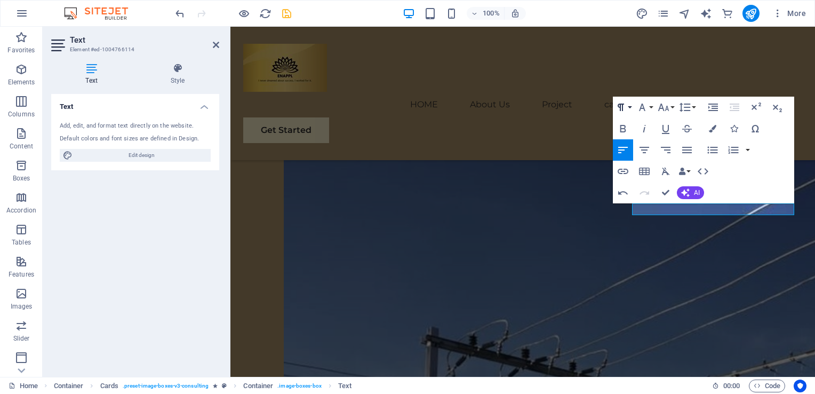
click at [630, 106] on button "Paragraph Format" at bounding box center [623, 107] width 20 height 21
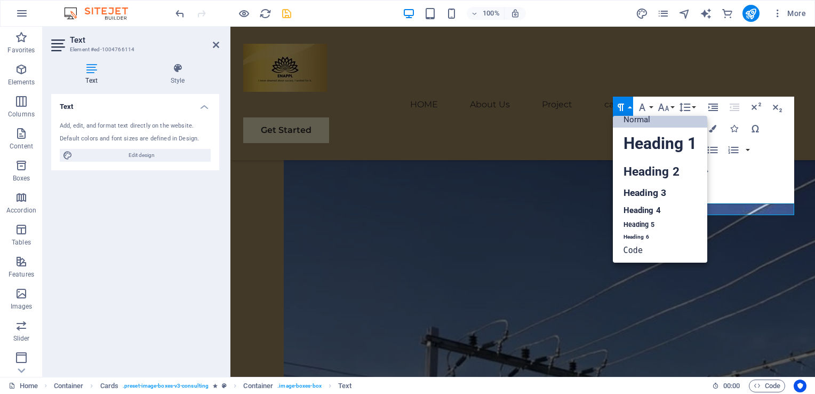
scroll to position [9, 0]
click at [637, 187] on link "Heading 3" at bounding box center [660, 192] width 94 height 19
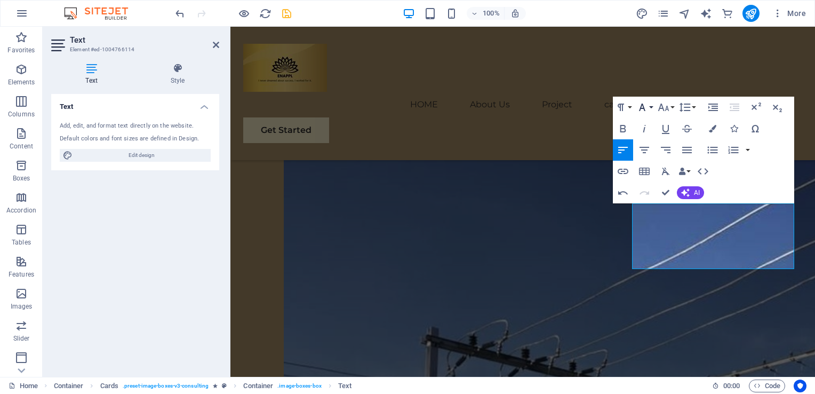
click at [646, 106] on icon "button" at bounding box center [642, 107] width 13 height 13
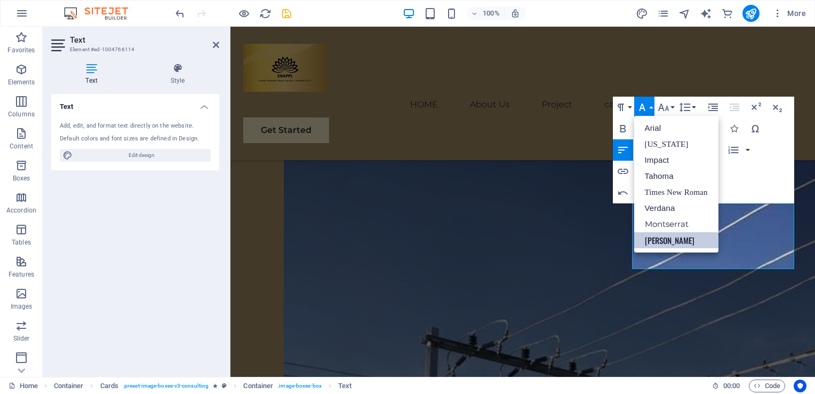
scroll to position [0, 0]
click at [651, 142] on link "[US_STATE]" at bounding box center [676, 144] width 84 height 16
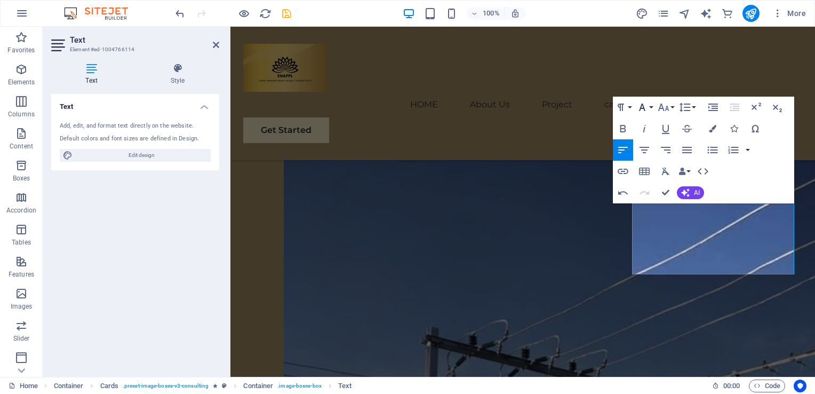
click at [646, 109] on icon "button" at bounding box center [642, 107] width 13 height 13
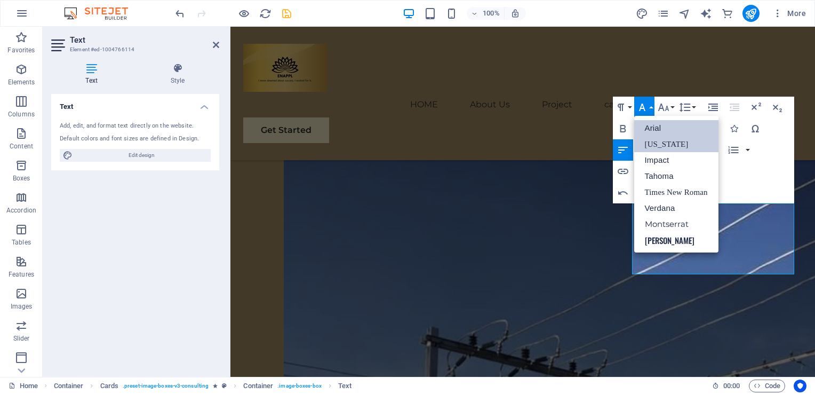
click at [648, 124] on link "Arial" at bounding box center [676, 128] width 84 height 16
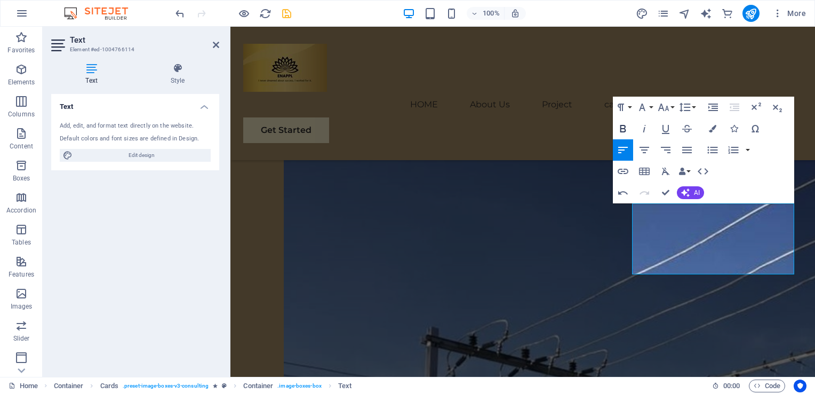
click at [625, 128] on icon "button" at bounding box center [622, 128] width 13 height 13
click at [628, 108] on button "Paragraph Format" at bounding box center [623, 107] width 20 height 21
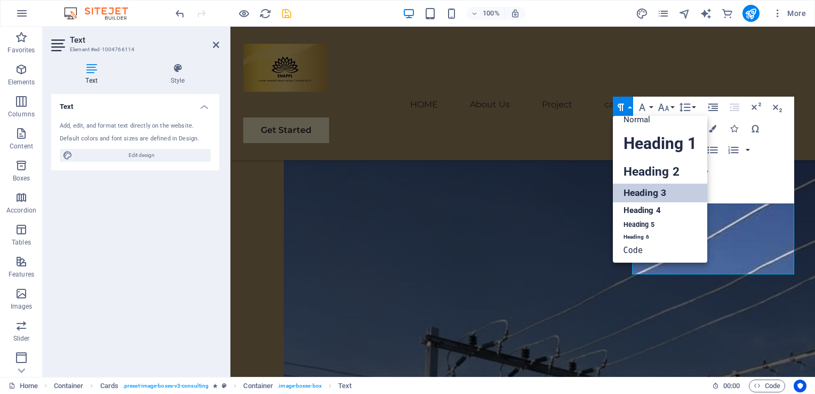
scroll to position [9, 0]
click at [642, 220] on link "Heading 5" at bounding box center [660, 224] width 94 height 13
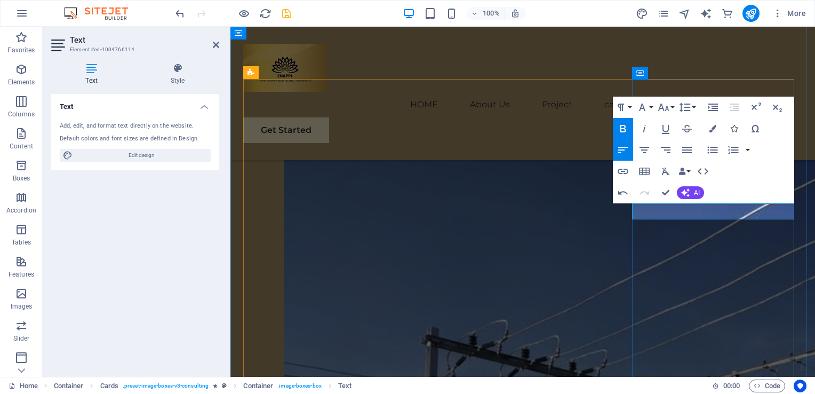
click at [628, 108] on button "Paragraph Format" at bounding box center [623, 107] width 20 height 21
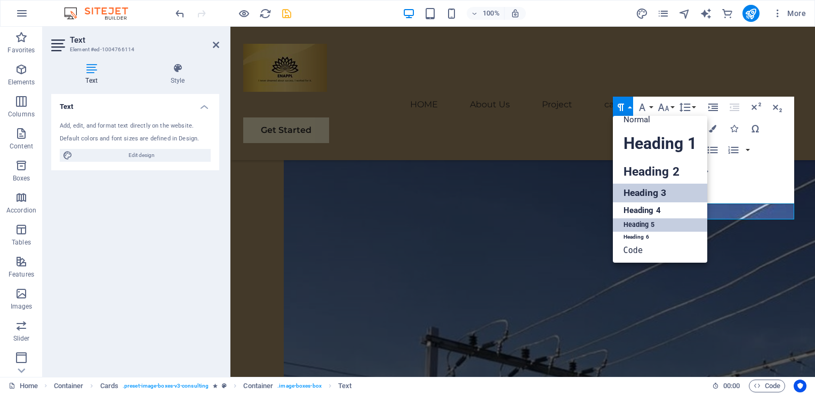
click at [636, 185] on link "Heading 3" at bounding box center [660, 192] width 94 height 19
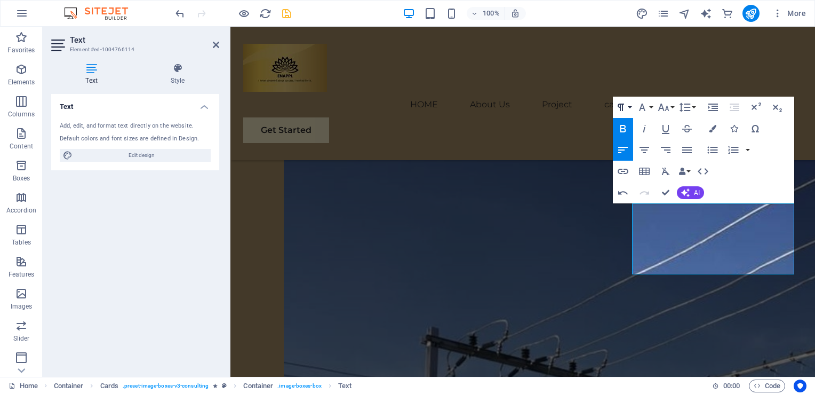
click at [628, 109] on button "Paragraph Format" at bounding box center [623, 107] width 20 height 21
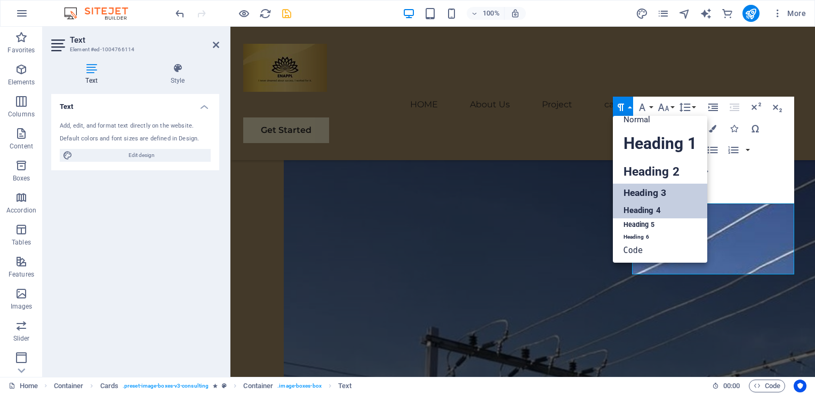
click at [646, 206] on link "Heading 4" at bounding box center [660, 210] width 94 height 16
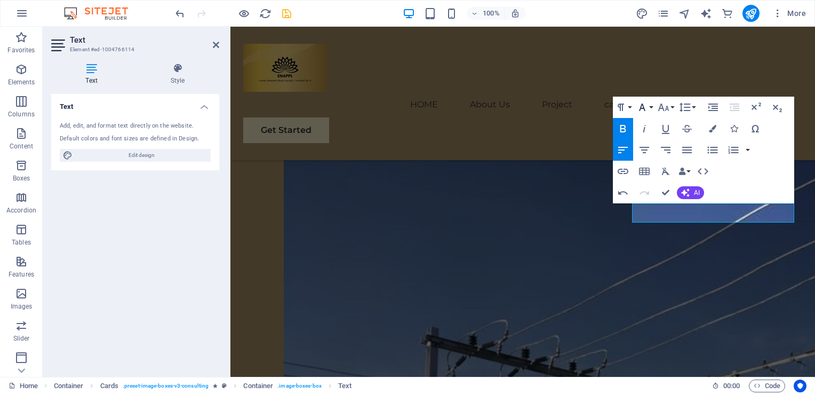
click at [652, 109] on button "Font Family" at bounding box center [644, 107] width 20 height 21
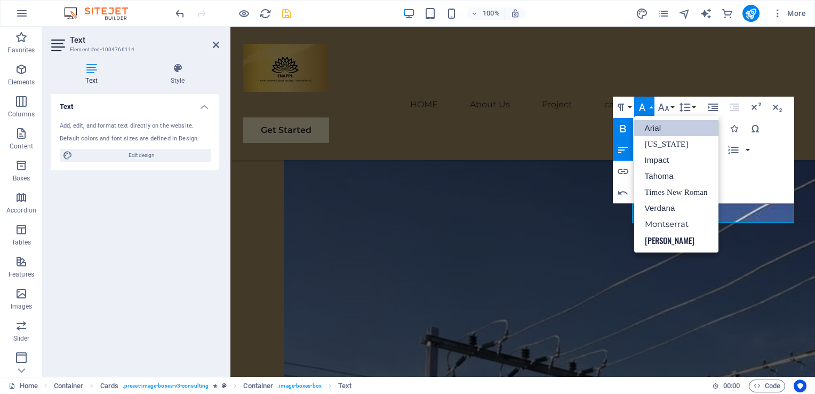
scroll to position [0, 0]
click at [656, 157] on link "Impact" at bounding box center [676, 160] width 84 height 16
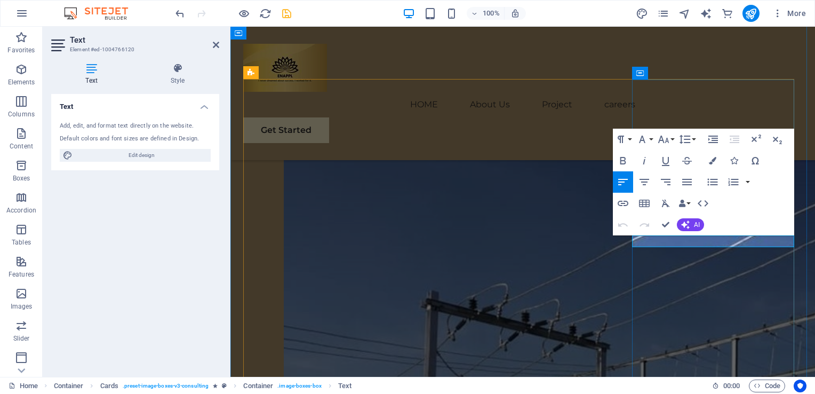
scroll to position [1035, 0]
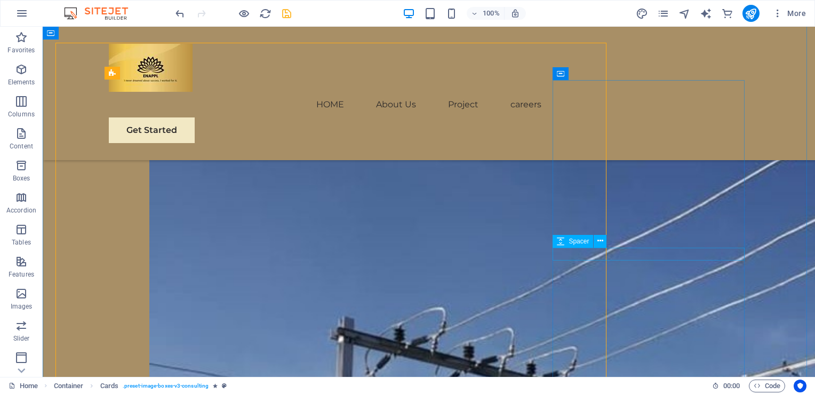
scroll to position [1071, 0]
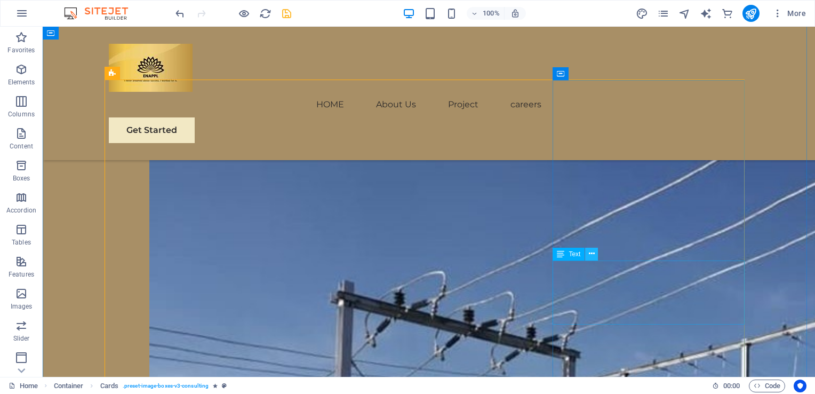
click at [589, 253] on icon at bounding box center [592, 253] width 6 height 11
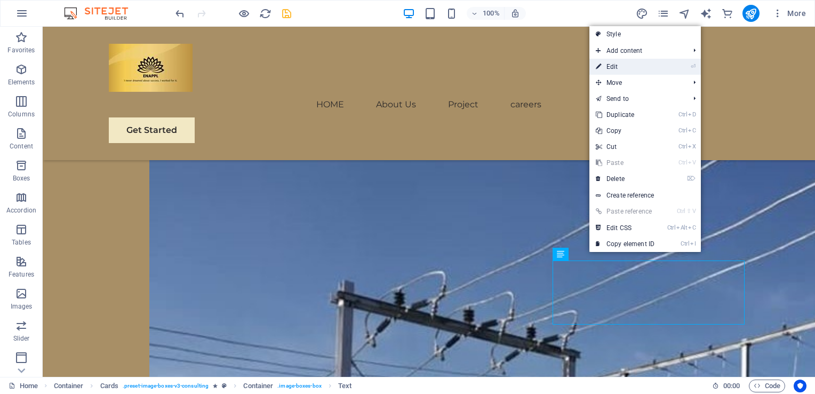
click at [628, 66] on link "⏎ Edit" at bounding box center [624, 67] width 71 height 16
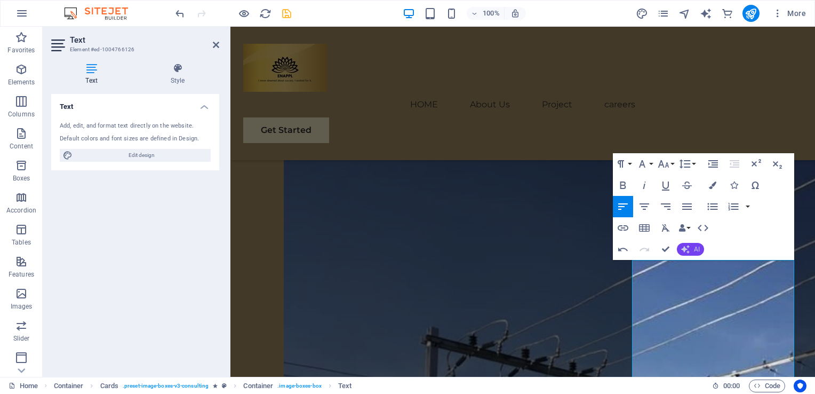
click at [688, 246] on icon "button" at bounding box center [685, 249] width 9 height 9
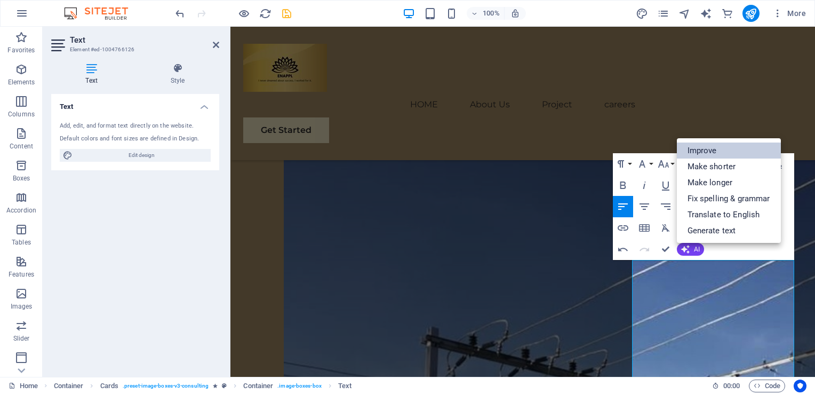
click at [713, 155] on link "Improve" at bounding box center [729, 150] width 104 height 16
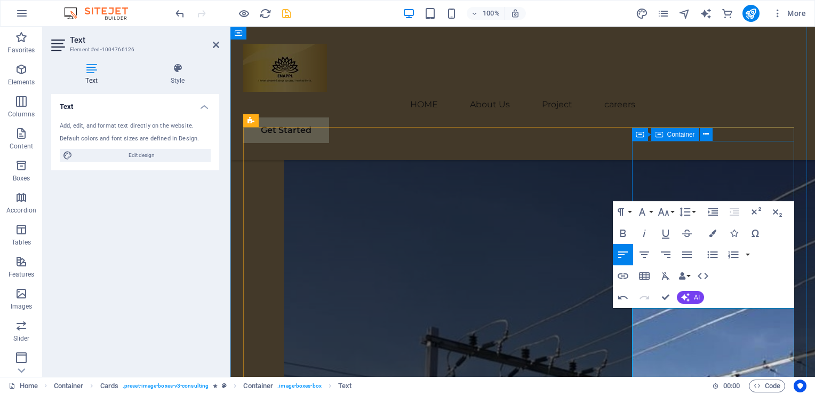
scroll to position [988, 0]
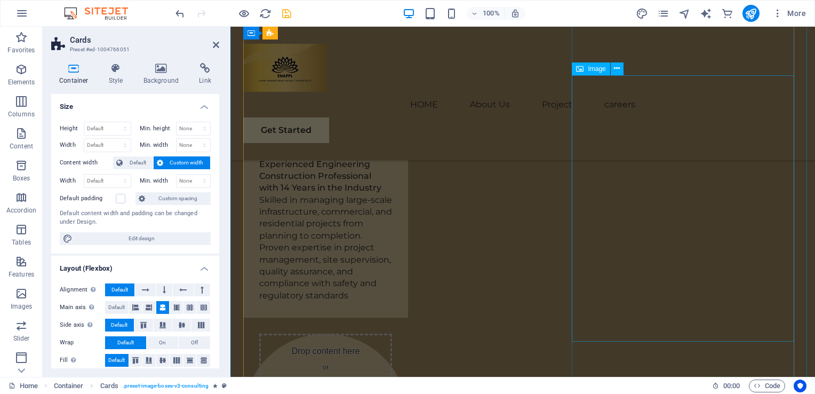
scroll to position [2124, 0]
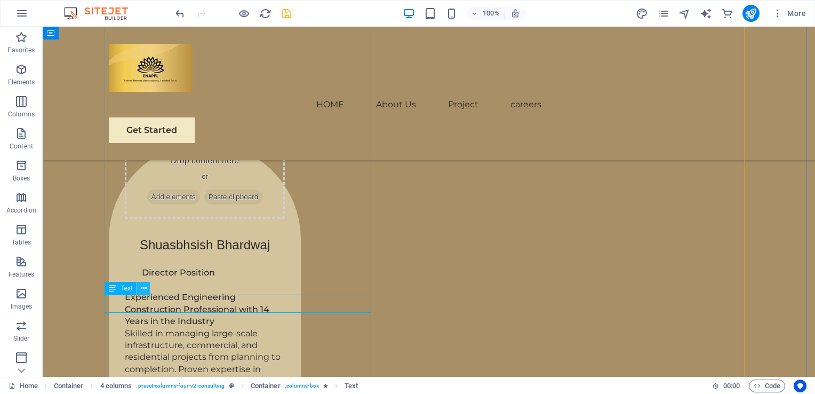
click at [143, 288] on icon at bounding box center [144, 288] width 6 height 11
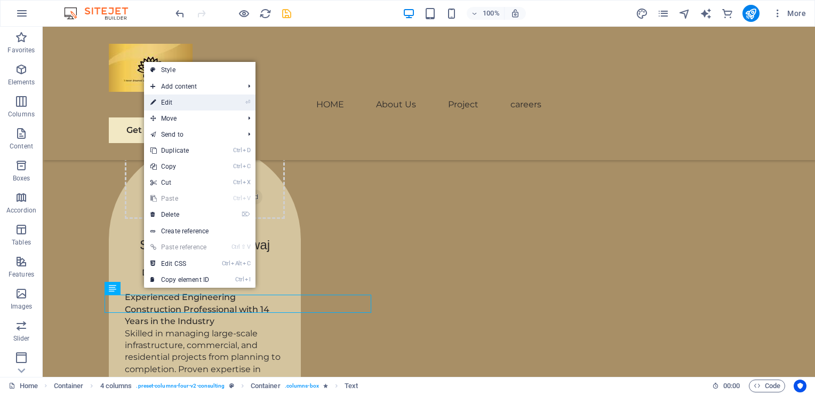
click at [185, 103] on link "⏎ Edit" at bounding box center [179, 102] width 71 height 16
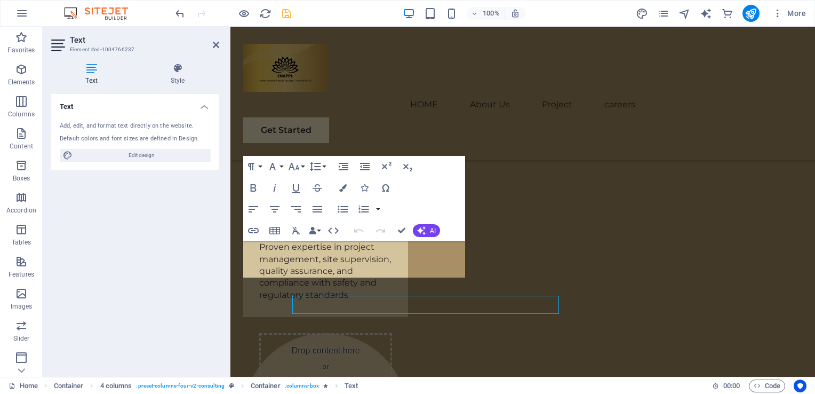
scroll to position [2124, 0]
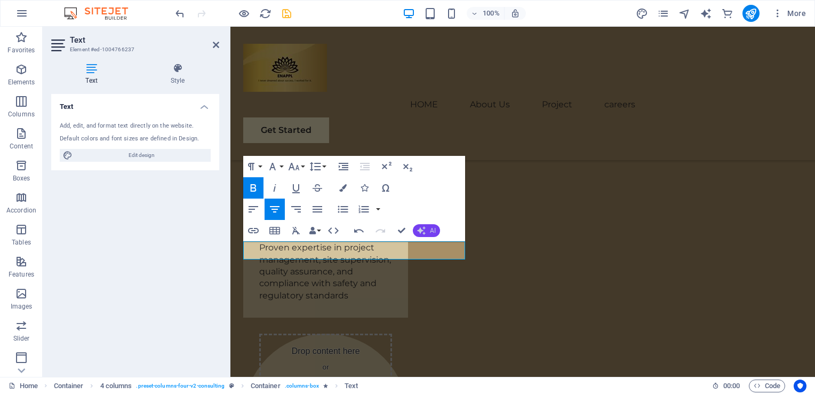
click at [430, 227] on span "AI" at bounding box center [433, 230] width 6 height 6
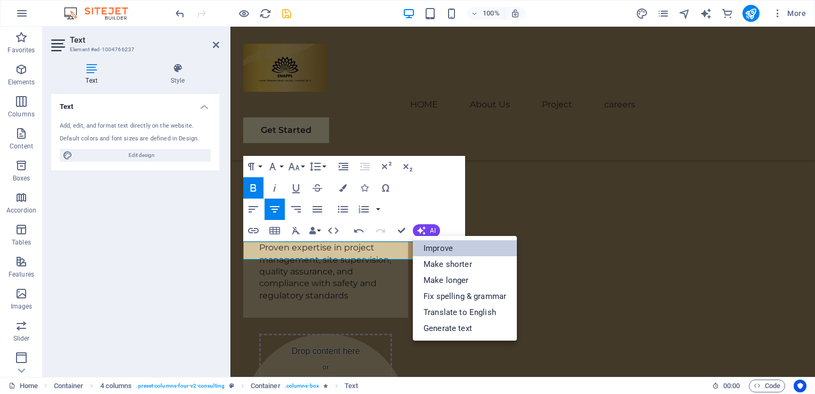
click at [436, 244] on link "Improve" at bounding box center [465, 248] width 104 height 16
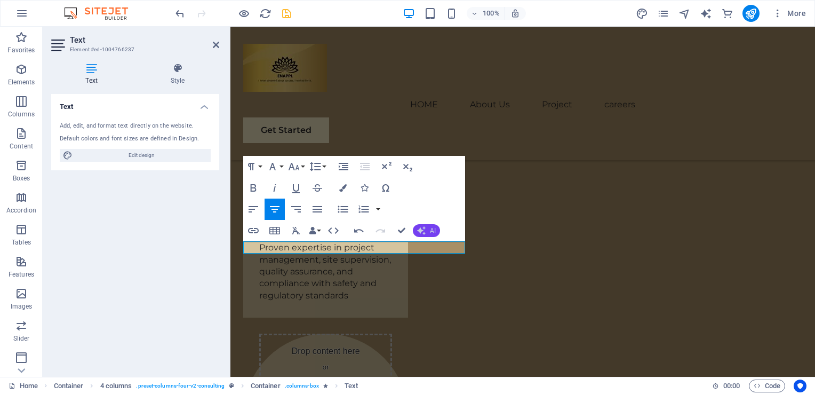
click at [423, 228] on icon "button" at bounding box center [421, 230] width 9 height 9
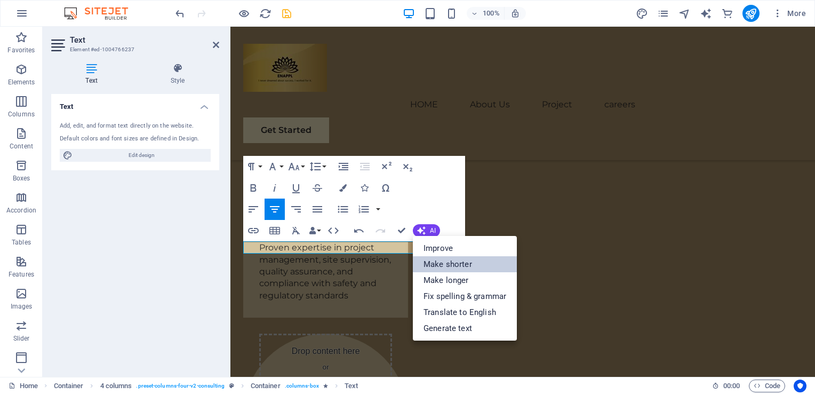
click at [446, 261] on link "Make shorter" at bounding box center [465, 264] width 104 height 16
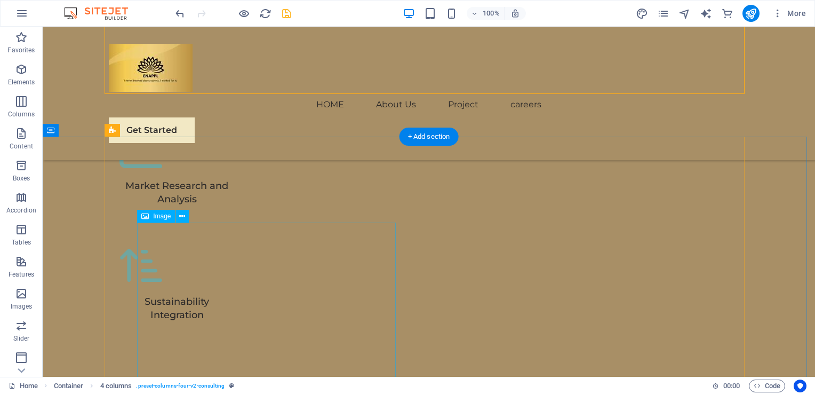
scroll to position [3579, 0]
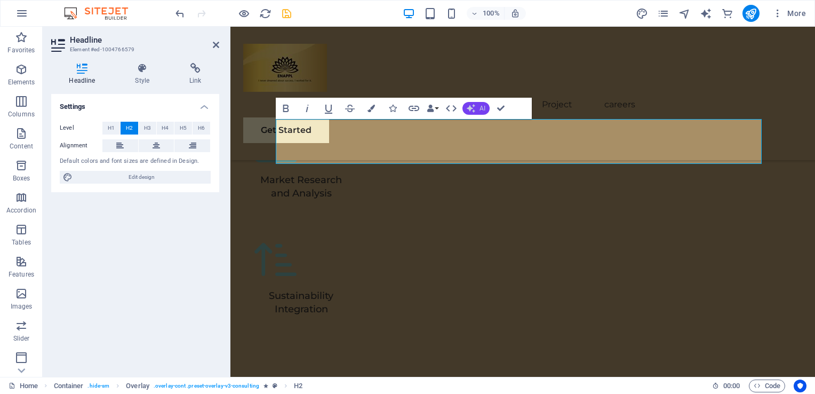
click at [481, 106] on span "AI" at bounding box center [482, 108] width 6 height 6
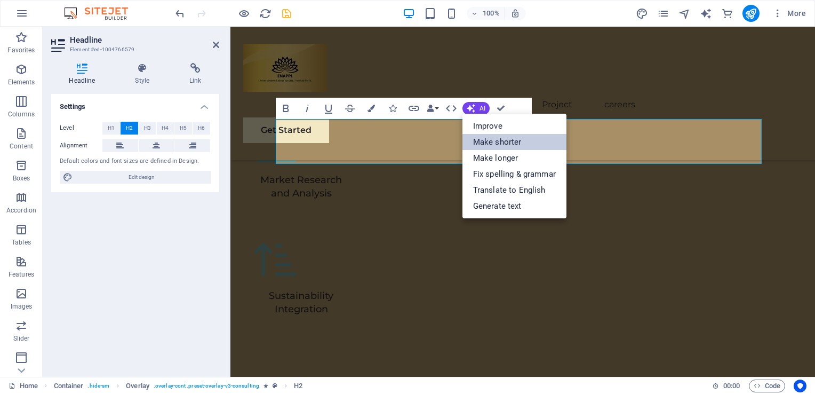
click at [500, 139] on link "Make shorter" at bounding box center [514, 142] width 104 height 16
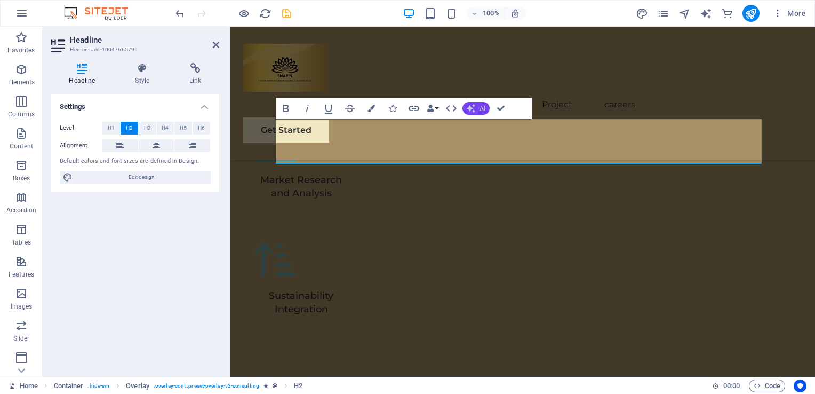
click at [486, 107] on button "AI" at bounding box center [475, 108] width 27 height 13
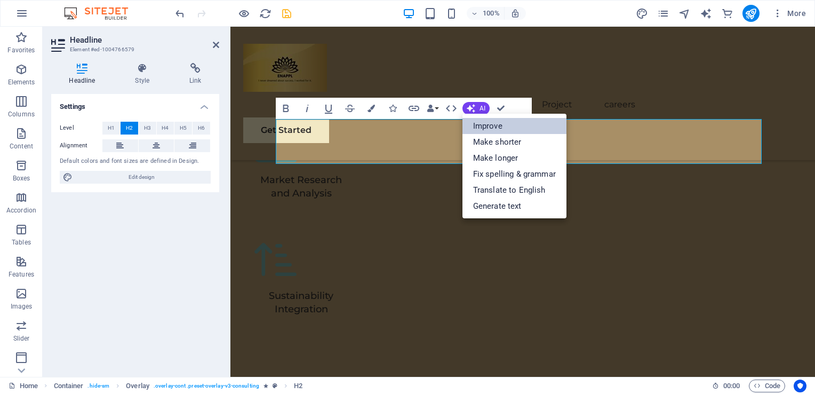
click at [490, 121] on link "Improve" at bounding box center [514, 126] width 104 height 16
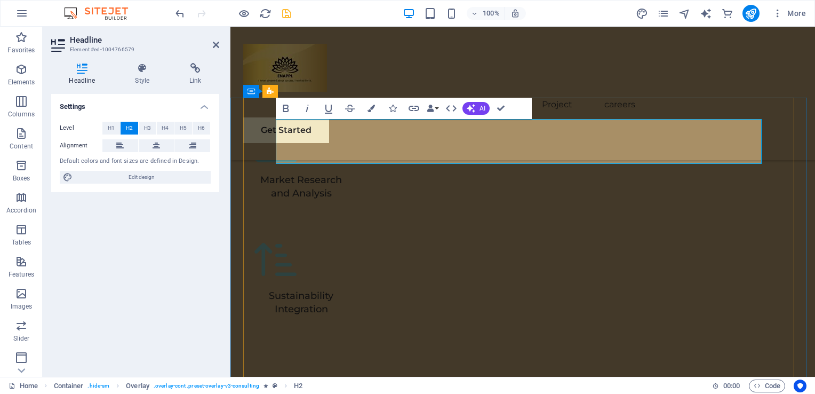
click at [484, 108] on span "AI" at bounding box center [482, 108] width 6 height 6
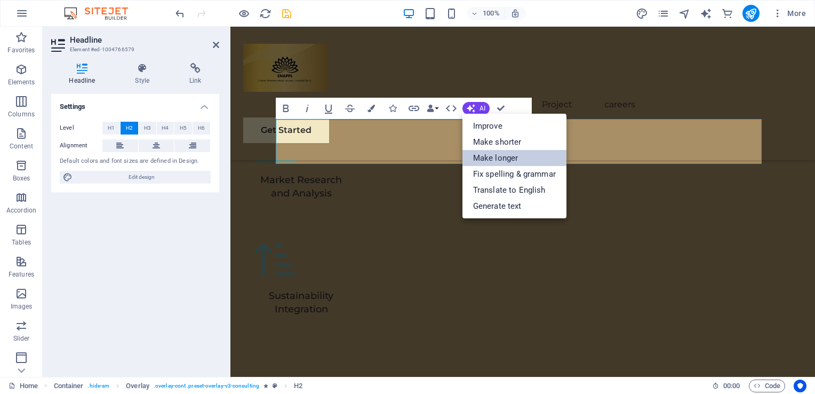
click at [497, 154] on link "Make longer" at bounding box center [514, 158] width 104 height 16
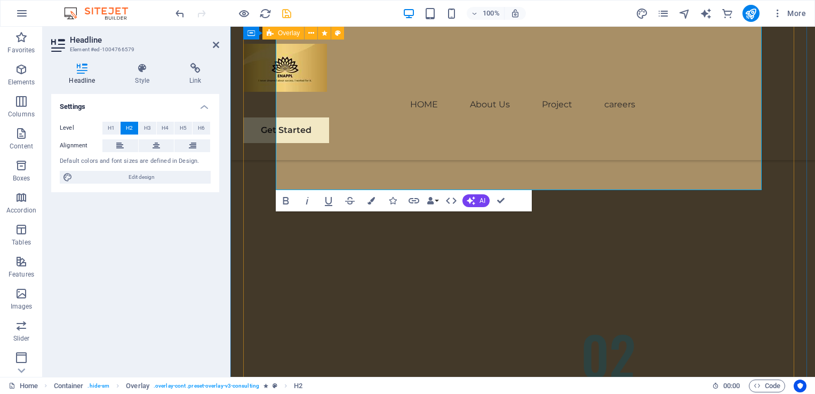
scroll to position [4568, 0]
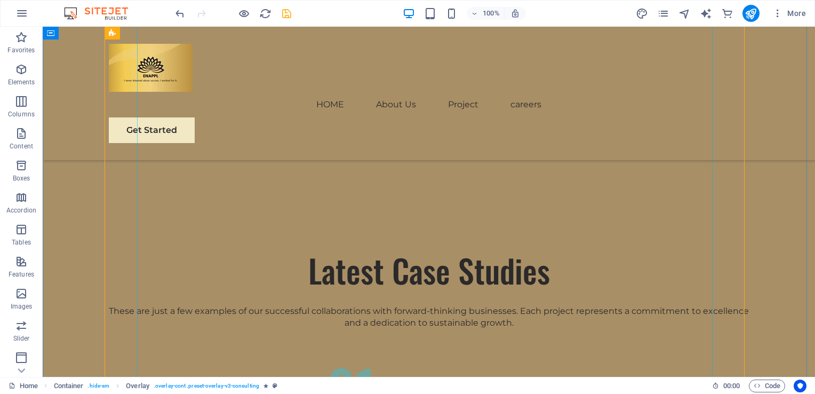
scroll to position [3750, 0]
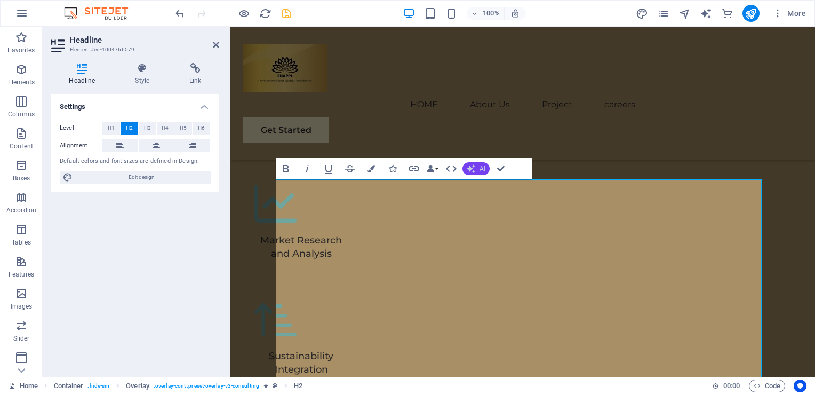
click at [483, 170] on span "AI" at bounding box center [482, 168] width 6 height 6
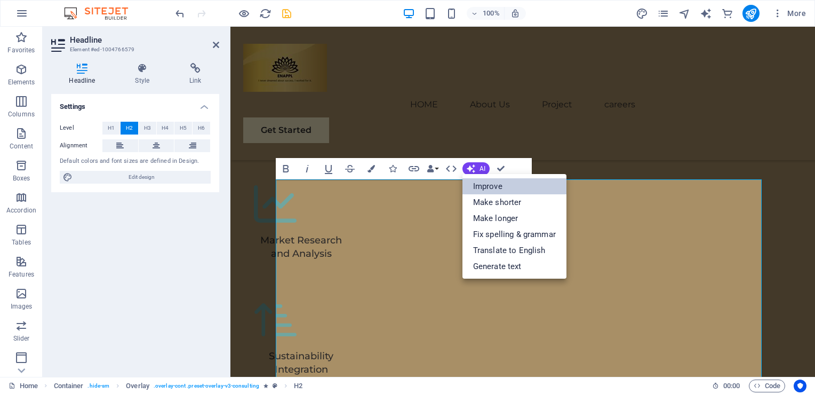
click at [486, 186] on link "Improve" at bounding box center [514, 186] width 104 height 16
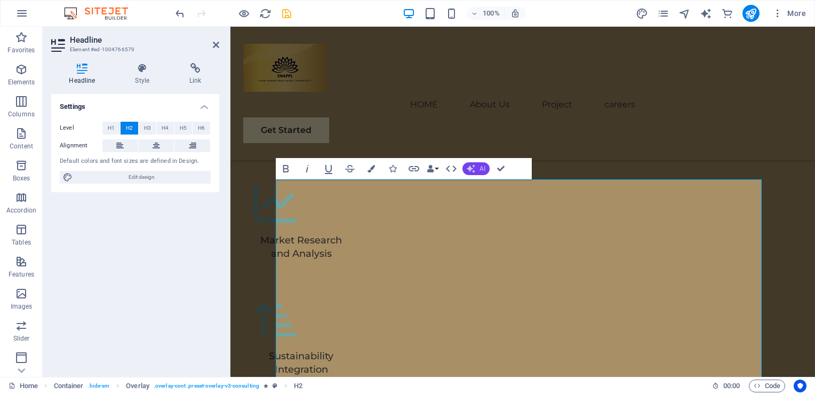
click at [480, 165] on span "AI" at bounding box center [482, 168] width 6 height 6
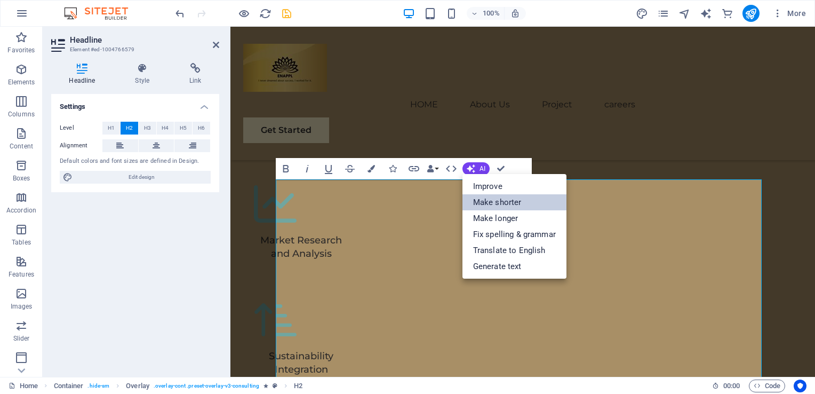
click at [496, 204] on link "Make shorter" at bounding box center [514, 202] width 104 height 16
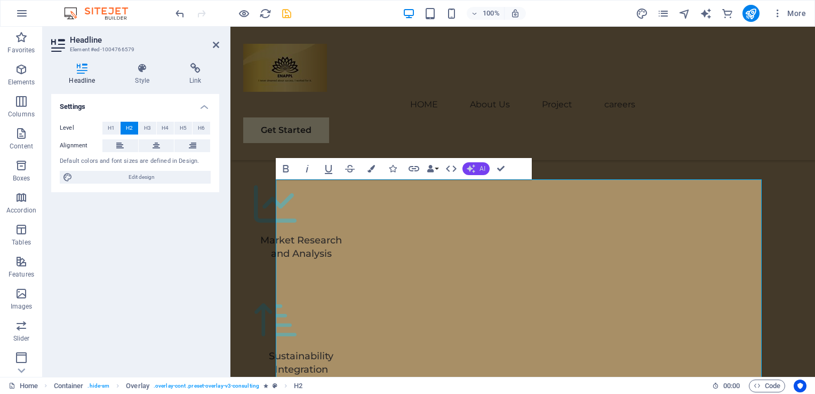
click at [483, 167] on span "AI" at bounding box center [482, 168] width 6 height 6
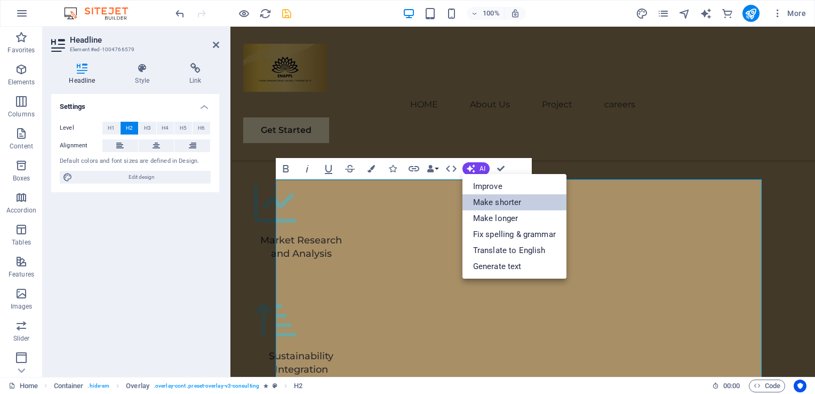
click at [490, 208] on link "Make shorter" at bounding box center [514, 202] width 104 height 16
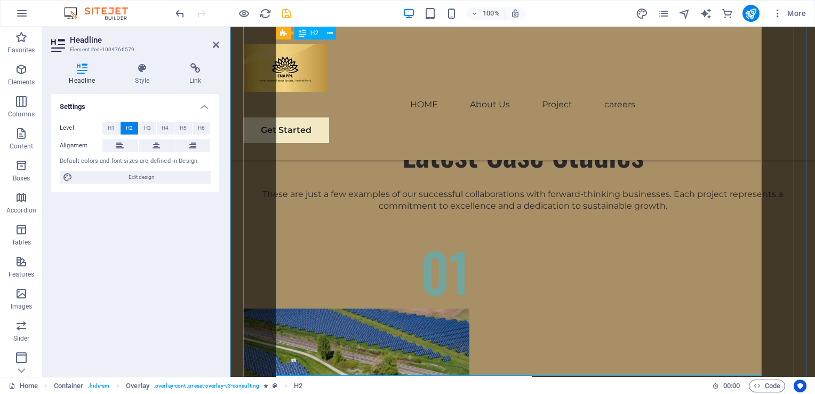
scroll to position [3815, 0]
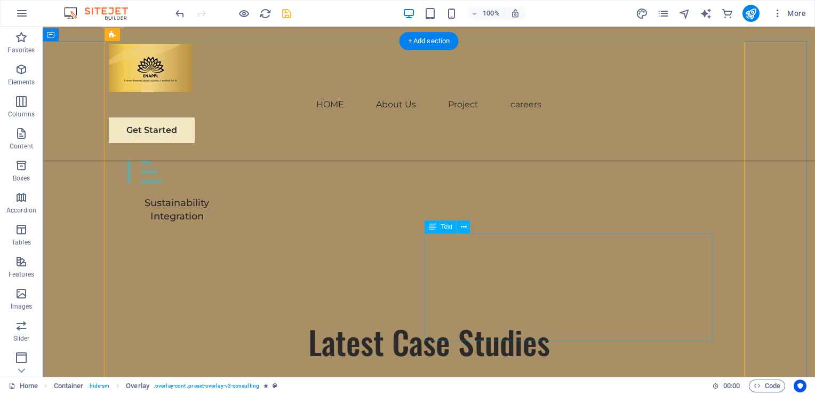
scroll to position [3682, 0]
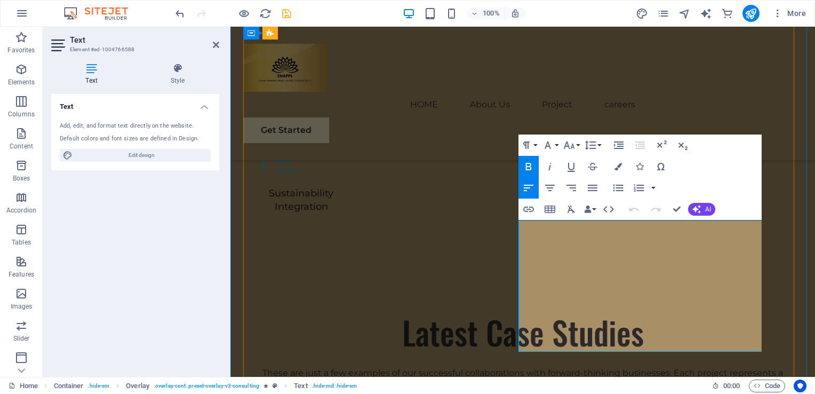
click at [699, 207] on icon "button" at bounding box center [696, 209] width 9 height 9
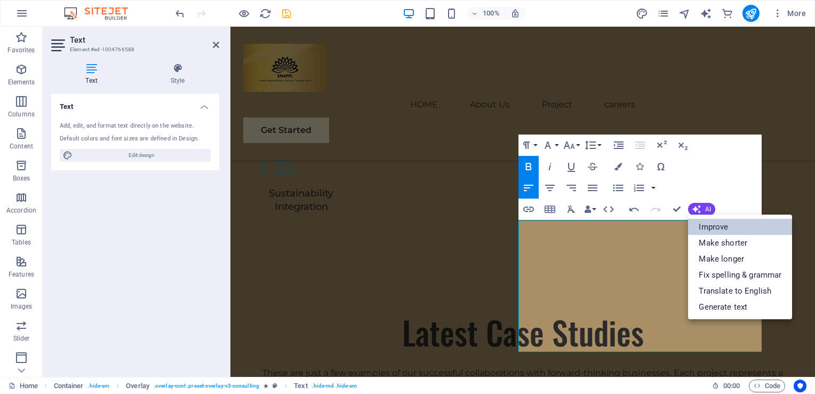
click at [710, 223] on link "Improve" at bounding box center [740, 227] width 104 height 16
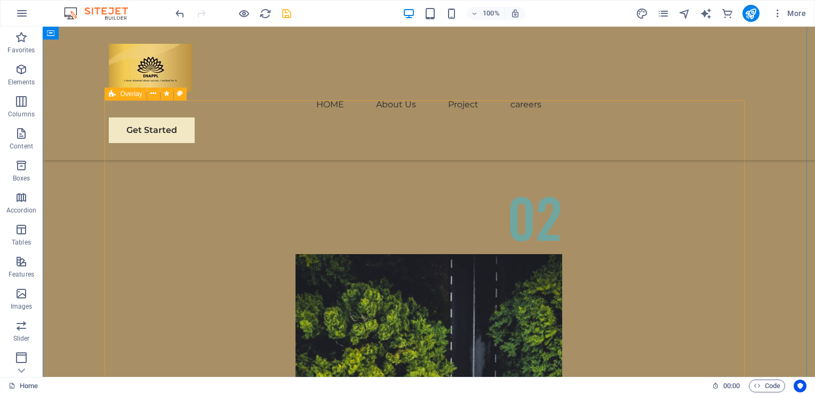
scroll to position [4734, 0]
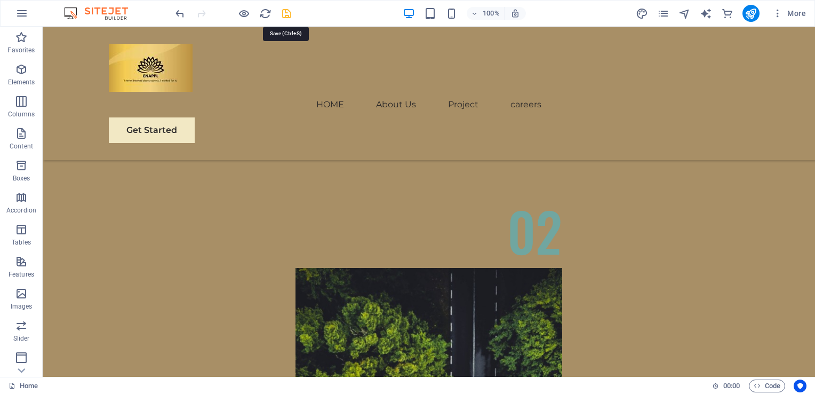
click at [285, 13] on icon "save" at bounding box center [286, 13] width 12 height 12
click at [747, 15] on icon "publish" at bounding box center [750, 13] width 12 height 12
